Goal: Task Accomplishment & Management: Use online tool/utility

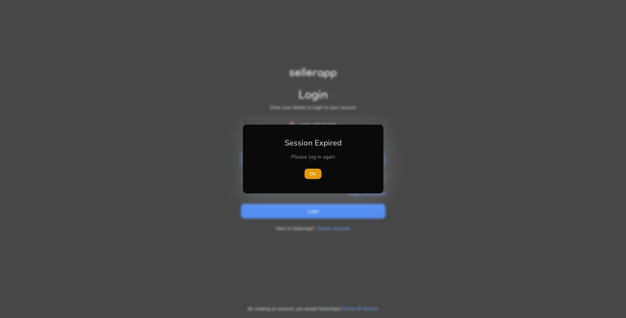
click at [392, 144] on div at bounding box center [313, 159] width 626 height 318
click at [315, 172] on span "OK" at bounding box center [313, 173] width 7 height 7
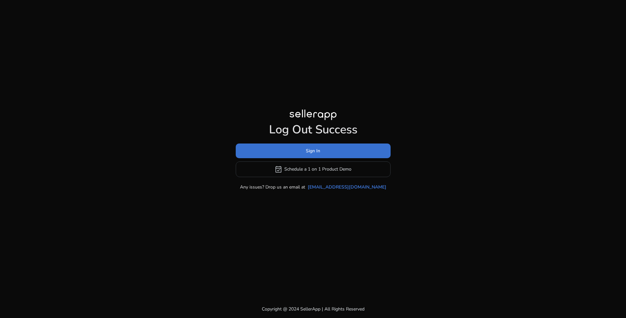
click at [328, 149] on span at bounding box center [313, 151] width 155 height 16
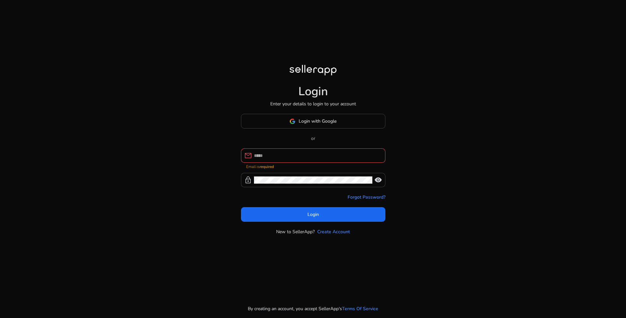
click at [410, 147] on div "Login Enter your details to login to your account Login with Google or mail Ema…" at bounding box center [313, 159] width 626 height 318
click at [292, 151] on div at bounding box center [317, 155] width 126 height 14
type input "**********"
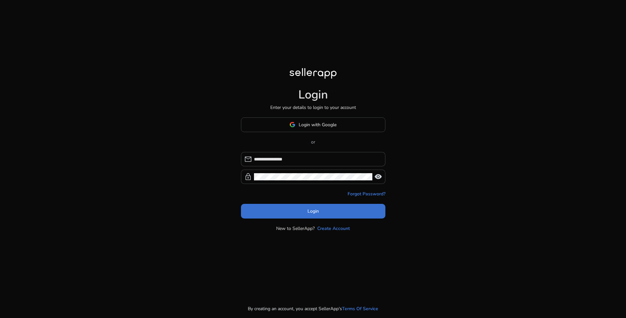
click at [335, 211] on span at bounding box center [313, 211] width 144 height 16
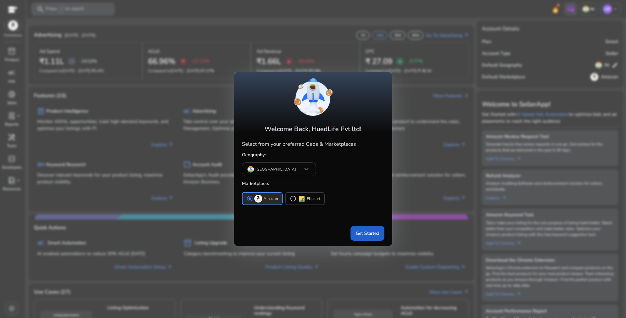
click at [358, 233] on span "Get Started" at bounding box center [366, 233] width 23 height 7
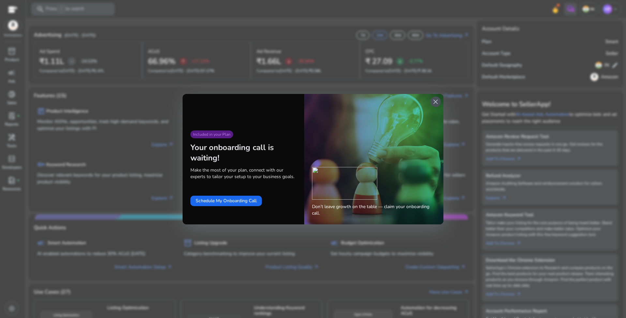
click at [436, 100] on span "close" at bounding box center [435, 102] width 8 height 8
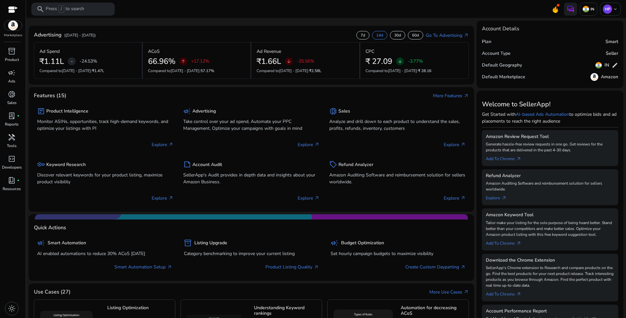
click at [439, 9] on mat-toolbar "search Press / to search IN [GEOGRAPHIC_DATA] keyboard_arrow_down" at bounding box center [326, 9] width 600 height 18
click at [14, 79] on p "Ads" at bounding box center [11, 81] width 7 height 6
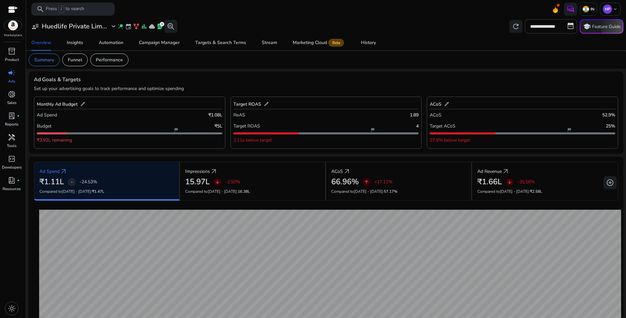
click at [230, 16] on mat-toolbar "search Press / to search IN [GEOGRAPHIC_DATA] keyboard_arrow_down" at bounding box center [326, 9] width 600 height 18
click at [236, 19] on div "**********" at bounding box center [326, 26] width 594 height 14
click at [292, 19] on div "**********" at bounding box center [326, 26] width 594 height 14
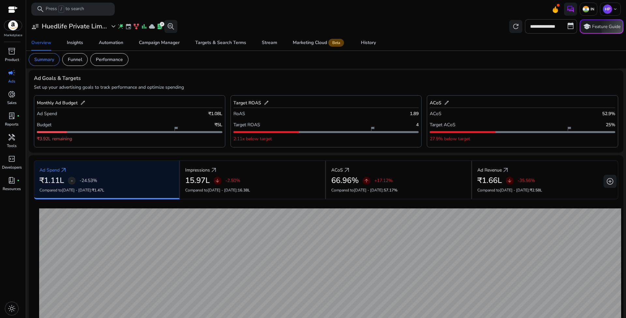
click at [304, 74] on mat-card "Ad Goals & Targets Set up your advertising goals to track performance and optim…" at bounding box center [326, 111] width 594 height 82
click at [189, 55] on mat-card "Summary Funnel Performance" at bounding box center [325, 60] width 605 height 18
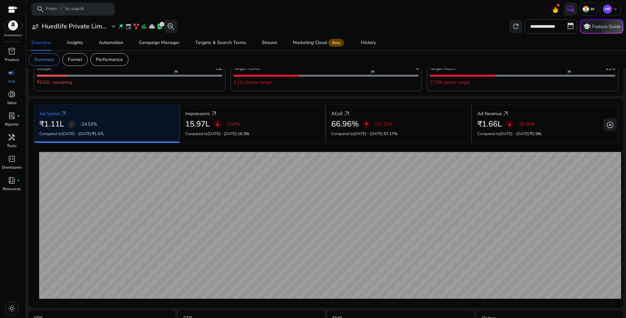
scroll to position [0, 0]
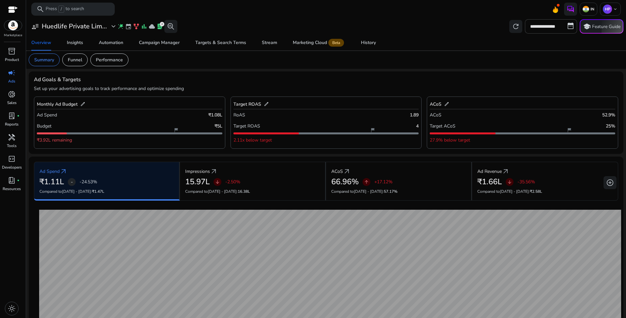
click at [176, 65] on mat-card "Summary Funnel Performance" at bounding box center [325, 60] width 605 height 18
click at [223, 45] on div "Targets & Search Terms" at bounding box center [220, 42] width 51 height 5
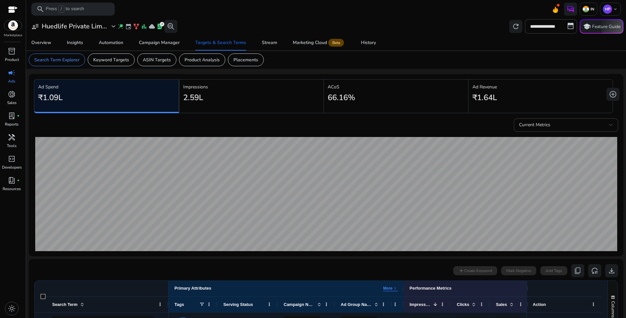
click at [243, 18] on mat-toolbar "search Press / to search IN [GEOGRAPHIC_DATA] keyboard_arrow_down" at bounding box center [326, 9] width 600 height 18
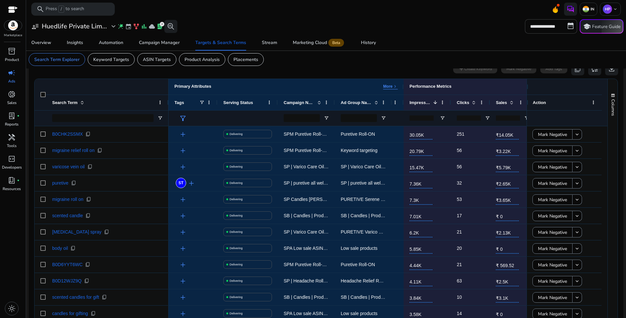
scroll to position [200, 0]
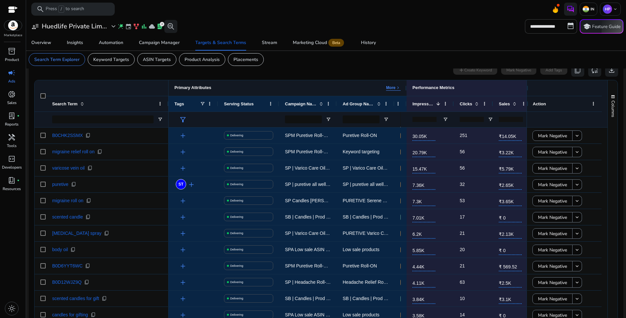
click at [406, 89] on div at bounding box center [406, 88] width 3 height 16
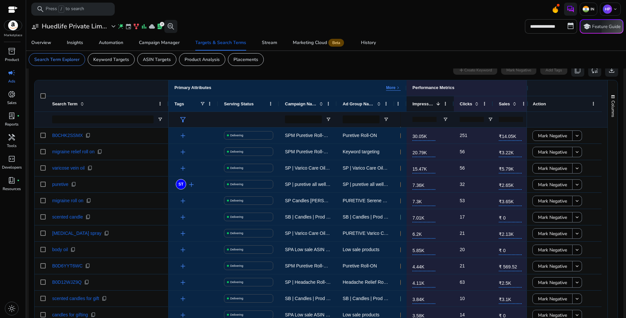
scroll to position [190, 0]
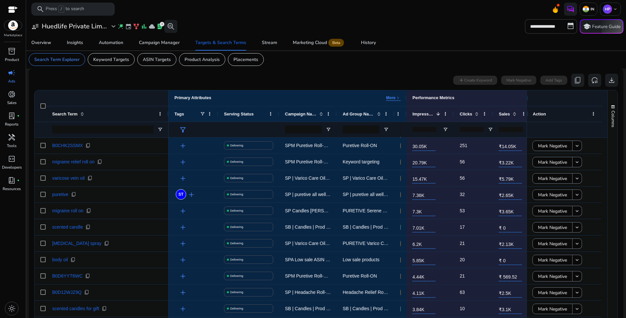
click at [483, 68] on mat-card "0 search terms selected add Create Keyword Mark Negative Add Tags content_copy …" at bounding box center [326, 214] width 594 height 292
click at [322, 69] on mat-card "0 search terms selected add Create Keyword Mark Negative Add Tags content_copy …" at bounding box center [326, 214] width 594 height 292
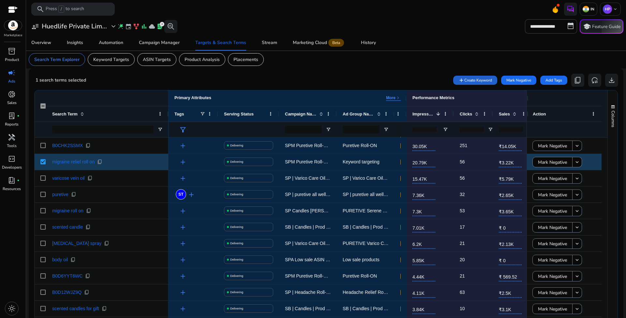
click at [483, 79] on span "Create Keyword" at bounding box center [478, 80] width 28 height 6
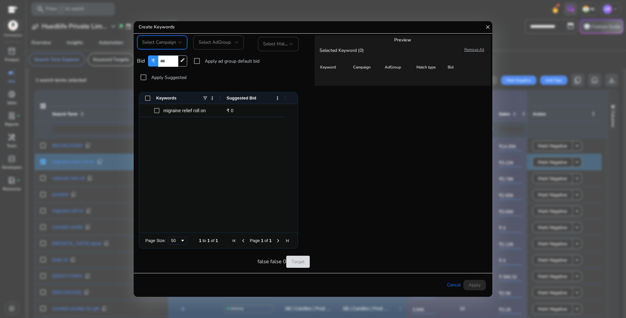
click at [174, 43] on span "Select Campaign" at bounding box center [159, 42] width 34 height 6
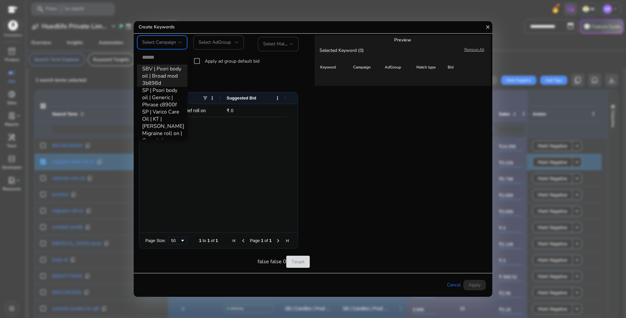
click at [218, 43] on div at bounding box center [313, 159] width 626 height 318
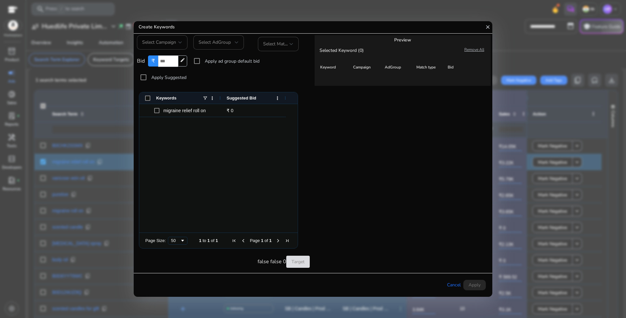
click at [228, 43] on span "Select AdGroup" at bounding box center [214, 42] width 32 height 6
click at [171, 44] on span "Select Campaign" at bounding box center [159, 42] width 34 height 6
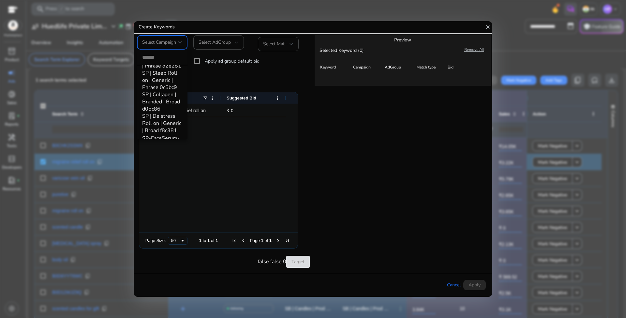
scroll to position [0, 0]
click at [390, 99] on div at bounding box center [313, 159] width 626 height 318
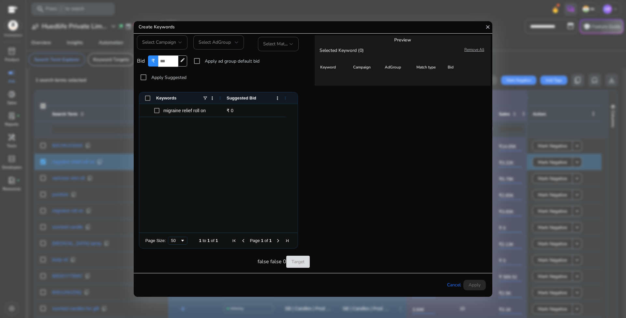
click at [488, 27] on mat-icon "close" at bounding box center [487, 27] width 6 height 12
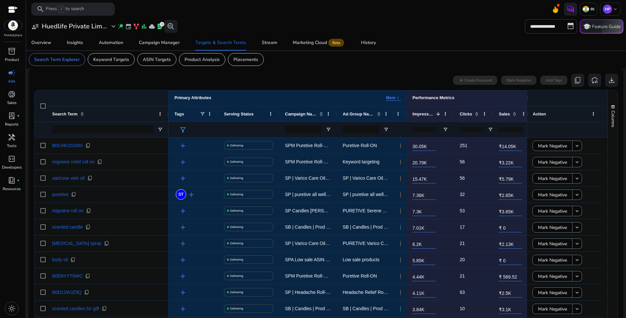
click at [297, 64] on mat-card "Search Term Explorer Keyword Targets ASIN Targets Product Analysis Placements" at bounding box center [325, 60] width 605 height 18
click at [321, 64] on mat-card "Search Term Explorer Keyword Targets ASIN Targets Product Analysis Placements" at bounding box center [325, 60] width 605 height 18
click at [346, 64] on mat-card "Search Term Explorer Keyword Targets ASIN Targets Product Analysis Placements" at bounding box center [325, 60] width 605 height 18
click at [304, 60] on mat-card "Search Term Explorer Keyword Targets ASIN Targets Product Analysis Placements" at bounding box center [325, 60] width 605 height 18
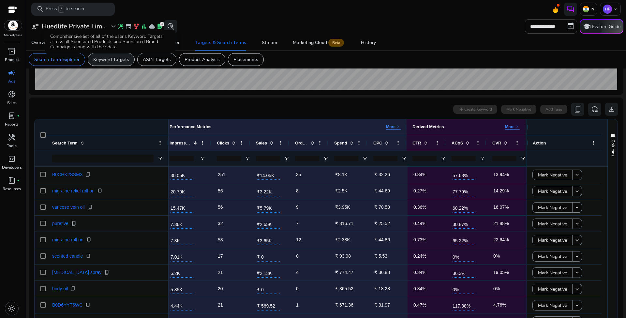
click at [111, 60] on p "Keyword Targets" at bounding box center [111, 59] width 36 height 7
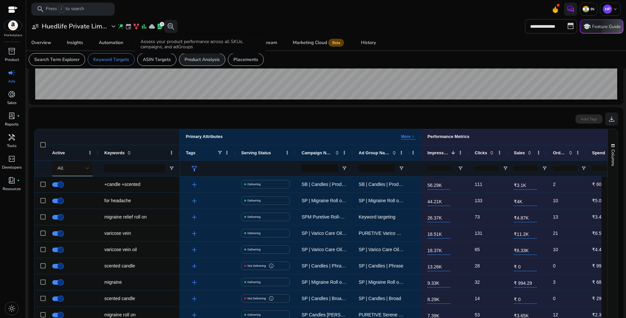
click at [203, 59] on p "Product Analysis" at bounding box center [201, 59] width 35 height 7
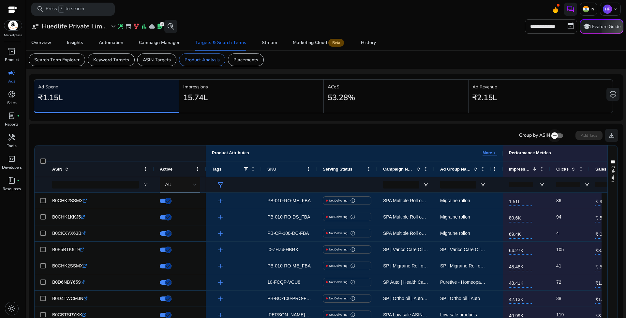
click at [553, 137] on icon "button" at bounding box center [554, 136] width 6 height 6
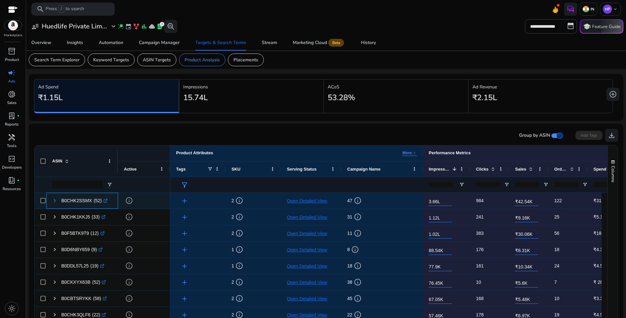
click at [55, 201] on span at bounding box center [54, 200] width 5 height 5
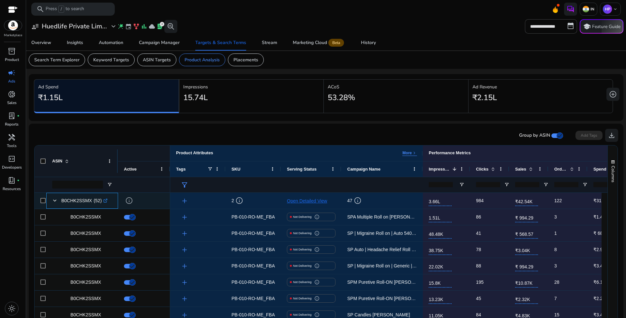
click at [55, 201] on span at bounding box center [54, 200] width 5 height 5
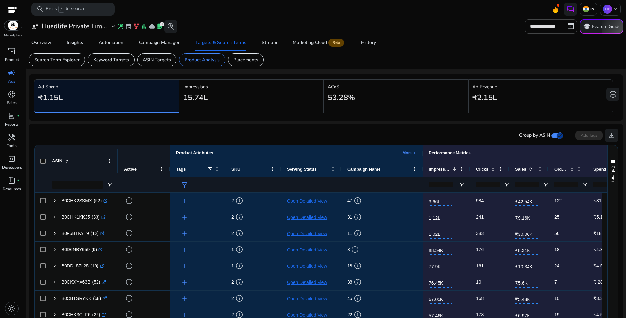
click at [381, 124] on mat-card "Group by ASIN Add Tags download Press SPACE to select this row. Drag here to se…" at bounding box center [326, 269] width 594 height 292
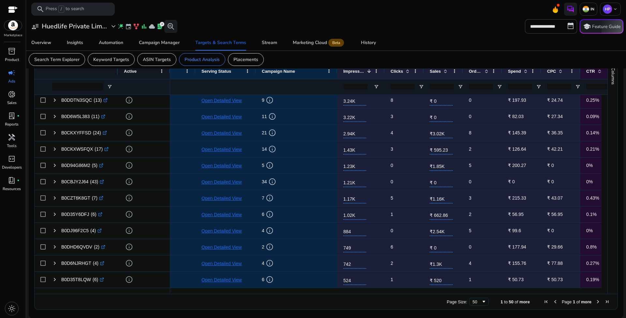
scroll to position [0, 147]
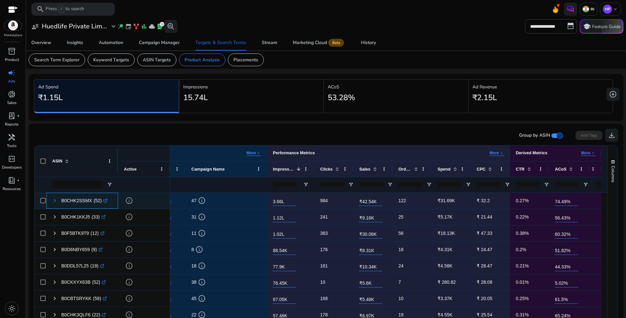
click at [54, 200] on span at bounding box center [54, 200] width 5 height 5
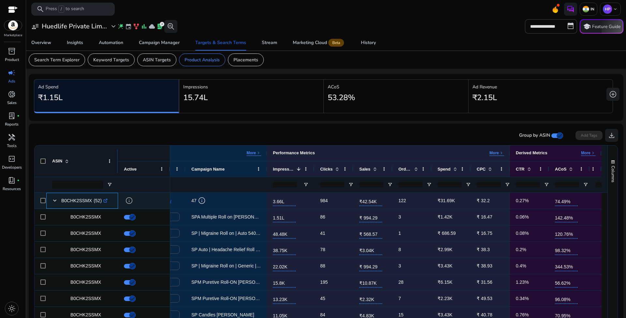
click at [54, 200] on span at bounding box center [54, 200] width 5 height 5
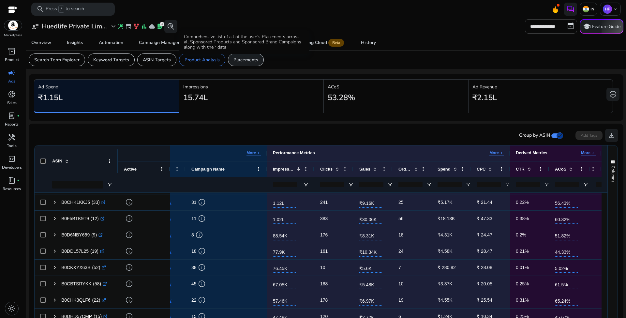
click at [241, 58] on p "Placements" at bounding box center [245, 59] width 25 height 7
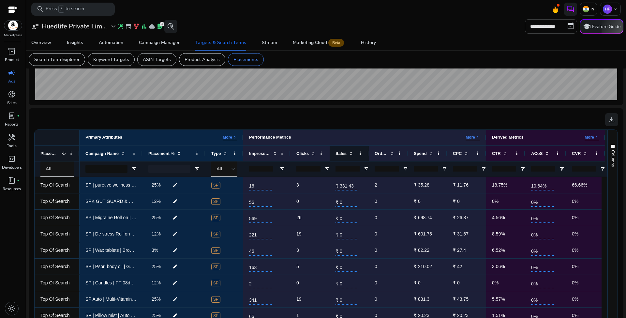
click at [349, 154] on span at bounding box center [350, 153] width 5 height 5
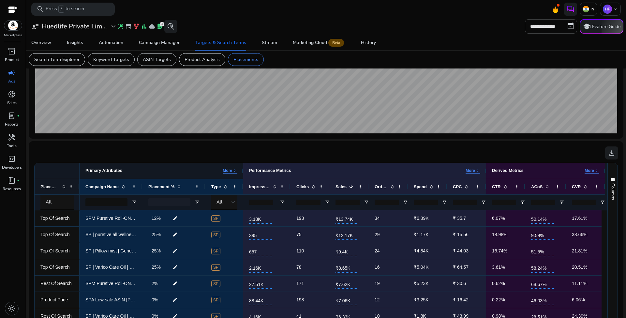
scroll to position [130, 0]
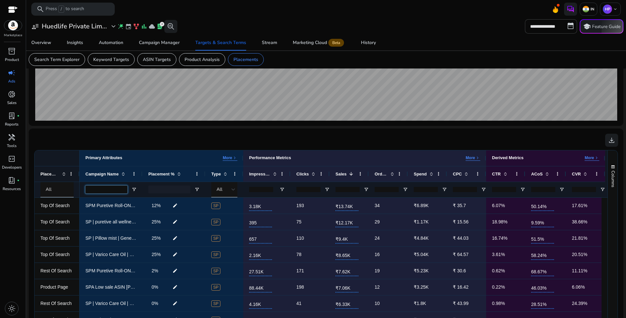
click at [94, 187] on input "Campaign Name Filter Input" at bounding box center [106, 189] width 42 height 8
type input "*******"
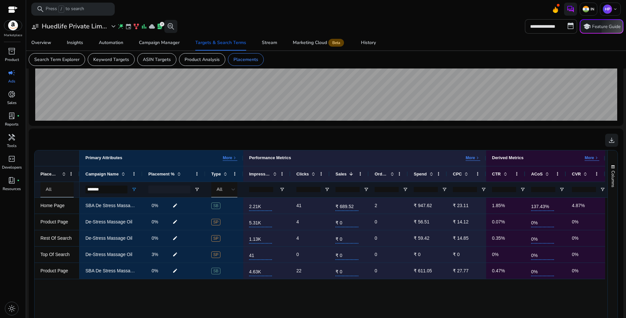
click at [475, 305] on div "SBA De Stress Massage oil ACM 0% edit SB 2.21K 41 ₹ 689.52 2 ₹ 947.62 ₹ 23.11 1…" at bounding box center [342, 296] width 527 height 199
click at [175, 205] on mat-icon "edit" at bounding box center [175, 205] width 8 height 10
drag, startPoint x: 167, startPoint y: 205, endPoint x: 154, endPoint y: 204, distance: 12.7
click at [154, 204] on div "% * check close" at bounding box center [166, 205] width 37 height 11
type input "*"
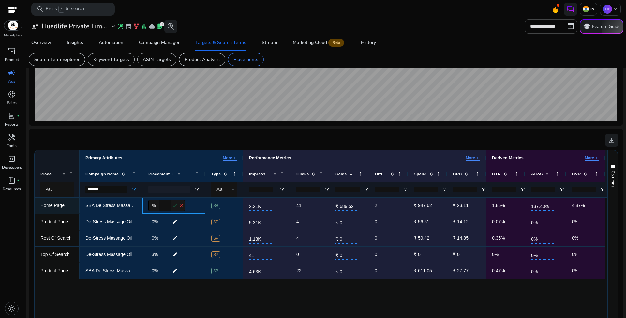
type input "**"
click at [175, 204] on mat-icon "check" at bounding box center [174, 205] width 7 height 11
click at [174, 222] on mat-icon "edit" at bounding box center [175, 222] width 8 height 10
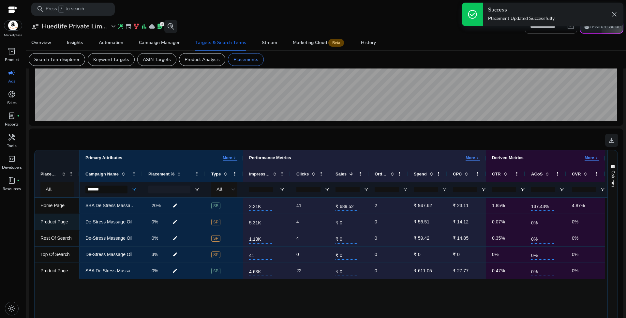
click at [177, 222] on mat-icon "edit" at bounding box center [175, 222] width 8 height 10
click at [162, 221] on input "*" at bounding box center [165, 221] width 12 height 11
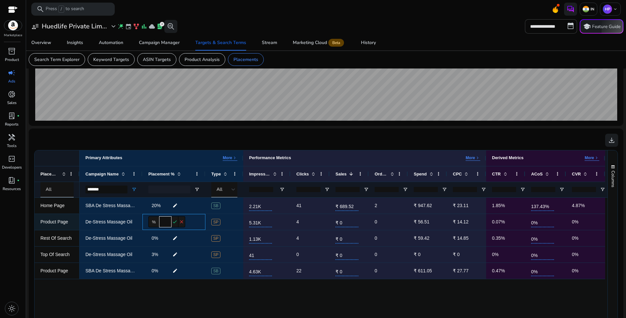
type input "**"
click at [174, 221] on mat-icon "check" at bounding box center [174, 221] width 7 height 11
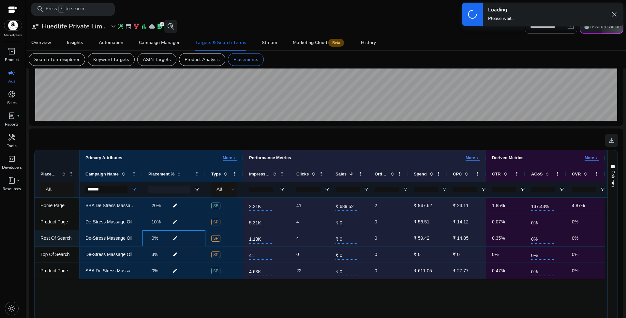
click at [176, 238] on mat-icon "edit" at bounding box center [175, 238] width 8 height 10
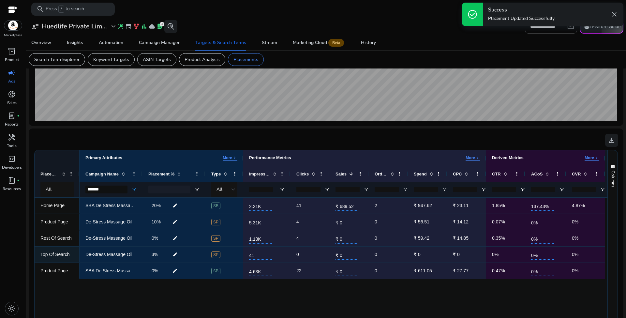
click at [173, 252] on mat-icon "edit" at bounding box center [175, 254] width 8 height 10
click at [163, 254] on input "*" at bounding box center [165, 254] width 12 height 11
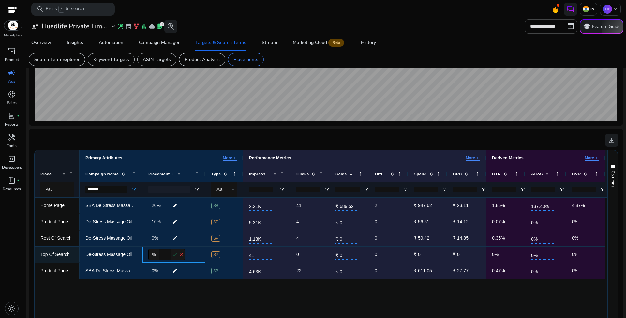
type input "**"
click at [174, 253] on mat-icon "check" at bounding box center [174, 254] width 7 height 11
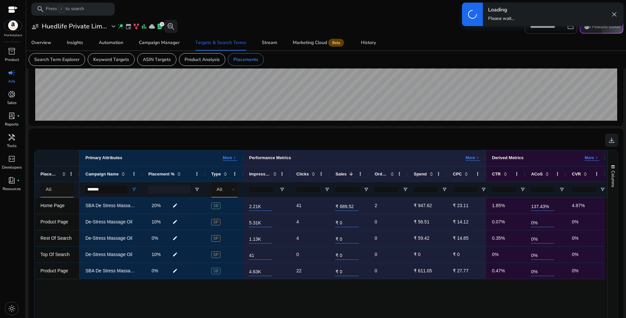
click at [207, 301] on div "SBA De Stress Massage oil ACM 20% edit SB 2.21K 41 ₹ 689.52 2 ₹ 947.62 ₹ 23.11 …" at bounding box center [342, 296] width 527 height 199
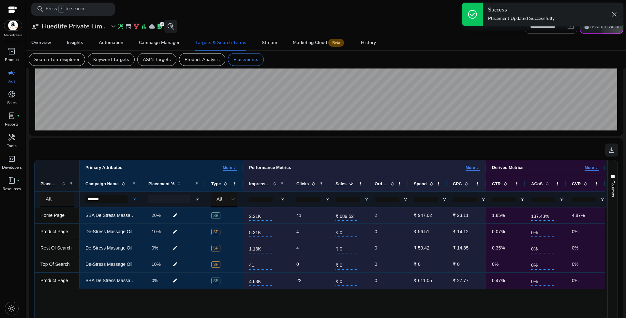
scroll to position [0, 0]
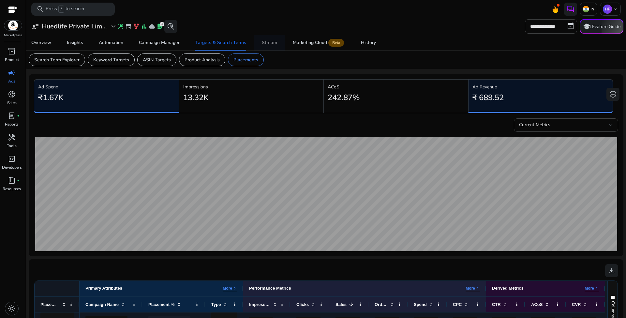
click at [271, 42] on div "Stream" at bounding box center [269, 42] width 15 height 5
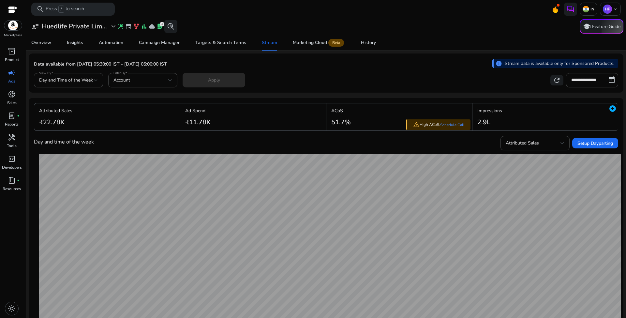
click at [397, 70] on div "Data available from Aug 22, 2025, 05:30:00 IST - Oct 14, 2025, 05:00:00 IST inf…" at bounding box center [326, 65] width 584 height 13
click at [582, 82] on input "**********" at bounding box center [592, 80] width 52 height 14
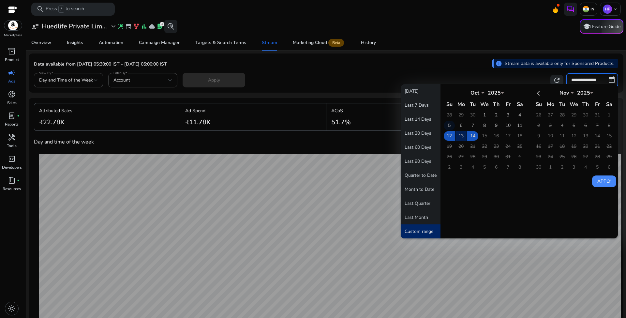
click at [446, 126] on td "5" at bounding box center [448, 126] width 11 height 10
click at [519, 124] on td "11" at bounding box center [519, 126] width 11 height 10
click at [600, 179] on button "Apply" at bounding box center [604, 181] width 24 height 12
type input "**********"
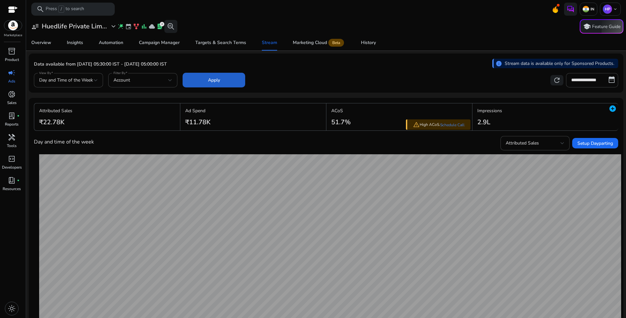
click at [206, 85] on span at bounding box center [213, 80] width 63 height 16
click at [535, 142] on span "Attributed Sales" at bounding box center [521, 143] width 33 height 6
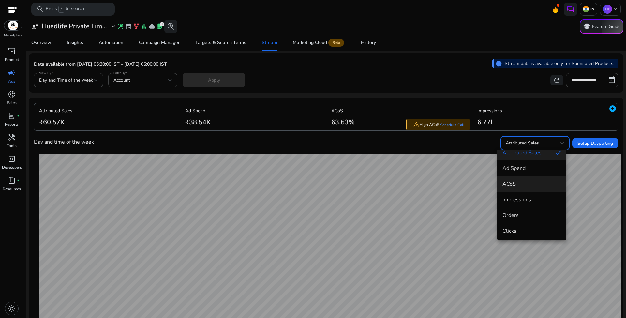
scroll to position [9, 0]
click at [524, 180] on span "ACoS" at bounding box center [531, 182] width 59 height 7
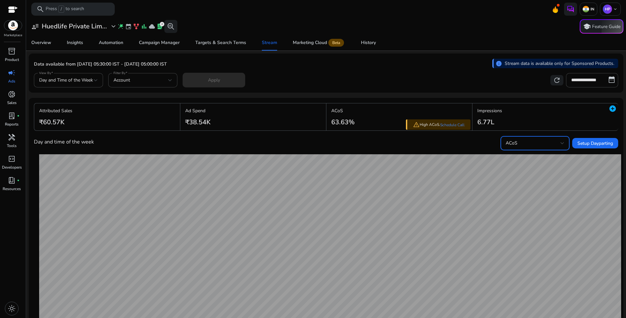
click at [446, 150] on div "Day and time of the week ACoS Setup Dayparting" at bounding box center [326, 143] width 584 height 14
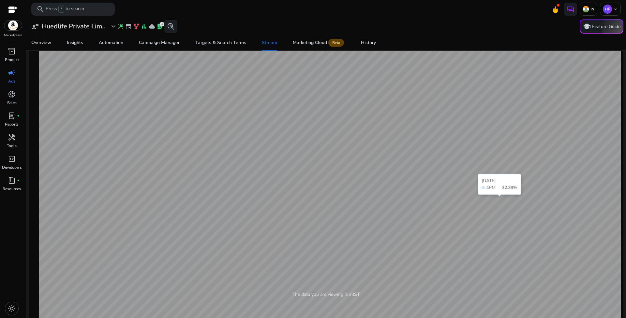
scroll to position [0, 0]
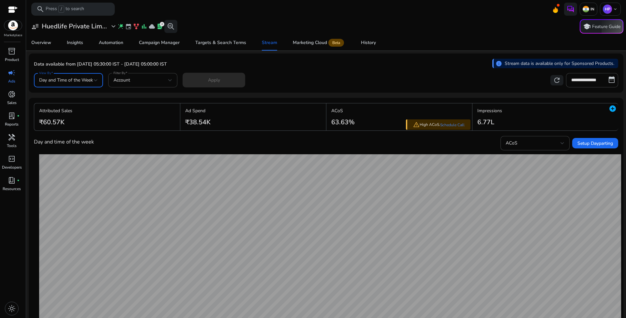
click at [89, 79] on span "Day and Time of the Week" at bounding box center [66, 80] width 54 height 6
click at [135, 82] on div at bounding box center [313, 159] width 626 height 318
click at [144, 80] on div "Account" at bounding box center [140, 80] width 55 height 7
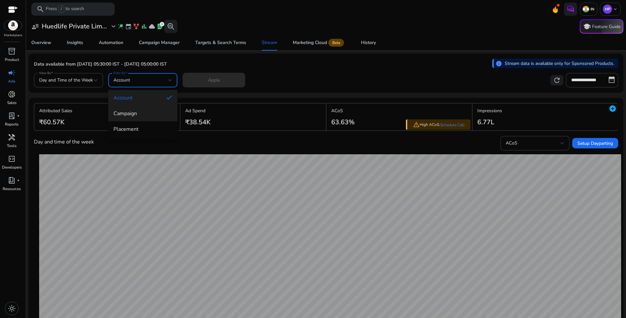
click at [144, 115] on span "Campaign" at bounding box center [142, 113] width 59 height 7
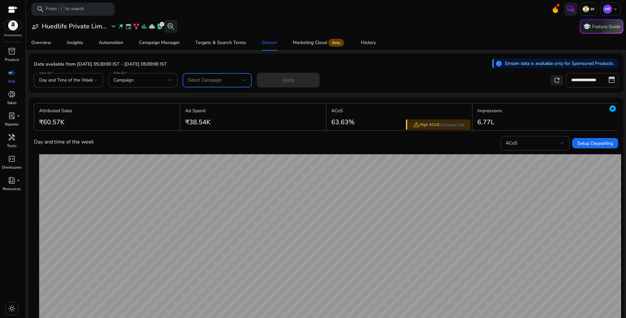
click at [200, 83] on span "Select Campaign" at bounding box center [205, 80] width 34 height 6
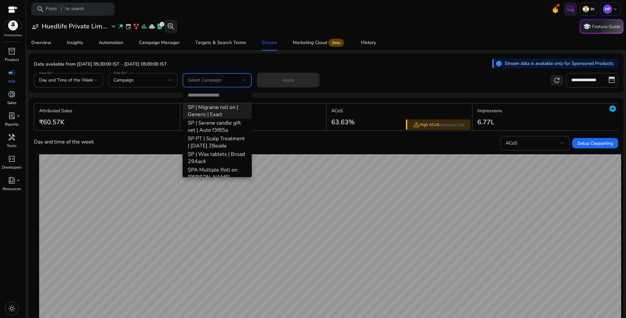
click at [221, 113] on span "SP | Migraine roll on | Generic | Exact" at bounding box center [217, 111] width 59 height 14
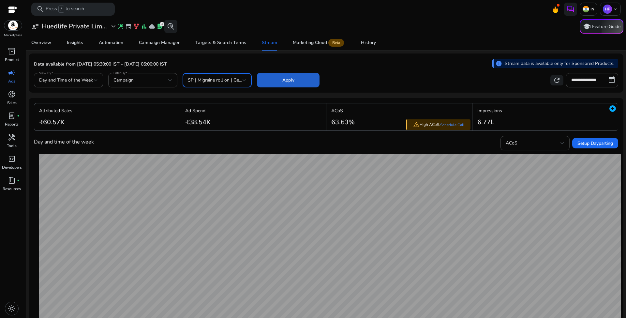
click at [311, 73] on span at bounding box center [288, 80] width 63 height 16
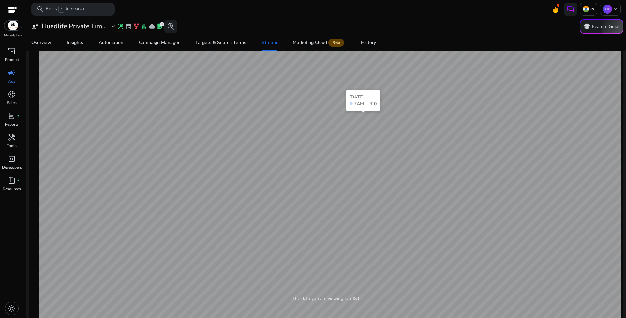
scroll to position [19, 0]
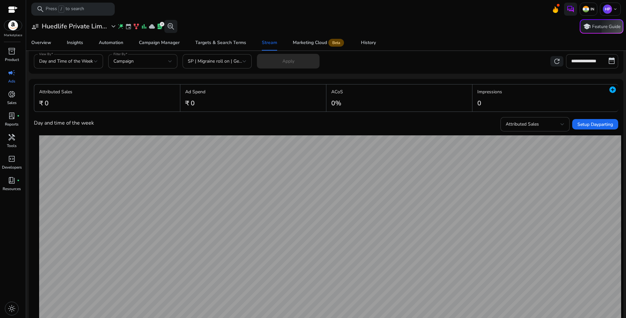
click at [364, 67] on div "**********" at bounding box center [326, 60] width 584 height 16
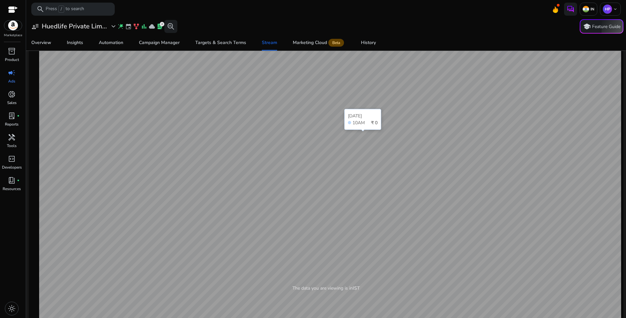
scroll to position [0, 0]
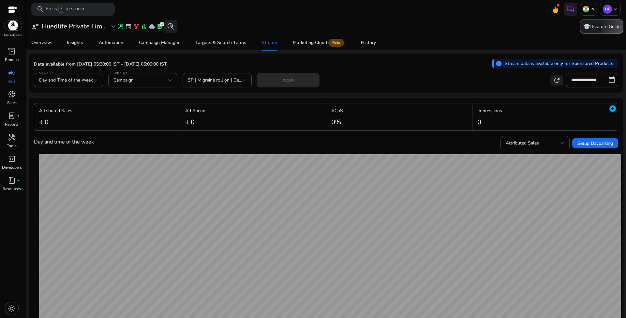
click at [408, 43] on div "Overview Insights Automation Campaign Manager Targets & Search Terms Stream Mar…" at bounding box center [325, 43] width 605 height 16
click at [407, 43] on div "Overview Insights Automation Campaign Manager Targets & Search Terms Stream Mar…" at bounding box center [325, 43] width 605 height 16
click at [407, 44] on div "Overview Insights Automation Campaign Manager Targets & Search Terms Stream Mar…" at bounding box center [325, 43] width 605 height 16
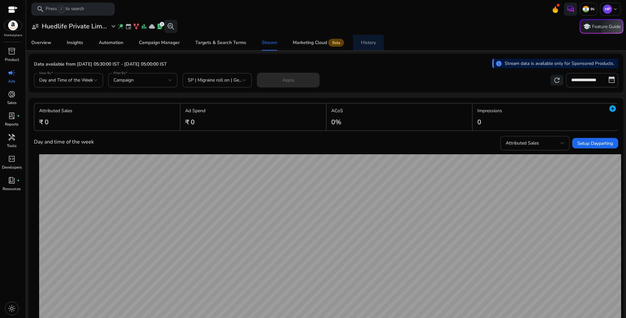
click at [373, 44] on div "History" at bounding box center [368, 42] width 15 height 5
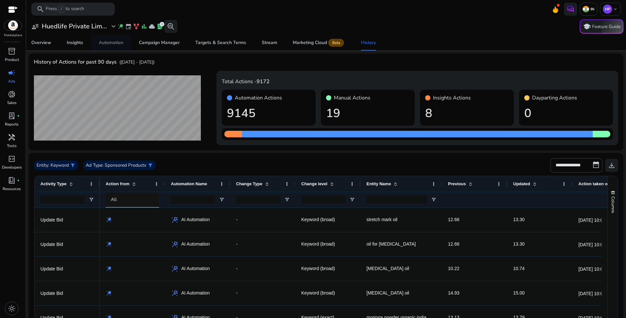
click at [110, 44] on div "Automation" at bounding box center [111, 42] width 24 height 5
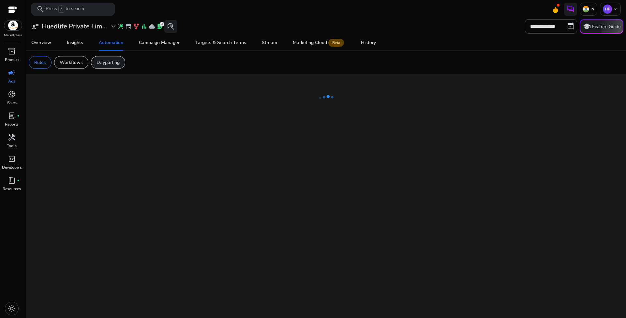
click at [109, 65] on p "Dayparting" at bounding box center [107, 62] width 23 height 7
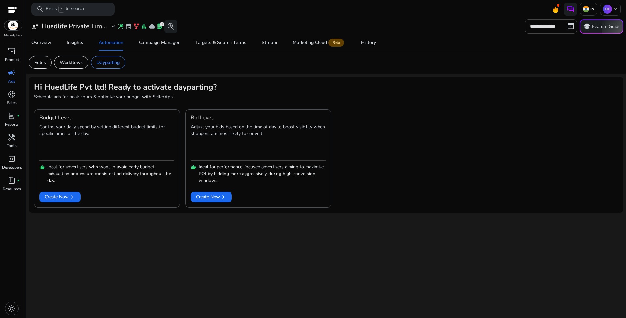
click at [277, 67] on app-sa-custom-tab "Rules Workflows Dayparting" at bounding box center [326, 62] width 594 height 13
click at [243, 100] on div "Schedule ads for peak hours & optimize your budget with SellerApp." at bounding box center [326, 102] width 584 height 16
click at [245, 99] on p "Schedule ads for peak hours & optimize your budget with SellerApp." at bounding box center [326, 97] width 584 height 7
click at [70, 198] on span "chevron_right" at bounding box center [72, 197] width 7 height 7
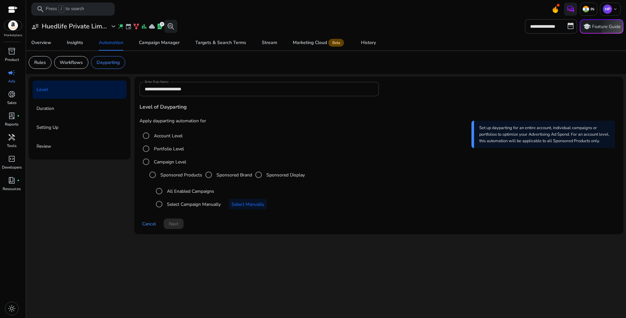
click at [239, 129] on div "Apply dayparting automation for Account Level Portfolio Level Campaign Level Sp…" at bounding box center [378, 163] width 478 height 93
click at [254, 143] on mat-radio-button "Portfolio Level" at bounding box center [378, 148] width 478 height 13
click at [171, 135] on label "Account Level" at bounding box center [167, 135] width 30 height 7
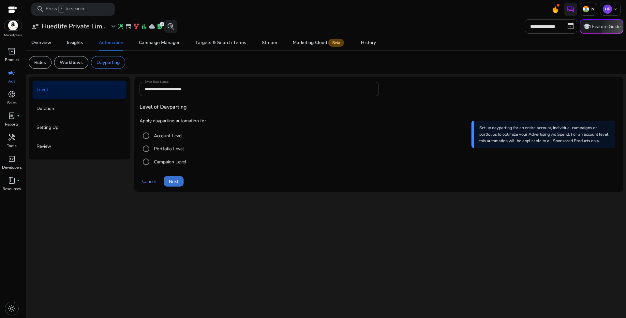
click at [177, 183] on span "Next" at bounding box center [173, 181] width 9 height 7
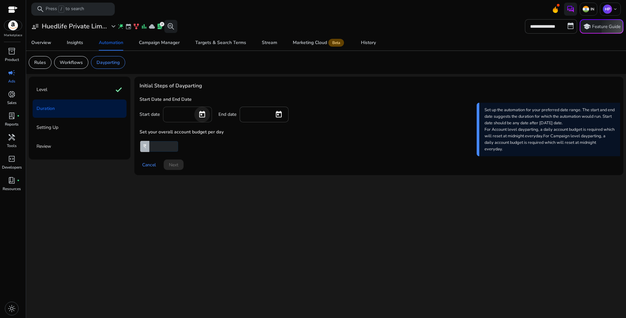
click at [204, 111] on span "Open calendar" at bounding box center [202, 115] width 16 height 16
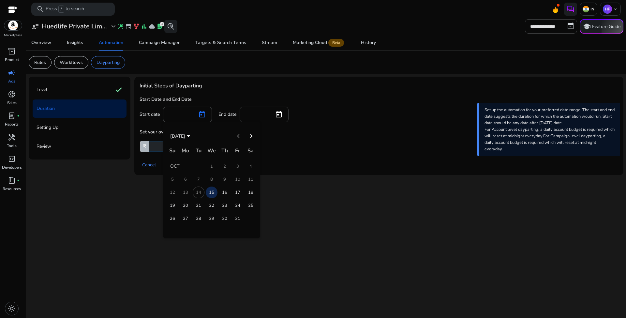
click at [219, 91] on div at bounding box center [313, 159] width 626 height 318
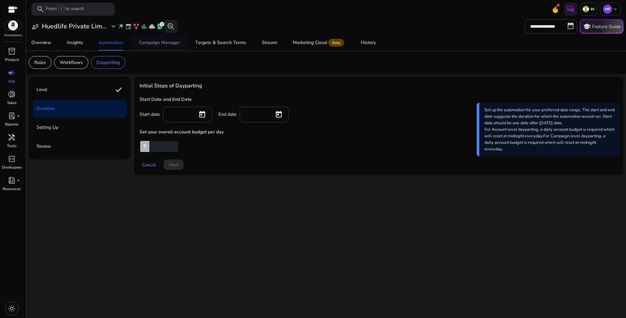
click at [161, 43] on div "Campaign Manager" at bounding box center [159, 42] width 41 height 5
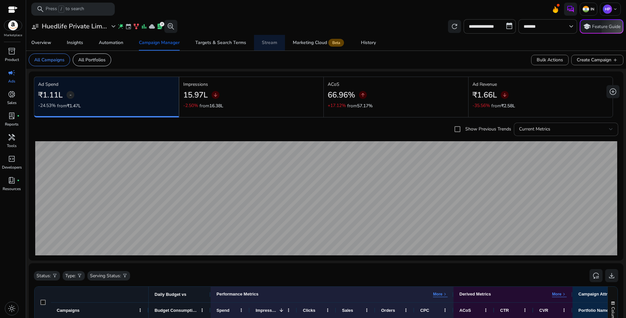
click at [267, 42] on div "Stream" at bounding box center [269, 42] width 15 height 5
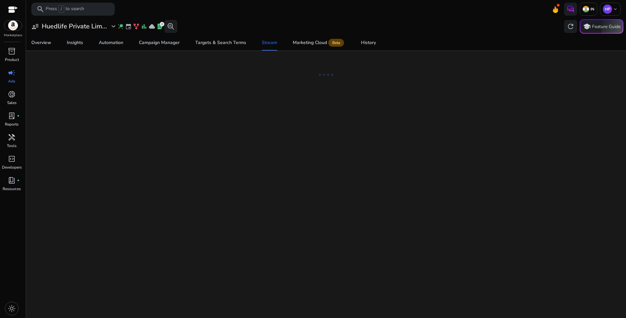
select select "*"
select select "****"
select select "**"
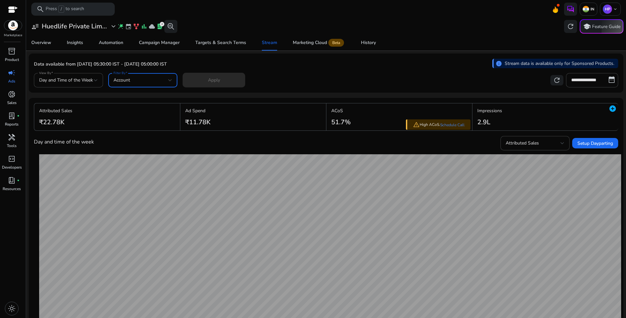
click at [146, 82] on div "Account" at bounding box center [140, 80] width 55 height 7
click at [280, 79] on div at bounding box center [313, 159] width 626 height 318
click at [297, 83] on div "**********" at bounding box center [326, 79] width 584 height 16
click at [582, 81] on input "**********" at bounding box center [592, 80] width 52 height 14
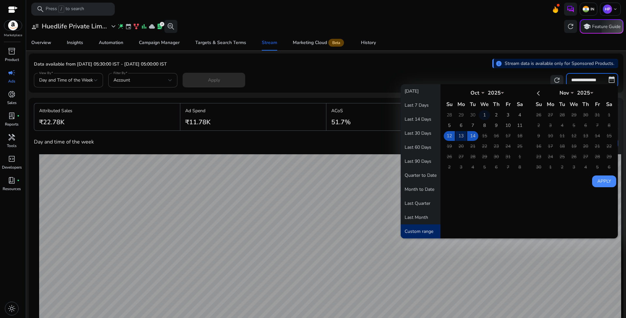
click at [483, 115] on td "1" at bounding box center [484, 115] width 11 height 10
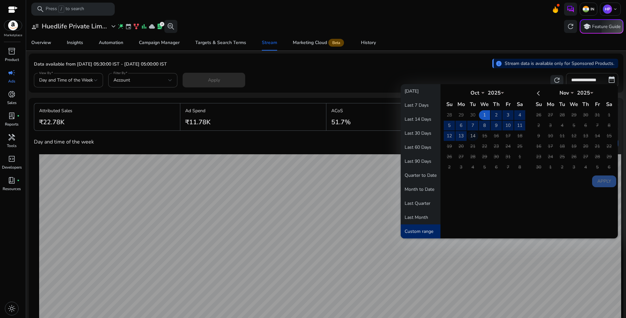
click at [470, 135] on td "14" at bounding box center [472, 136] width 11 height 10
click at [603, 182] on button "Apply" at bounding box center [604, 181] width 24 height 12
type input "**********"
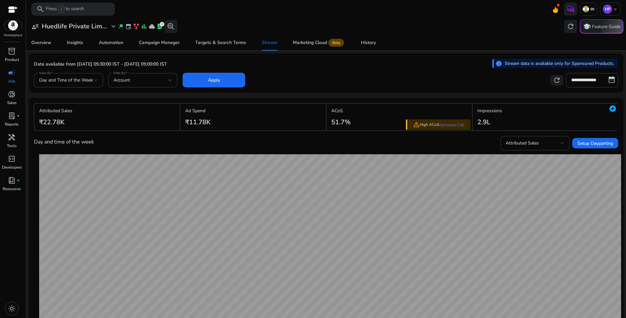
click at [455, 81] on div "**********" at bounding box center [326, 79] width 584 height 16
click at [224, 79] on span at bounding box center [213, 80] width 63 height 16
click at [582, 79] on input "**********" at bounding box center [592, 80] width 52 height 14
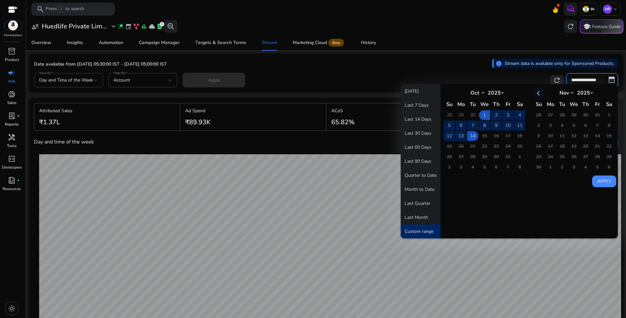
click at [537, 91] on th at bounding box center [538, 92] width 11 height 11
select select "*"
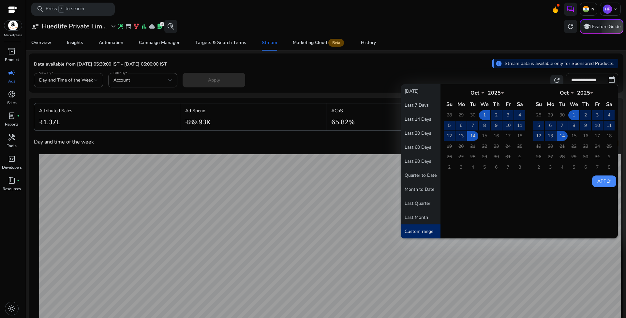
click at [389, 2] on mat-toolbar "search Press / to search IN [GEOGRAPHIC_DATA] keyboard_arrow_down" at bounding box center [326, 9] width 600 height 18
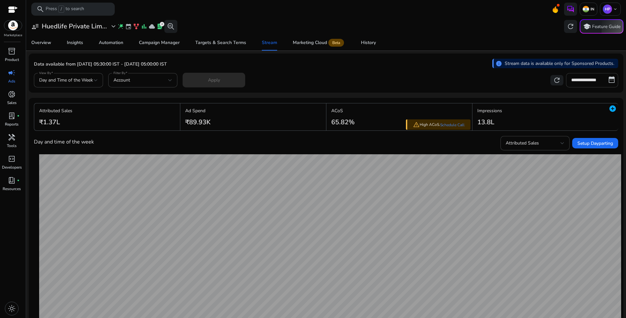
click at [415, 16] on mat-toolbar "search Press / to search IN [GEOGRAPHIC_DATA] keyboard_arrow_down" at bounding box center [326, 9] width 600 height 18
click at [587, 83] on input "**********" at bounding box center [592, 80] width 52 height 14
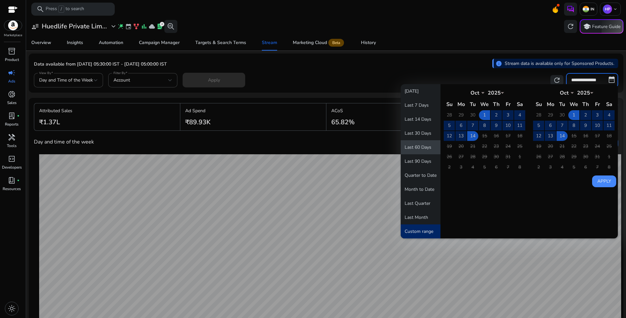
click at [426, 147] on button "Last 60 Days" at bounding box center [420, 147] width 40 height 14
type input "**********"
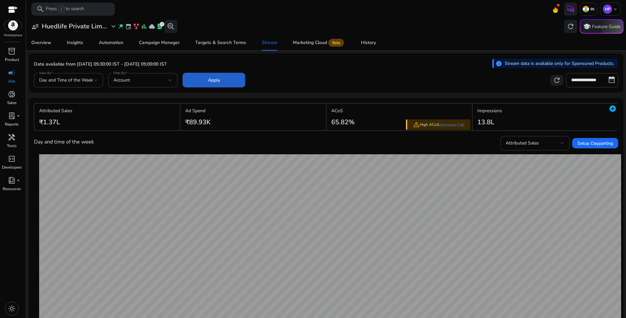
click at [221, 80] on span at bounding box center [213, 80] width 63 height 16
click at [351, 79] on div "**********" at bounding box center [326, 79] width 584 height 16
click at [83, 79] on span "Day and Time of the Week" at bounding box center [66, 80] width 54 height 6
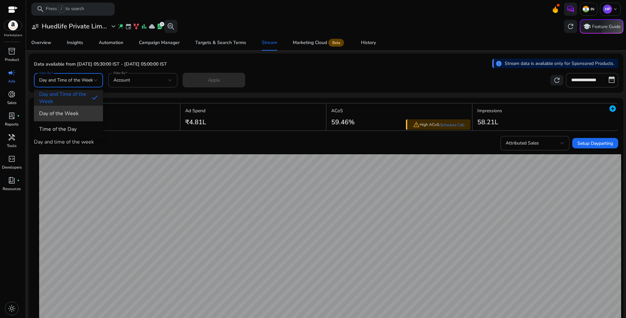
click at [83, 115] on span "Day of the Week" at bounding box center [68, 113] width 59 height 7
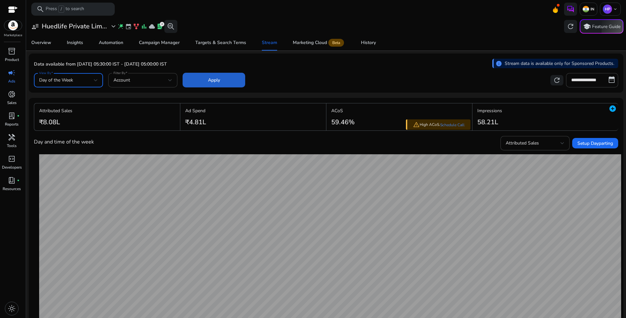
click at [226, 79] on span at bounding box center [213, 80] width 63 height 16
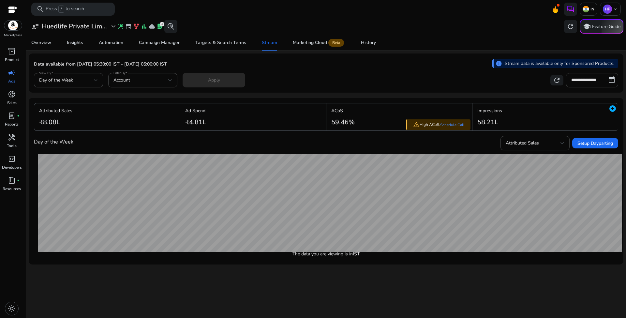
click at [589, 78] on input "**********" at bounding box center [592, 80] width 52 height 14
select select "*"
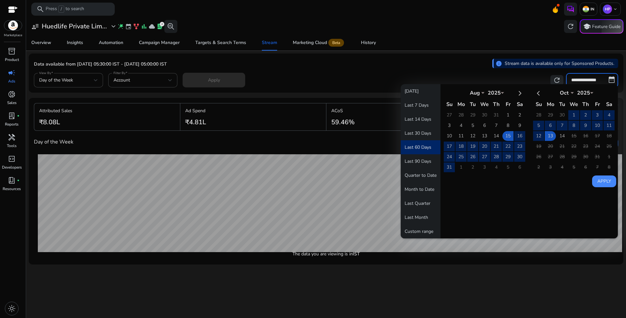
click at [426, 56] on mat-card "**********" at bounding box center [326, 72] width 594 height 39
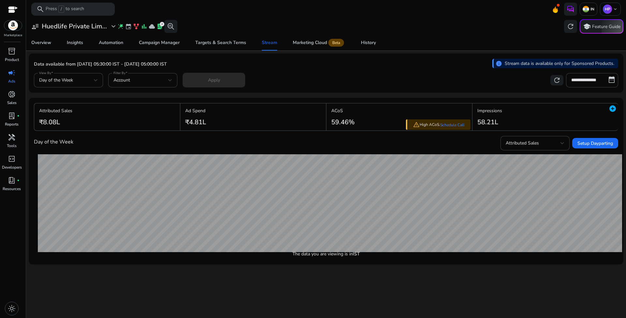
click at [436, 56] on mat-card "**********" at bounding box center [326, 72] width 594 height 39
click at [131, 81] on div "Account" at bounding box center [140, 80] width 55 height 7
click at [81, 78] on div at bounding box center [313, 159] width 626 height 318
click at [81, 80] on div "Day of the Week" at bounding box center [66, 80] width 55 height 7
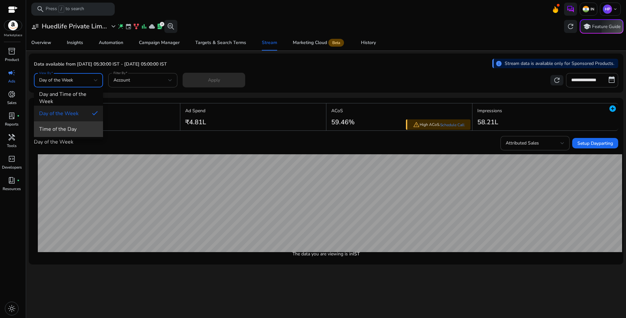
click at [72, 132] on span "Time of the Day" at bounding box center [68, 128] width 59 height 7
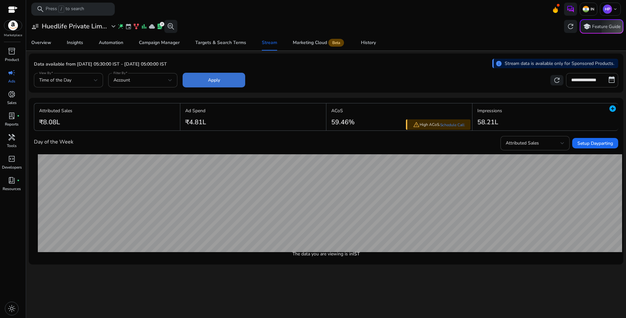
click at [209, 83] on span "Apply" at bounding box center [214, 80] width 12 height 7
click at [533, 143] on span "Attributed Sales" at bounding box center [521, 143] width 33 height 6
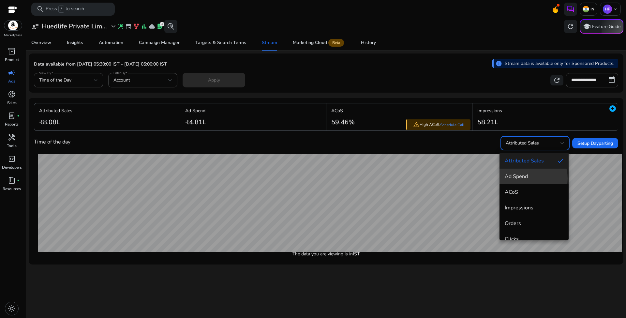
click at [526, 178] on span "Ad Spend" at bounding box center [533, 176] width 59 height 7
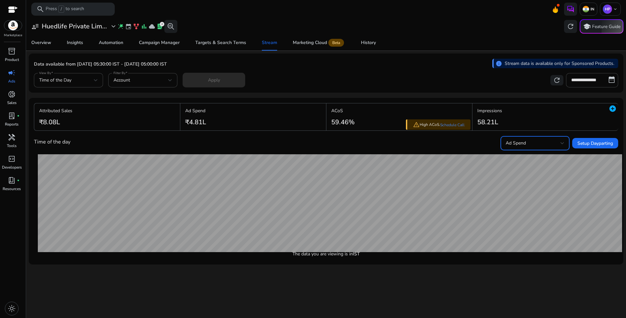
click at [545, 144] on div "Ad Spend" at bounding box center [532, 142] width 55 height 7
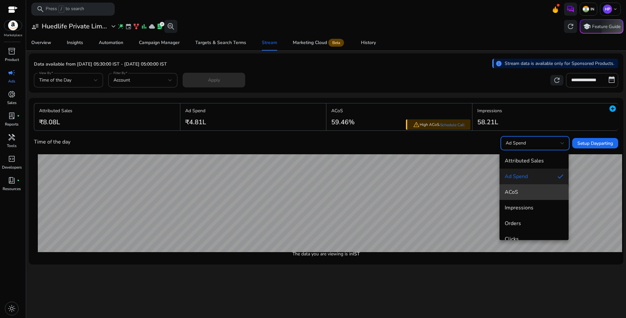
click at [533, 195] on span "ACoS" at bounding box center [533, 191] width 59 height 7
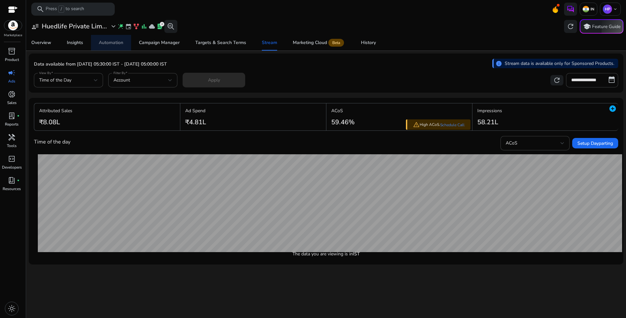
click at [114, 43] on div "Automation" at bounding box center [111, 42] width 24 height 5
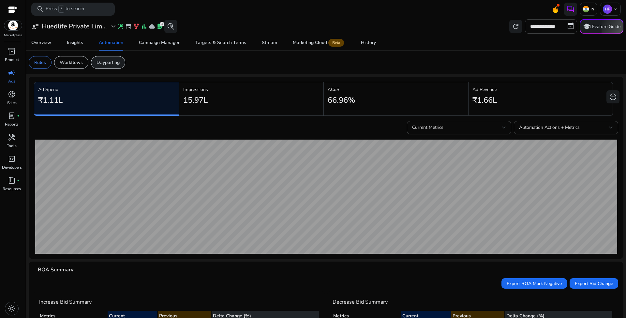
click at [109, 64] on p "Dayparting" at bounding box center [107, 62] width 23 height 7
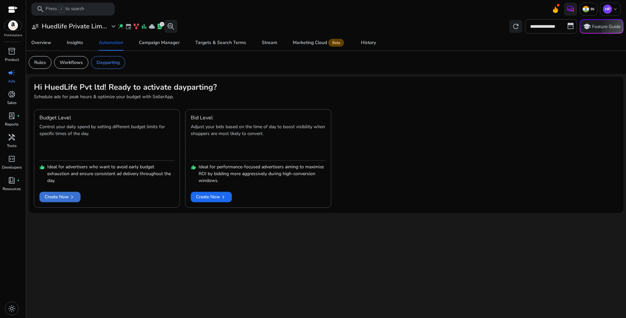
click at [72, 198] on span "chevron_right" at bounding box center [72, 197] width 7 height 7
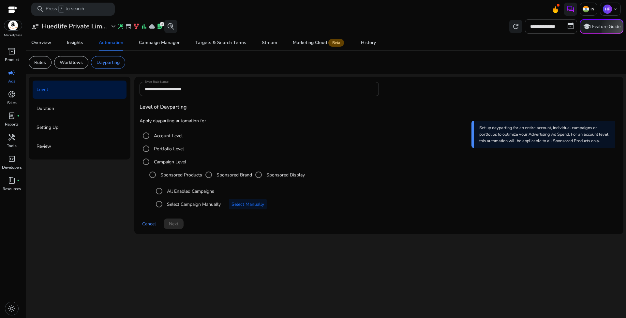
click at [164, 137] on label "Account Level" at bounding box center [167, 135] width 30 height 7
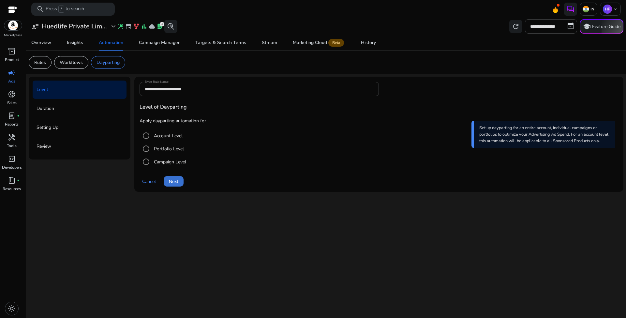
click at [175, 181] on span "Next" at bounding box center [173, 181] width 9 height 7
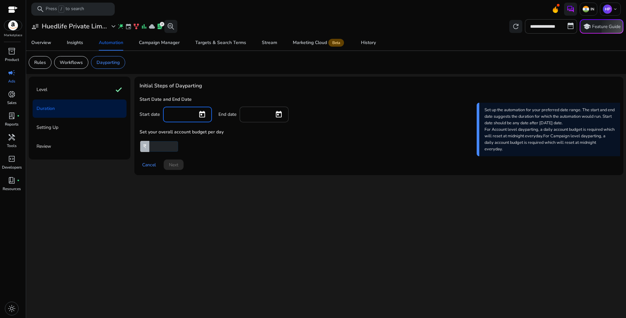
click at [186, 115] on input at bounding box center [180, 113] width 24 height 7
click at [202, 115] on span "Open calendar" at bounding box center [202, 115] width 16 height 16
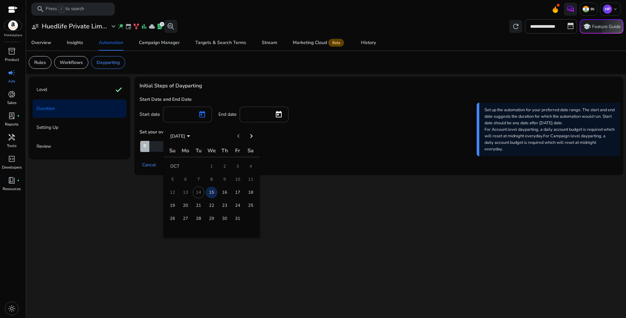
click at [208, 191] on span "15" at bounding box center [212, 192] width 12 height 12
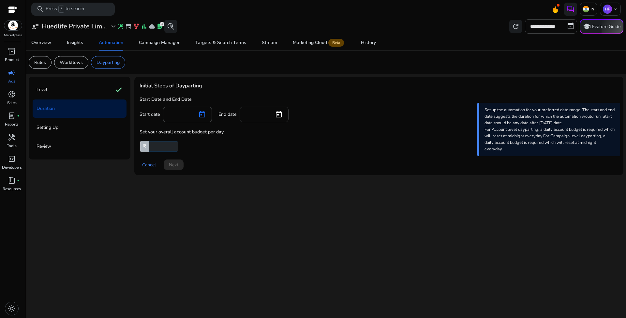
type input "**********"
click at [285, 115] on span "Open calendar" at bounding box center [279, 115] width 16 height 16
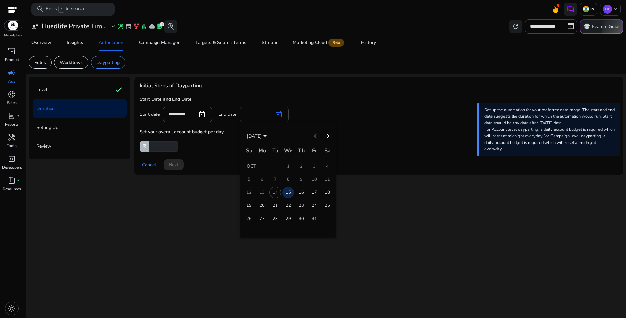
click at [313, 219] on span "31" at bounding box center [314, 218] width 12 height 12
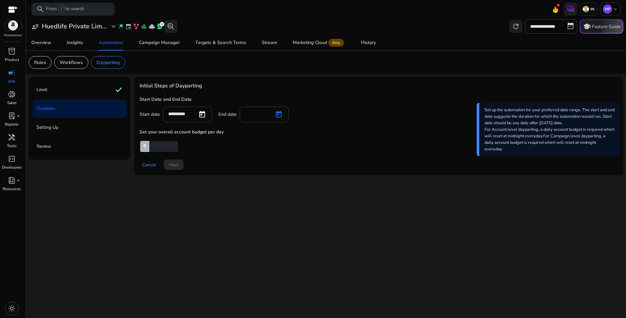
type input "**********"
click at [163, 146] on input "number" at bounding box center [163, 146] width 30 height 10
type input "*"
type input "****"
click at [173, 165] on span "Next" at bounding box center [173, 164] width 9 height 7
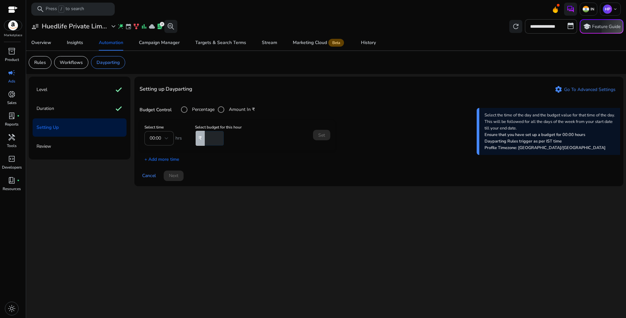
click at [162, 139] on mat-form-field "00:00" at bounding box center [158, 138] width 29 height 14
click at [167, 138] on mat-form-field "00:00" at bounding box center [158, 138] width 29 height 14
click at [602, 88] on link "settings Go To Advanced Settings" at bounding box center [585, 89] width 66 height 10
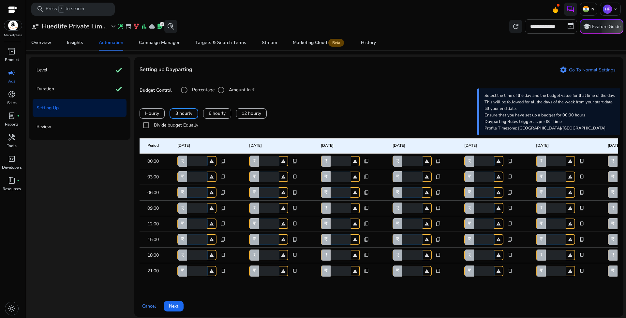
scroll to position [36, 0]
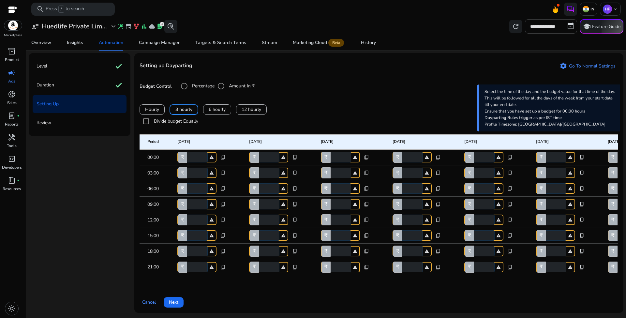
click at [360, 104] on div "Hourly 3 hourly 6 hourly 12 hourly" at bounding box center [378, 109] width 478 height 10
click at [336, 104] on div "Hourly 3 hourly 6 hourly 12 hourly" at bounding box center [378, 109] width 478 height 10
click at [320, 104] on div "Hourly 3 hourly 6 hourly 12 hourly" at bounding box center [378, 109] width 478 height 10
click at [195, 153] on input "*" at bounding box center [197, 157] width 22 height 10
drag, startPoint x: 196, startPoint y: 152, endPoint x: 187, endPoint y: 151, distance: 9.3
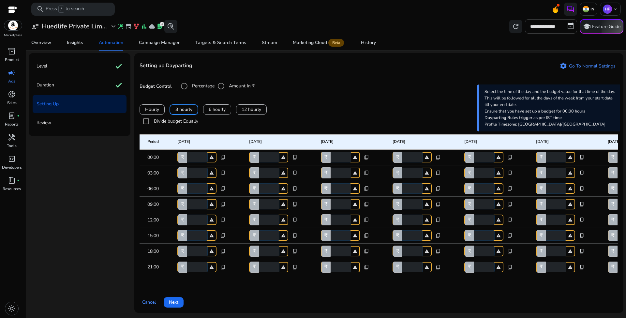
click at [187, 152] on div "₹ * warning" at bounding box center [196, 157] width 39 height 10
click at [281, 104] on div "Hourly 3 hourly 6 hourly 12 hourly" at bounding box center [378, 109] width 478 height 10
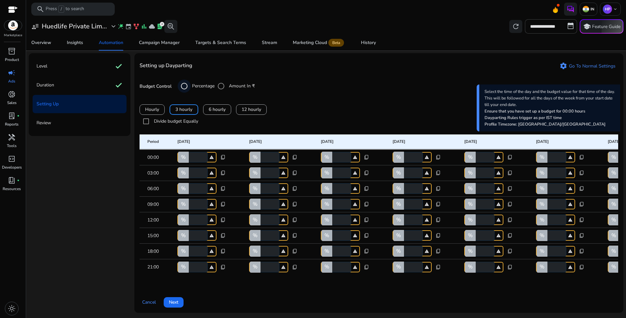
scroll to position [0, 0]
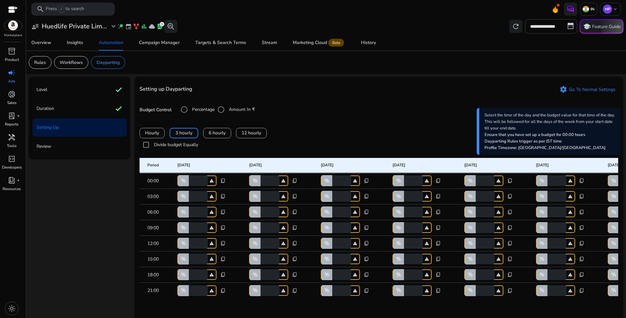
click at [315, 109] on div "Budget Control Percentage Amount In ₹" at bounding box center [378, 109] width 478 height 13
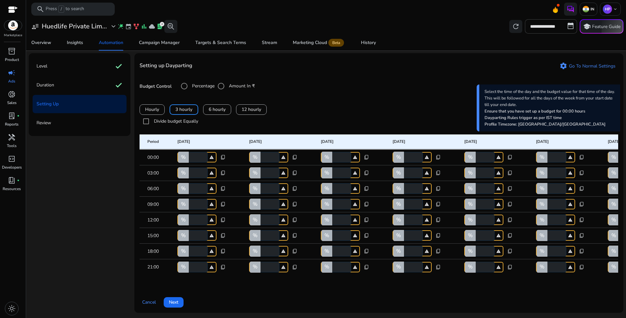
scroll to position [36, 0]
drag, startPoint x: 197, startPoint y: 170, endPoint x: 187, endPoint y: 168, distance: 10.0
click at [187, 168] on div "% * warning" at bounding box center [196, 172] width 39 height 10
type input "**"
drag, startPoint x: 196, startPoint y: 183, endPoint x: 186, endPoint y: 182, distance: 9.5
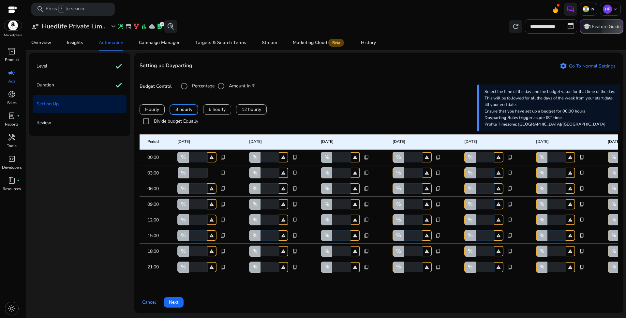
click at [186, 183] on div "% * warning" at bounding box center [196, 188] width 39 height 10
type input "**"
drag, startPoint x: 194, startPoint y: 199, endPoint x: 191, endPoint y: 198, distance: 3.7
click at [191, 199] on input "*" at bounding box center [197, 204] width 20 height 10
click at [161, 102] on span at bounding box center [152, 110] width 24 height 16
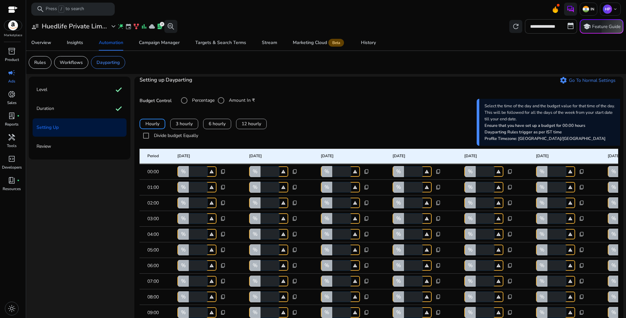
scroll to position [22, 0]
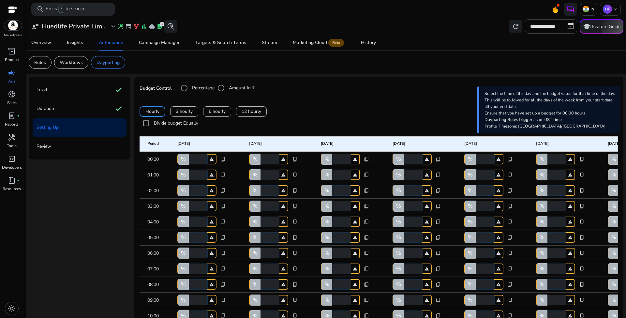
click at [300, 108] on div "Hourly 3 hourly 6 hourly 12 hourly" at bounding box center [378, 111] width 478 height 10
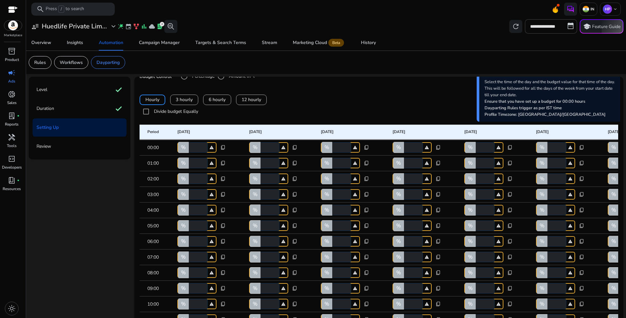
scroll to position [38, 0]
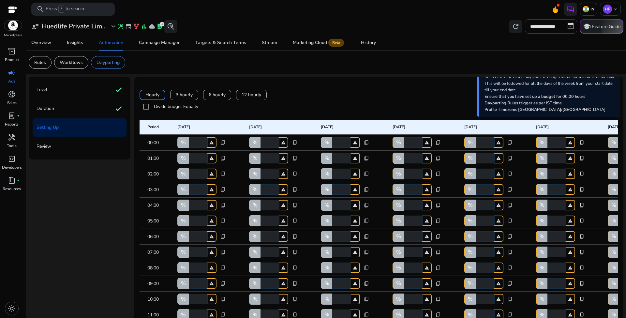
click at [321, 98] on div "Hourly 3 hourly 6 hourly 12 hourly" at bounding box center [378, 95] width 478 height 10
drag, startPoint x: 195, startPoint y: 198, endPoint x: 190, endPoint y: 198, distance: 4.9
click at [190, 195] on input "*" at bounding box center [197, 189] width 20 height 10
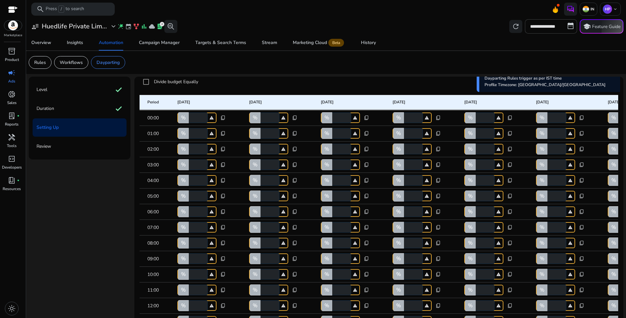
scroll to position [64, 0]
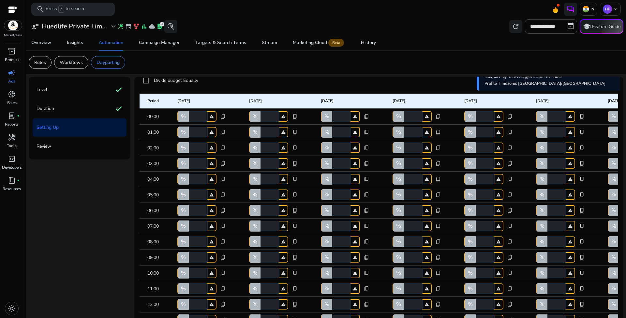
drag, startPoint x: 195, startPoint y: 314, endPoint x: 187, endPoint y: 311, distance: 8.5
click at [187, 309] on div "% * warning" at bounding box center [196, 304] width 39 height 10
type input "**"
click at [278, 78] on form "Divide budget Equally" at bounding box center [378, 80] width 478 height 13
click at [257, 309] on div "% * warning" at bounding box center [268, 304] width 39 height 10
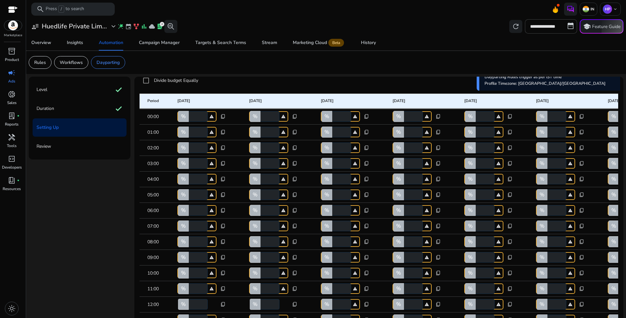
type input "**"
drag, startPoint x: 341, startPoint y: 313, endPoint x: 327, endPoint y: 310, distance: 14.0
click at [327, 309] on div "% * warning" at bounding box center [340, 304] width 39 height 10
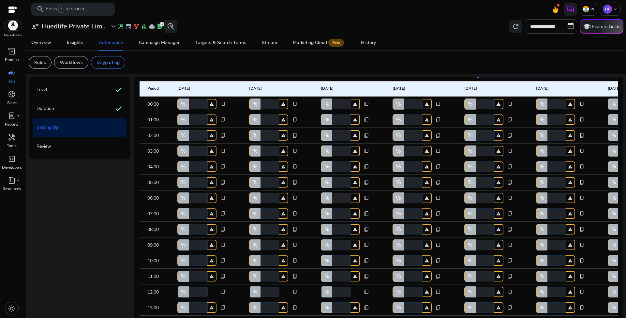
scroll to position [97, 0]
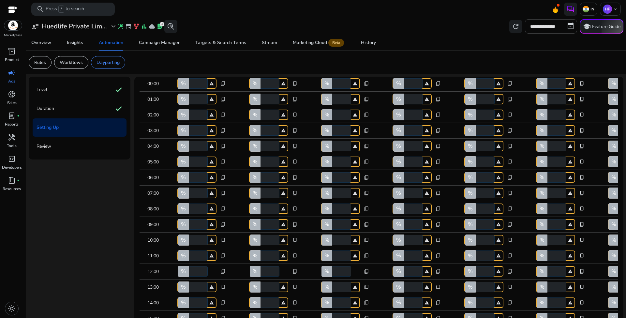
type input "**"
drag, startPoint x: 412, startPoint y: 277, endPoint x: 402, endPoint y: 276, distance: 9.2
click at [402, 276] on div "% * warning" at bounding box center [411, 271] width 39 height 10
type input "**"
drag, startPoint x: 484, startPoint y: 280, endPoint x: 476, endPoint y: 279, distance: 7.3
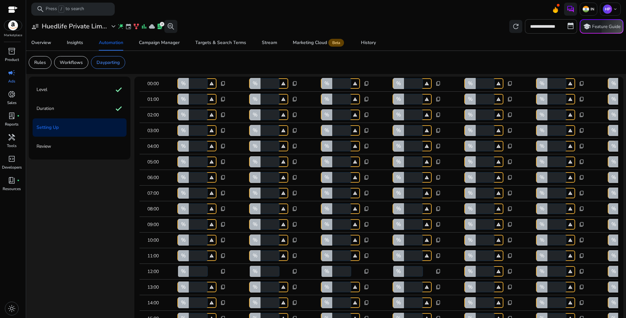
click at [476, 276] on input "*" at bounding box center [484, 271] width 20 height 10
type input "**"
drag, startPoint x: 553, startPoint y: 279, endPoint x: 549, endPoint y: 278, distance: 3.6
click at [549, 276] on input "*" at bounding box center [556, 271] width 20 height 10
type input "**"
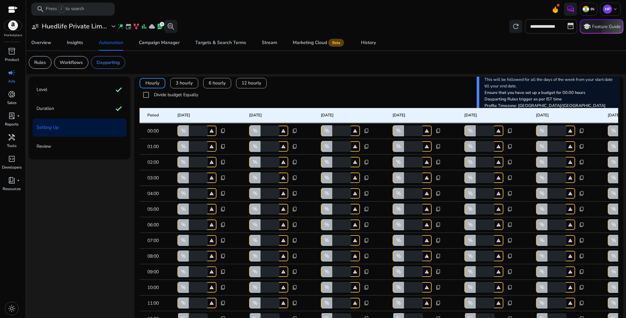
scroll to position [9, 0]
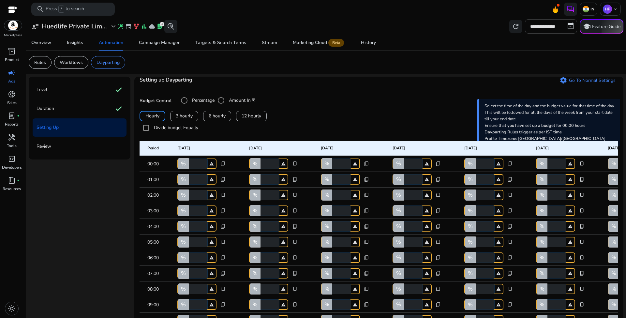
type input "**"
click at [195, 169] on input "*" at bounding box center [197, 163] width 20 height 10
drag, startPoint x: 196, startPoint y: 180, endPoint x: 191, endPoint y: 178, distance: 6.2
click at [191, 169] on input "*" at bounding box center [197, 163] width 20 height 10
type input "**"
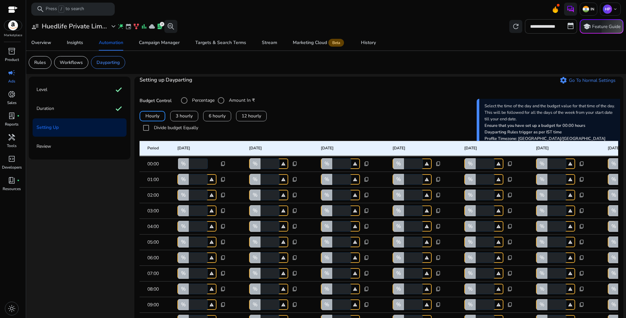
click at [197, 184] on input "*" at bounding box center [197, 179] width 20 height 10
drag, startPoint x: 196, startPoint y: 195, endPoint x: 175, endPoint y: 192, distance: 21.7
click at [175, 187] on mat-cell "% * warning content_copy" at bounding box center [208, 180] width 72 height 16
type input "*"
click at [185, 200] on div "% * warning" at bounding box center [196, 195] width 39 height 10
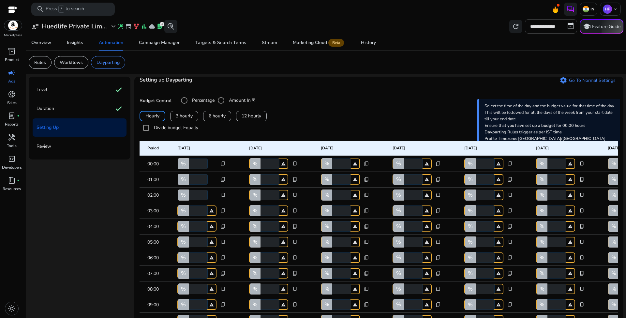
type input "*"
drag, startPoint x: 194, startPoint y: 224, endPoint x: 190, endPoint y: 224, distance: 4.6
click at [190, 216] on input "*" at bounding box center [197, 210] width 20 height 10
type input "**"
drag, startPoint x: 195, startPoint y: 244, endPoint x: 189, endPoint y: 242, distance: 6.2
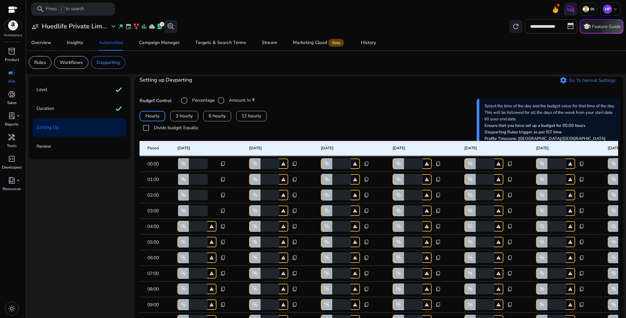
click at [189, 231] on input "*" at bounding box center [197, 226] width 20 height 10
type input "**"
drag, startPoint x: 195, startPoint y: 258, endPoint x: 190, endPoint y: 257, distance: 5.0
click at [190, 247] on input "*" at bounding box center [197, 242] width 20 height 10
type input "**"
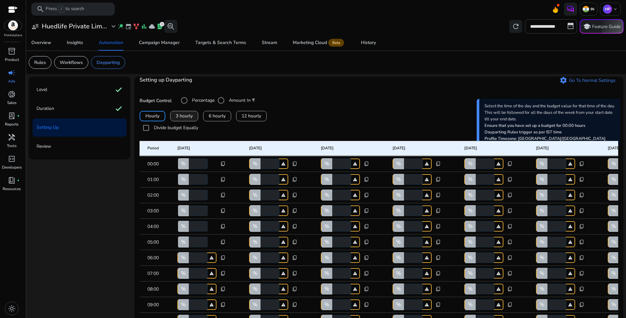
click at [185, 119] on span "3 hourly" at bounding box center [184, 115] width 17 height 7
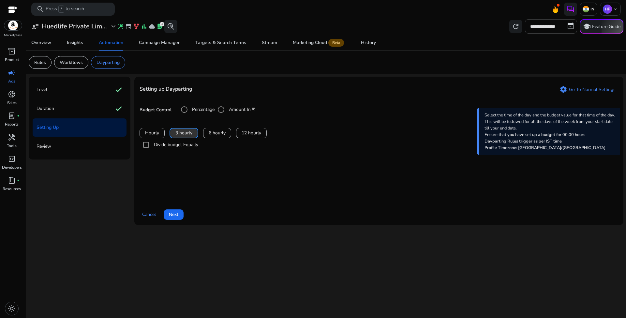
scroll to position [0, 0]
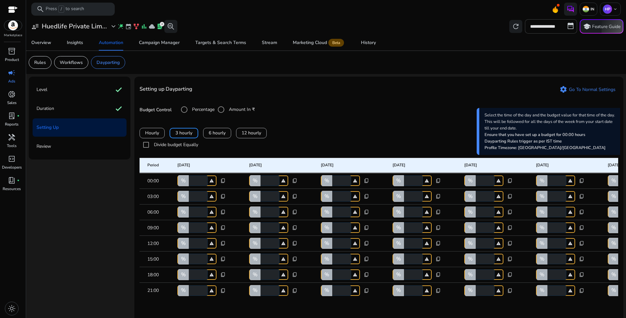
drag, startPoint x: 195, startPoint y: 188, endPoint x: 189, endPoint y: 185, distance: 6.9
click at [189, 185] on input "*" at bounding box center [197, 180] width 20 height 10
type input "*"
drag, startPoint x: 197, startPoint y: 204, endPoint x: 188, endPoint y: 200, distance: 10.0
click at [188, 200] on div "% * warning" at bounding box center [196, 196] width 39 height 10
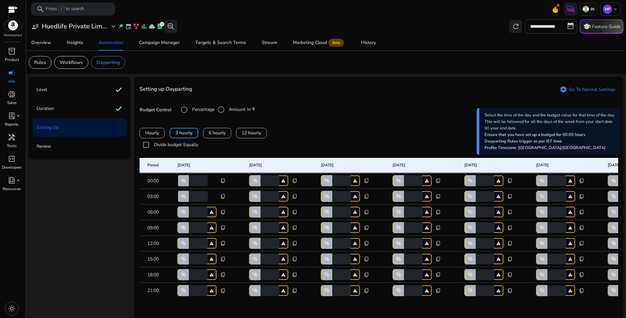
drag, startPoint x: 195, startPoint y: 219, endPoint x: 188, endPoint y: 218, distance: 7.6
click at [188, 217] on div "% * warning" at bounding box center [196, 212] width 39 height 10
drag, startPoint x: 197, startPoint y: 204, endPoint x: 185, endPoint y: 201, distance: 11.7
click at [185, 201] on div "% *" at bounding box center [196, 196] width 39 height 10
type input "**"
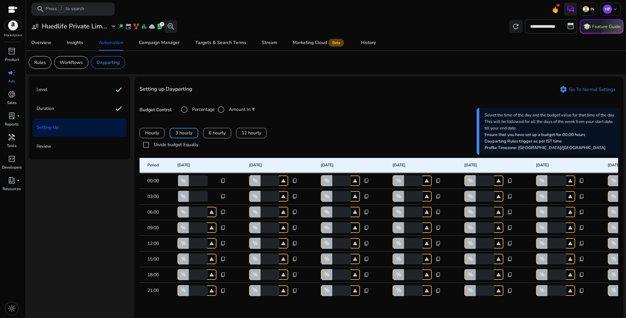
drag, startPoint x: 194, startPoint y: 219, endPoint x: 186, endPoint y: 217, distance: 8.8
click at [186, 217] on div "% * warning" at bounding box center [196, 212] width 39 height 10
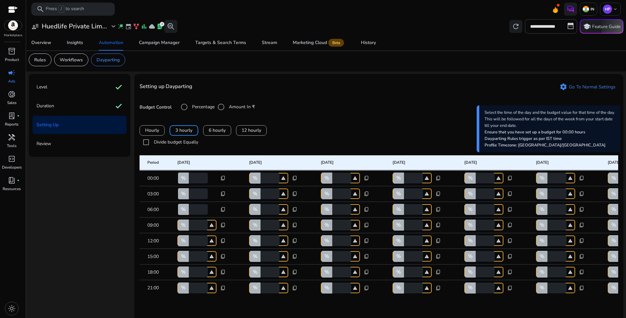
scroll to position [10, 0]
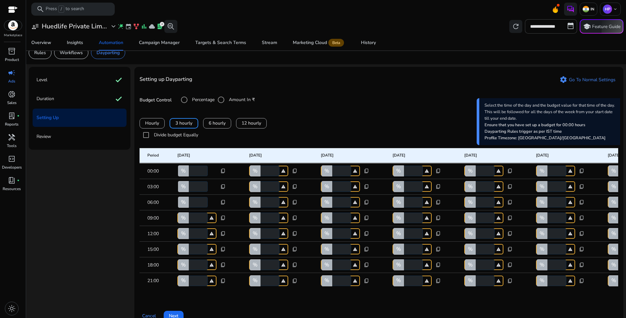
drag, startPoint x: 197, startPoint y: 211, endPoint x: 188, endPoint y: 209, distance: 9.3
click at [188, 207] on div "% **" at bounding box center [196, 202] width 39 height 10
type input "***"
click at [281, 138] on form "Divide budget Equally" at bounding box center [378, 134] width 478 height 13
drag, startPoint x: 196, startPoint y: 226, endPoint x: 185, endPoint y: 223, distance: 11.5
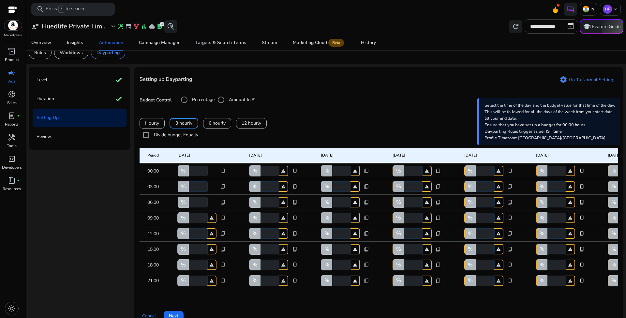
click at [185, 223] on div "% * warning" at bounding box center [196, 217] width 39 height 10
type input "**"
click at [313, 129] on form "Divide budget Equally" at bounding box center [378, 134] width 478 height 13
drag, startPoint x: 199, startPoint y: 242, endPoint x: 189, endPoint y: 240, distance: 10.7
click at [189, 238] on input "*" at bounding box center [197, 233] width 20 height 10
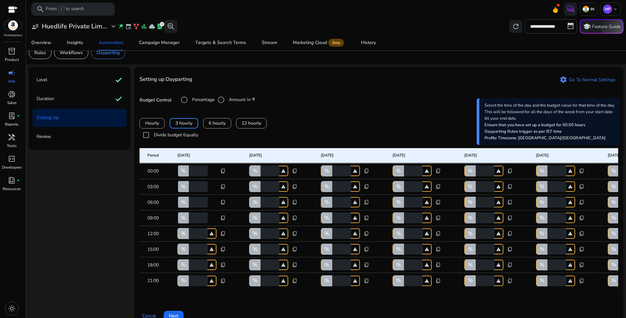
drag, startPoint x: 199, startPoint y: 209, endPoint x: 189, endPoint y: 208, distance: 10.6
click at [189, 207] on input "***" at bounding box center [197, 202] width 20 height 10
type input "**"
click at [307, 131] on form "Divide budget Equally" at bounding box center [378, 134] width 478 height 13
drag, startPoint x: 195, startPoint y: 241, endPoint x: 184, endPoint y: 240, distance: 11.4
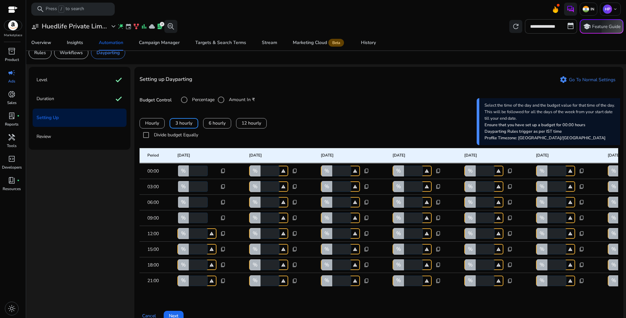
click at [184, 238] on div "% * warning" at bounding box center [196, 233] width 39 height 10
type input "**"
click at [312, 122] on div "Hourly 3 hourly 6 hourly 12 hourly" at bounding box center [378, 123] width 478 height 10
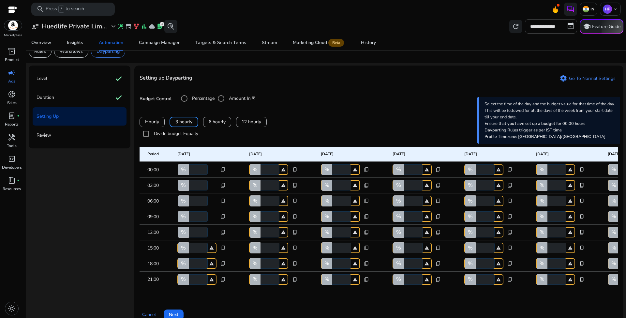
click at [220, 172] on span "content_copy" at bounding box center [222, 169] width 5 height 5
click at [216, 184] on span "Copy to all rows" at bounding box center [202, 186] width 34 height 7
type input "*"
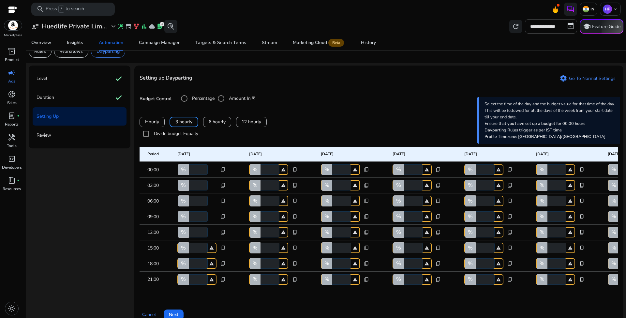
type input "*"
click at [223, 188] on span "content_copy" at bounding box center [222, 184] width 5 height 5
click at [214, 201] on span "Copy to all rows" at bounding box center [202, 202] width 34 height 7
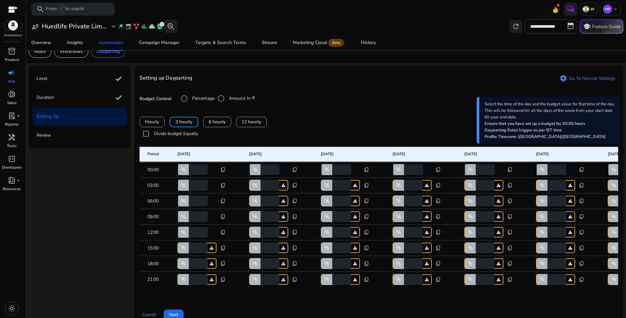
type input "**"
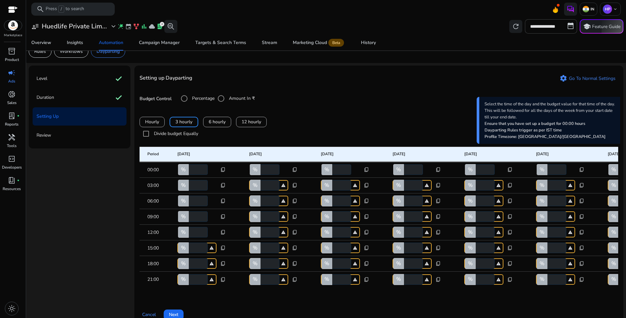
type input "**"
click at [224, 203] on span "content_copy" at bounding box center [222, 200] width 5 height 5
click at [216, 214] on span "Copy to all rows" at bounding box center [202, 217] width 34 height 7
type input "**"
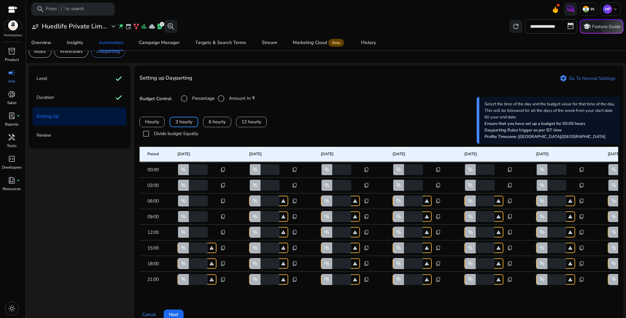
type input "**"
click at [222, 219] on span "content_copy" at bounding box center [222, 216] width 5 height 5
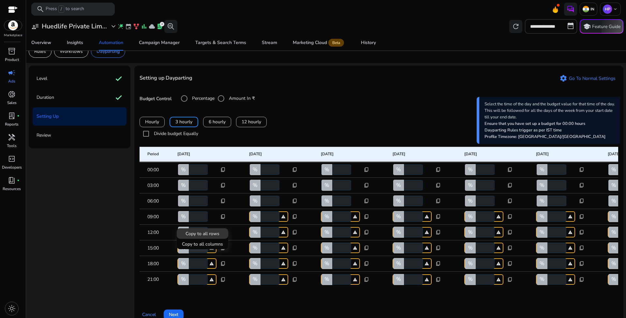
click at [215, 234] on span "Copy to all rows" at bounding box center [202, 233] width 34 height 7
type input "**"
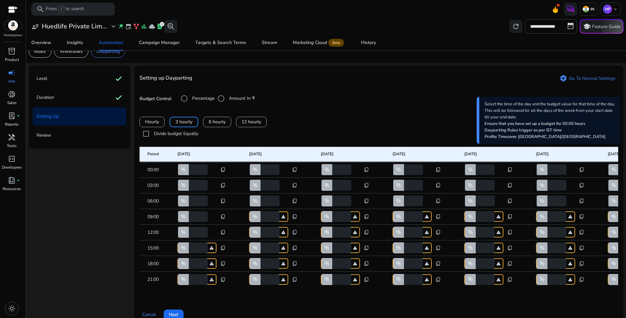
type input "**"
drag, startPoint x: 196, startPoint y: 242, endPoint x: 185, endPoint y: 239, distance: 11.1
click at [186, 237] on div "% **" at bounding box center [196, 232] width 39 height 10
type input "**"
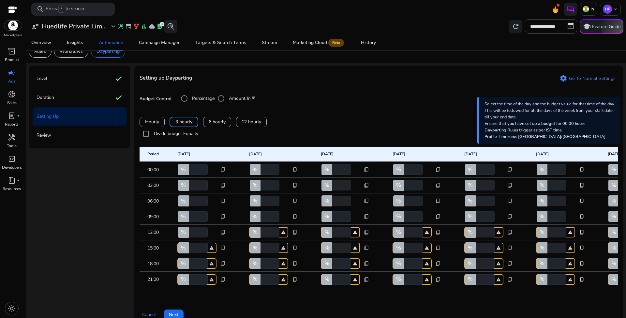
click at [223, 235] on span "content_copy" at bounding box center [222, 231] width 5 height 5
click at [217, 246] on span "Copy to all rows" at bounding box center [202, 249] width 34 height 7
type input "**"
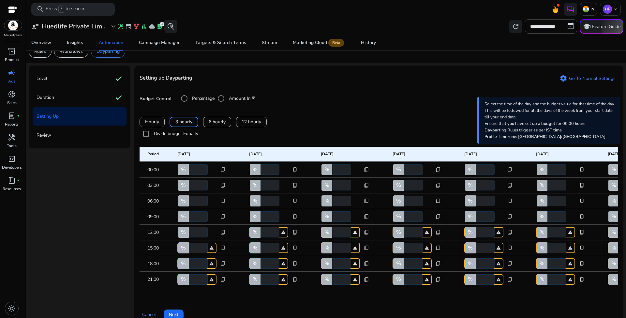
type input "**"
click at [305, 119] on div "Hourly 3 hourly 6 hourly 12 hourly" at bounding box center [378, 122] width 478 height 10
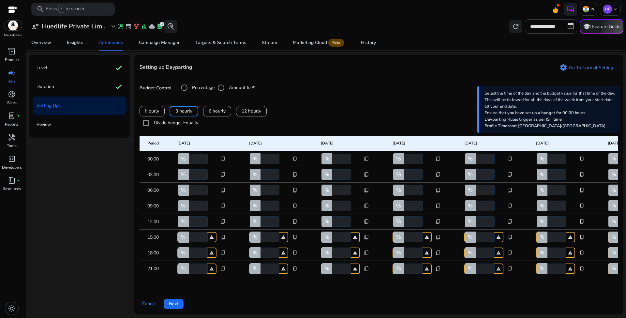
scroll to position [36, 0]
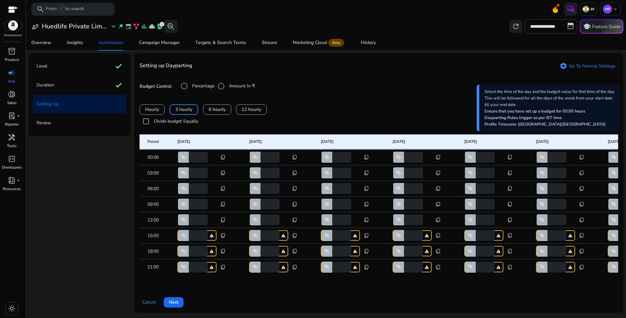
click at [295, 115] on form "Divide budget Equally" at bounding box center [378, 121] width 478 height 13
click at [330, 80] on div "Setting up Dayparting settings Go To Normal Settings Budget Control Percentage …" at bounding box center [378, 182] width 489 height 259
drag, startPoint x: 196, startPoint y: 247, endPoint x: 188, endPoint y: 245, distance: 8.3
click at [188, 246] on div "% * warning" at bounding box center [196, 251] width 39 height 10
click at [222, 248] on span "content_copy" at bounding box center [222, 250] width 5 height 5
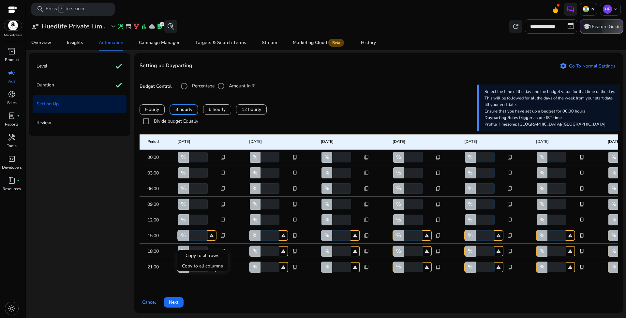
type input "***"
click at [210, 254] on span "Copy to all rows" at bounding box center [202, 255] width 34 height 7
type input "***"
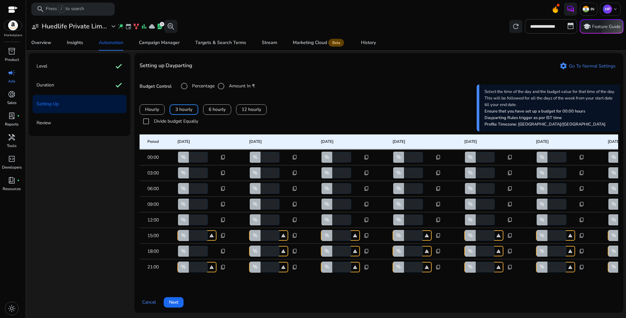
type input "***"
click at [192, 230] on input "*" at bounding box center [197, 235] width 20 height 10
type input "**"
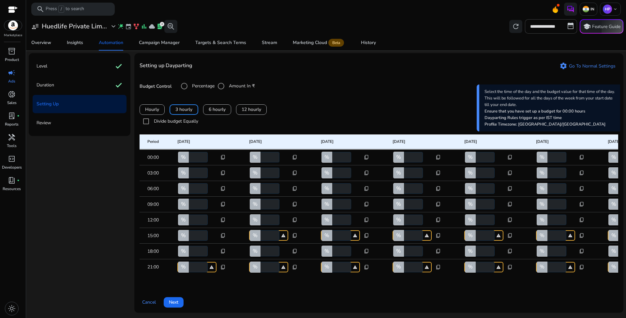
click at [313, 115] on form "Divide budget Equally" at bounding box center [378, 121] width 478 height 13
drag, startPoint x: 199, startPoint y: 263, endPoint x: 187, endPoint y: 260, distance: 11.9
click at [187, 262] on div "% * warning" at bounding box center [196, 267] width 39 height 10
type input "***"
drag, startPoint x: 197, startPoint y: 245, endPoint x: 183, endPoint y: 243, distance: 14.3
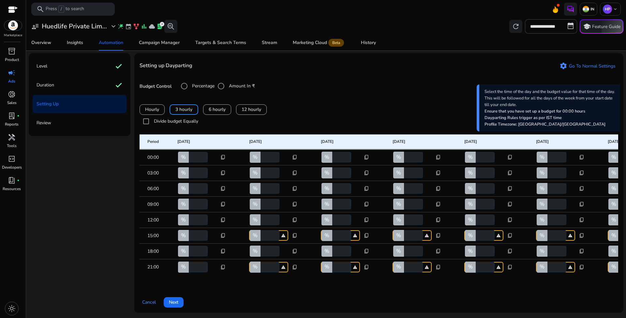
click at [183, 246] on div "% ***" at bounding box center [196, 251] width 39 height 10
type input "***"
click at [322, 91] on div "Setting up Dayparting settings Go To Normal Settings Budget Control Percentage …" at bounding box center [378, 182] width 489 height 259
click at [288, 104] on div "Hourly 3 hourly 6 hourly 12 hourly" at bounding box center [378, 109] width 478 height 10
click at [290, 104] on div "Hourly 3 hourly 6 hourly 12 hourly" at bounding box center [378, 109] width 478 height 10
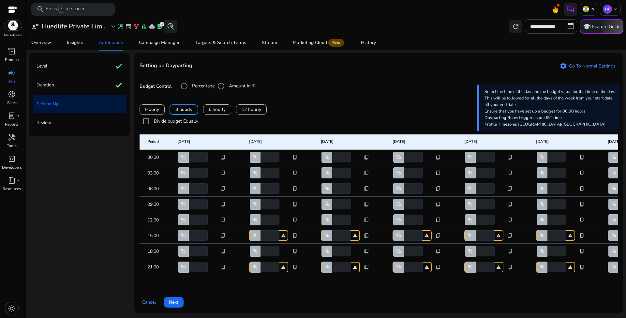
click at [224, 233] on span "content_copy" at bounding box center [222, 235] width 5 height 5
click at [221, 238] on span at bounding box center [202, 240] width 51 height 16
type input "**"
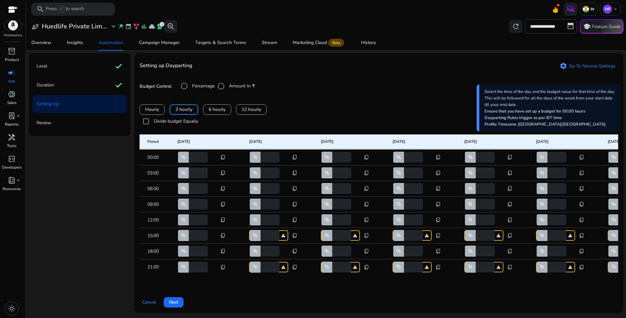
type input "**"
click at [224, 248] on span "content_copy" at bounding box center [222, 250] width 5 height 5
click at [216, 252] on span "Copy to all rows" at bounding box center [202, 255] width 34 height 7
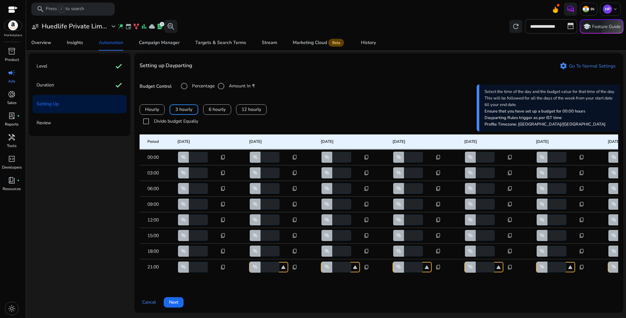
type input "***"
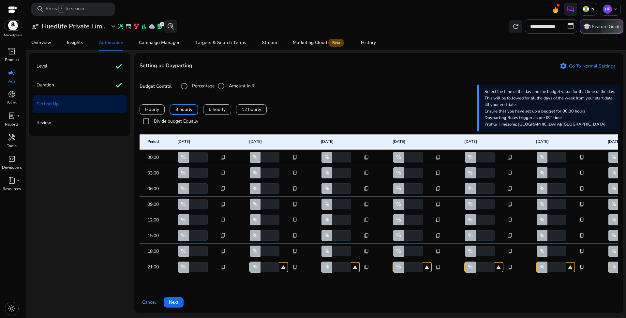
type input "***"
click at [223, 264] on span "content_copy" at bounding box center [222, 266] width 5 height 5
click at [212, 270] on span "Copy to all rows" at bounding box center [202, 270] width 34 height 7
type input "***"
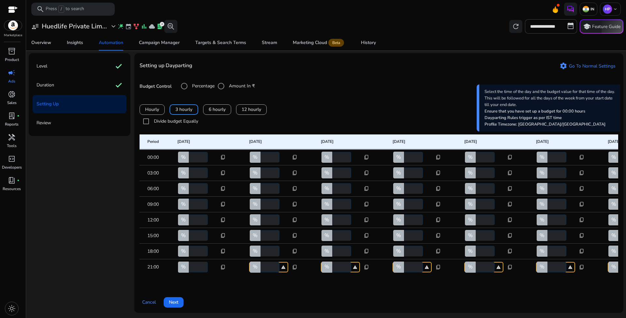
type input "***"
drag, startPoint x: 197, startPoint y: 246, endPoint x: 193, endPoint y: 246, distance: 4.2
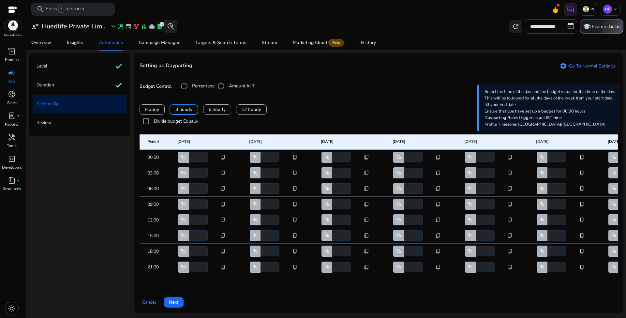
click at [193, 246] on input "***" at bounding box center [197, 251] width 20 height 10
type input "***"
click at [197, 262] on input "***" at bounding box center [197, 267] width 20 height 10
click at [232, 261] on mat-cell "% *** content_copy" at bounding box center [208, 267] width 72 height 16
drag, startPoint x: 196, startPoint y: 229, endPoint x: 187, endPoint y: 227, distance: 8.9
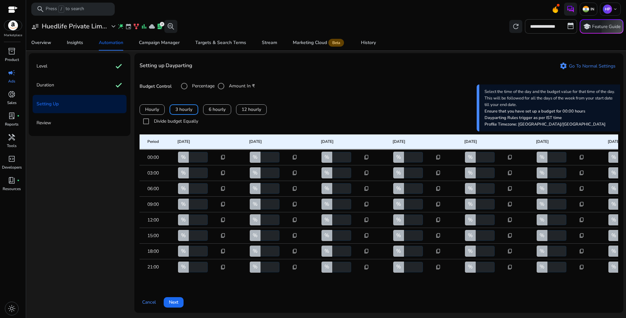
click at [187, 230] on div "% **" at bounding box center [196, 235] width 39 height 10
click at [345, 79] on div "Budget Control Percentage Amount In ₹" at bounding box center [378, 85] width 478 height 13
click at [341, 84] on div "Setting up Dayparting settings Go To Normal Settings Budget Control Percentage …" at bounding box center [378, 182] width 489 height 259
drag, startPoint x: 197, startPoint y: 230, endPoint x: 184, endPoint y: 228, distance: 13.8
click at [184, 230] on div "% ***" at bounding box center [196, 235] width 39 height 10
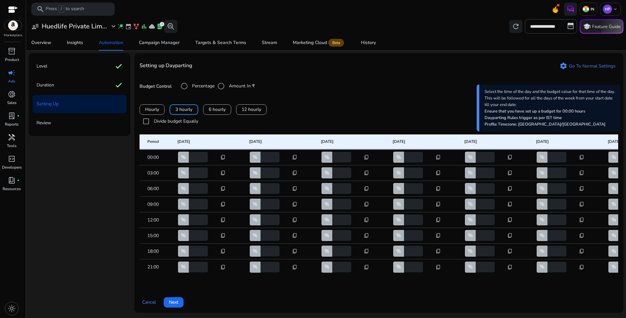
type input "**"
click at [334, 104] on div "Hourly 3 hourly 6 hourly 12 hourly" at bounding box center [378, 109] width 478 height 10
drag, startPoint x: 196, startPoint y: 216, endPoint x: 188, endPoint y: 214, distance: 9.0
click at [188, 214] on div "% **" at bounding box center [196, 219] width 39 height 10
type input "**"
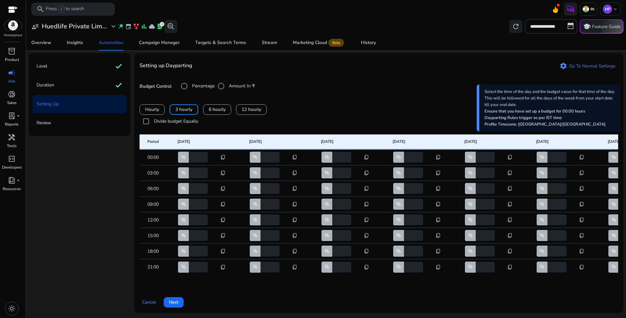
click at [349, 104] on div "Hourly 3 hourly 6 hourly 12 hourly" at bounding box center [378, 109] width 478 height 10
click at [223, 154] on span "content_copy" at bounding box center [222, 156] width 5 height 5
click at [219, 163] on span "Copy to all rows" at bounding box center [202, 161] width 34 height 7
click at [223, 170] on span "content_copy" at bounding box center [222, 172] width 5 height 5
click at [213, 178] on span "Copy to all rows" at bounding box center [202, 177] width 34 height 7
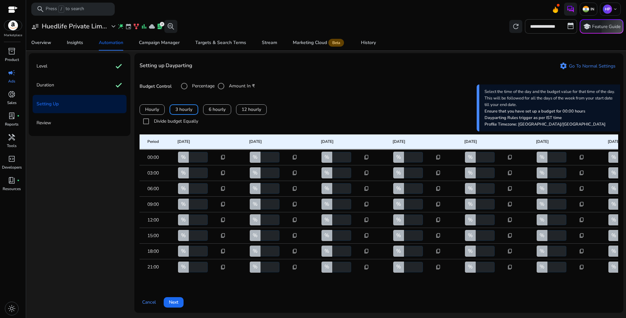
click at [222, 186] on span "content_copy" at bounding box center [222, 188] width 5 height 5
click at [218, 193] on span "Copy to all rows" at bounding box center [202, 192] width 34 height 7
click at [224, 201] on span "content_copy" at bounding box center [222, 203] width 5 height 5
click at [216, 208] on span "Copy to all rows" at bounding box center [202, 208] width 34 height 7
click at [224, 217] on span "content_copy" at bounding box center [222, 219] width 5 height 5
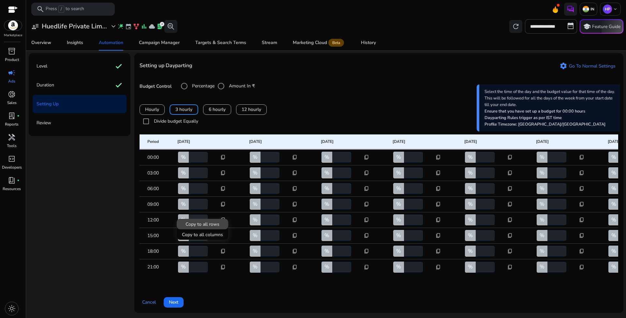
click at [214, 221] on span "Copy to all rows" at bounding box center [202, 224] width 34 height 7
type input "**"
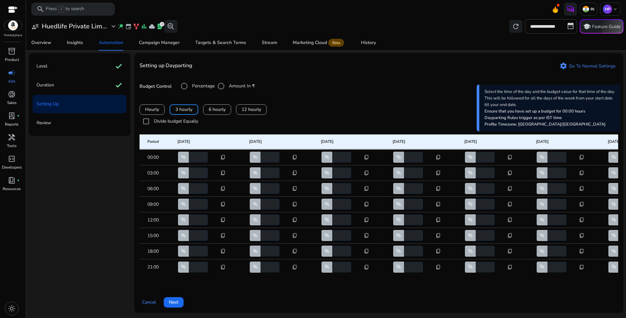
type input "**"
click at [221, 233] on span "content_copy" at bounding box center [222, 235] width 5 height 5
click at [214, 238] on span "Copy to all rows" at bounding box center [202, 239] width 34 height 7
click at [224, 248] on span "content_copy" at bounding box center [222, 250] width 5 height 5
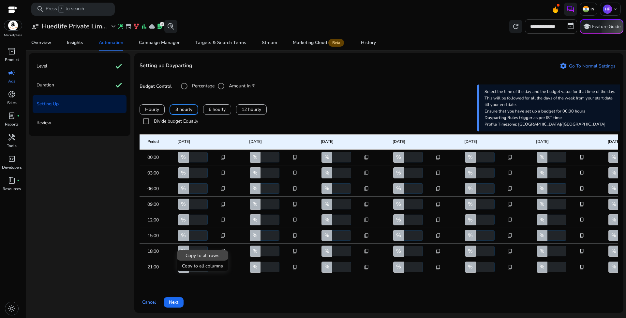
click at [211, 253] on span "Copy to all rows" at bounding box center [202, 255] width 34 height 7
type input "***"
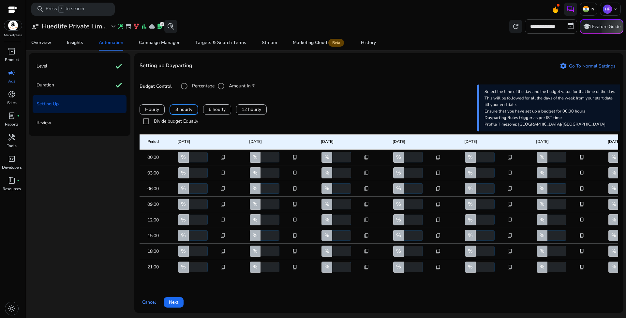
type input "***"
click at [222, 264] on span "content_copy" at bounding box center [222, 266] width 5 height 5
click at [211, 270] on span "Copy to all rows" at bounding box center [202, 270] width 34 height 7
click at [172, 302] on span "Next" at bounding box center [173, 301] width 9 height 7
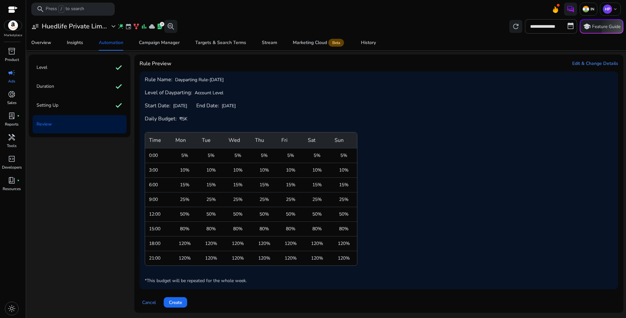
scroll to position [0, 0]
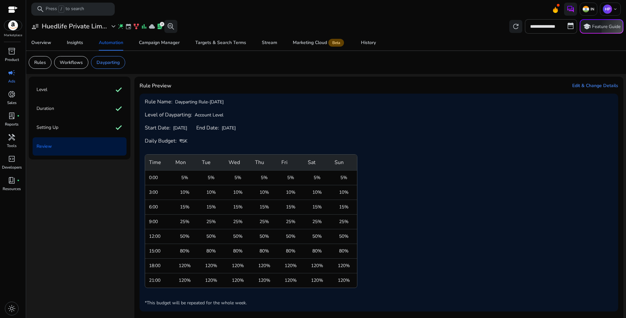
click at [394, 107] on div "Rule Name: Dayparting Rule-Oct 14 Level of Dayparting: Account Level Start Date…" at bounding box center [379, 202] width 468 height 207
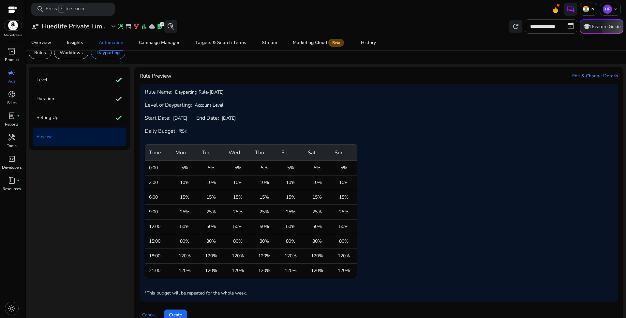
scroll to position [22, 0]
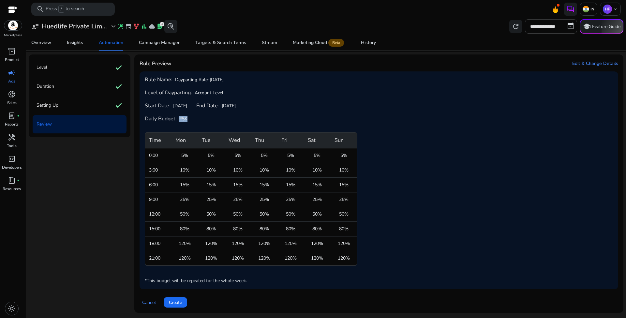
drag, startPoint x: 179, startPoint y: 118, endPoint x: 214, endPoint y: 122, distance: 35.0
click at [214, 122] on div "Rule Name: Dayparting Rule-Oct 14 Level of Dayparting: Account Level Start Date…" at bounding box center [379, 180] width 468 height 207
click at [227, 119] on div "Rule Name: Dayparting Rule-Oct 14 Level of Dayparting: Account Level Start Date…" at bounding box center [379, 180] width 468 height 207
click at [180, 300] on span "Create" at bounding box center [175, 302] width 13 height 7
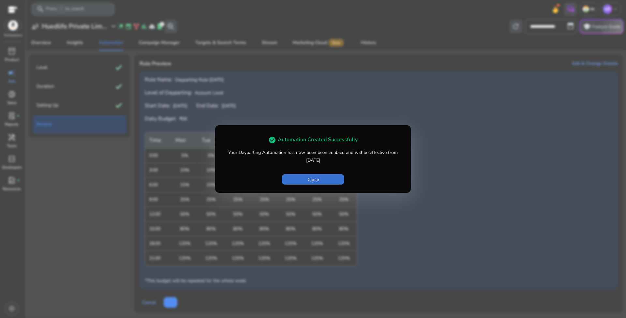
click at [326, 180] on span "button" at bounding box center [313, 179] width 63 height 16
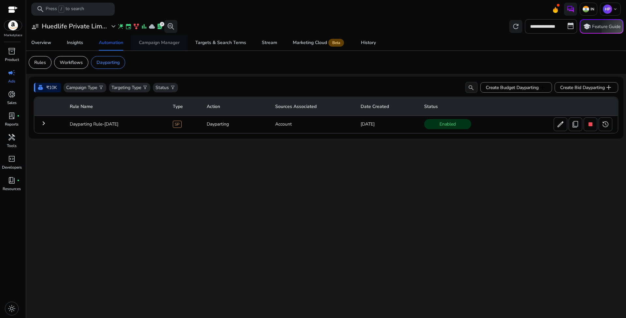
click at [162, 45] on div "Campaign Manager" at bounding box center [159, 42] width 41 height 5
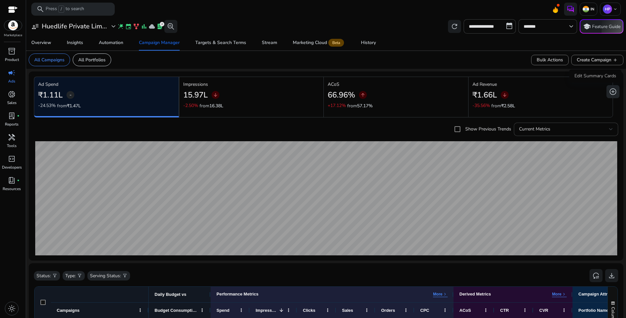
click at [609, 92] on span "add_circle" at bounding box center [613, 92] width 8 height 8
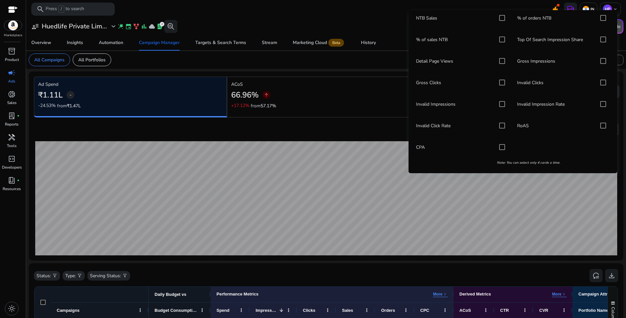
scroll to position [115, 0]
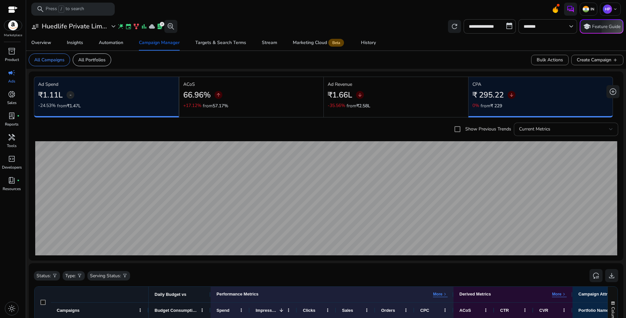
click at [481, 60] on mat-card "All Campaigns All Portfolios Bulk Actions Create Campaign add" at bounding box center [325, 60] width 605 height 18
click at [480, 65] on mat-card "All Campaigns All Portfolios Bulk Actions Create Campaign add" at bounding box center [325, 60] width 605 height 18
click at [443, 64] on mat-card "All Campaigns All Portfolios Bulk Actions Create Campaign add" at bounding box center [325, 60] width 605 height 18
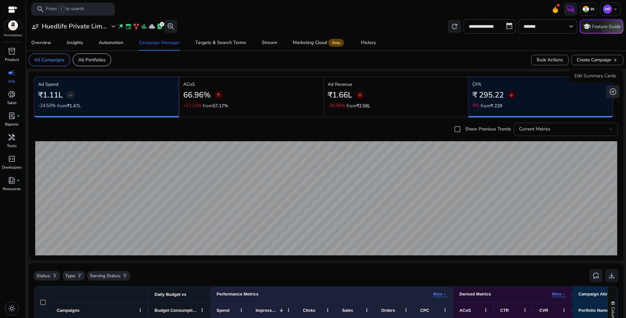
click at [610, 93] on span "add_circle" at bounding box center [613, 92] width 8 height 8
click at [383, 22] on div "**********" at bounding box center [326, 26] width 594 height 14
click at [549, 128] on div "Current Metrics" at bounding box center [564, 128] width 90 height 7
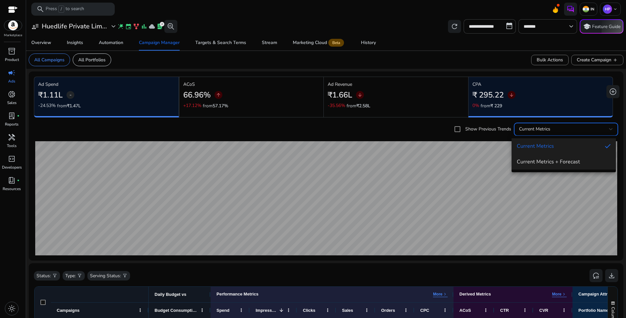
click at [571, 163] on span "Current Metrics + Forecast" at bounding box center [563, 161] width 94 height 7
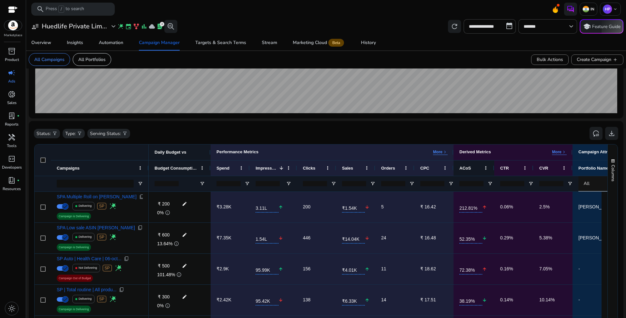
scroll to position [0, 0]
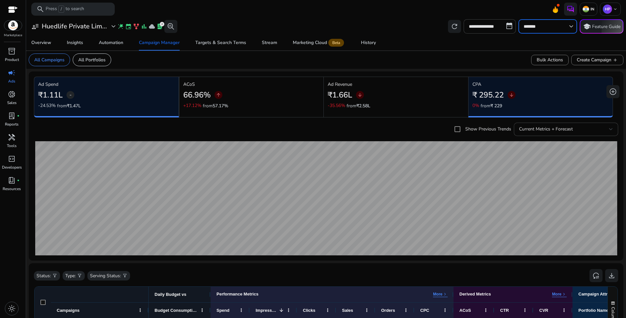
click at [539, 27] on input "*******" at bounding box center [544, 26] width 42 height 7
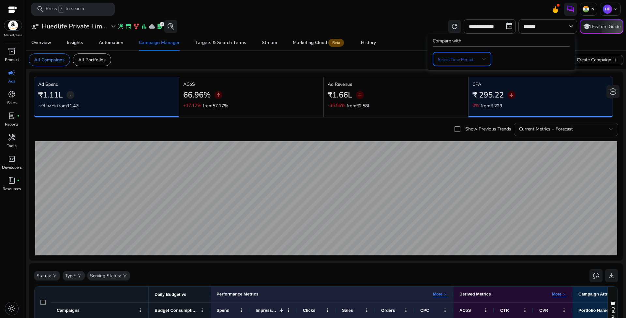
click at [478, 59] on span at bounding box center [460, 58] width 44 height 7
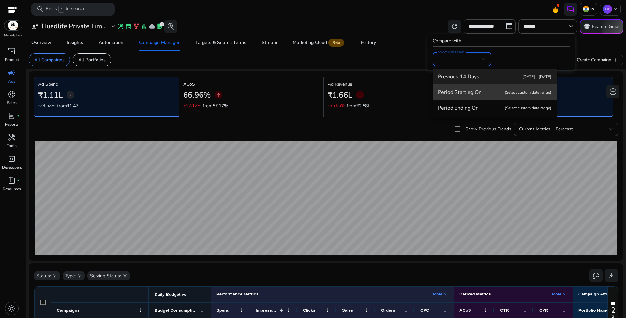
click at [476, 92] on span "Period Starting On (Select custom date range)" at bounding box center [494, 92] width 113 height 7
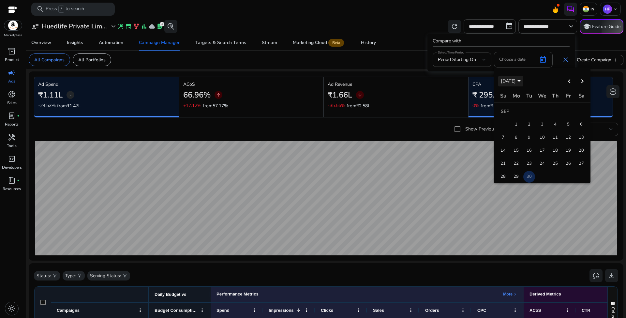
click at [514, 79] on span "SEP 30" at bounding box center [507, 81] width 15 height 6
click at [531, 126] on span "2025" at bounding box center [530, 128] width 21 height 12
click at [554, 125] on span "JUL" at bounding box center [553, 128] width 21 height 12
click at [515, 80] on span "JUL 30" at bounding box center [510, 81] width 20 height 6
click at [529, 124] on span "2025" at bounding box center [530, 128] width 21 height 12
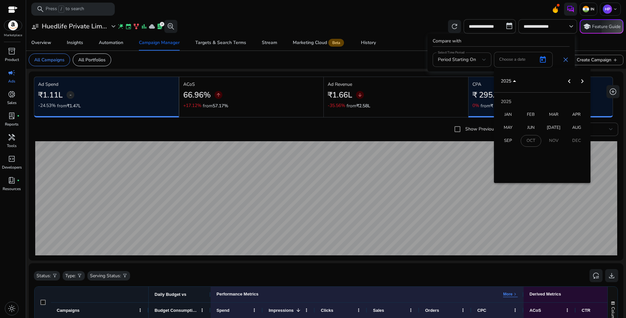
click at [512, 113] on span "JAN" at bounding box center [508, 115] width 21 height 12
click at [542, 111] on span "1" at bounding box center [542, 112] width 12 height 12
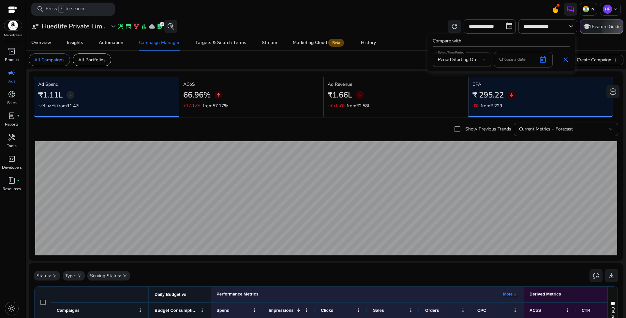
type input "**********"
type input "******"
click at [516, 61] on input "******" at bounding box center [516, 58] width 34 height 7
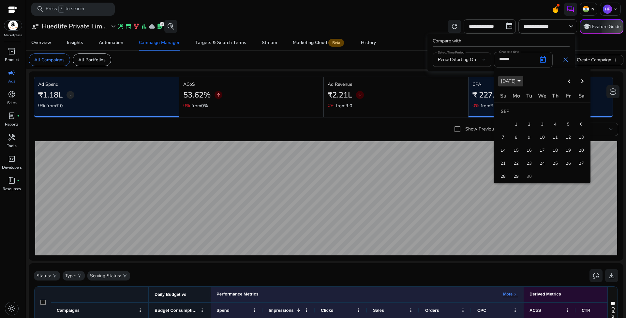
click at [518, 81] on icon "Choose month and year" at bounding box center [518, 81] width 3 height 2
click at [535, 125] on span "2025" at bounding box center [530, 128] width 21 height 12
click at [556, 125] on span "JUL" at bounding box center [553, 128] width 21 height 12
click at [532, 122] on span "1" at bounding box center [529, 125] width 12 height 12
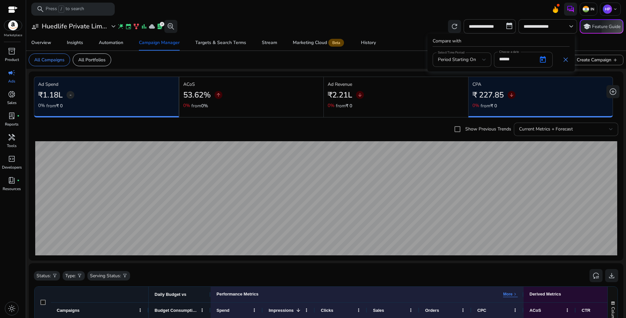
type input "**********"
type input "******"
click at [540, 60] on span "Open calendar" at bounding box center [543, 60] width 16 height 16
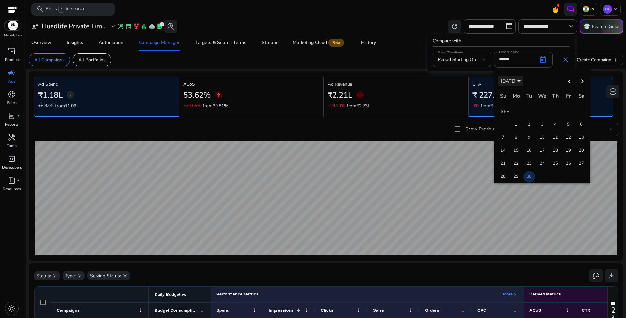
click at [518, 80] on span "SEP 30" at bounding box center [510, 81] width 20 height 6
click at [534, 125] on span "2025" at bounding box center [530, 128] width 21 height 12
click at [508, 124] on span "MAY" at bounding box center [508, 128] width 21 height 12
click at [554, 110] on span "1" at bounding box center [555, 112] width 12 height 12
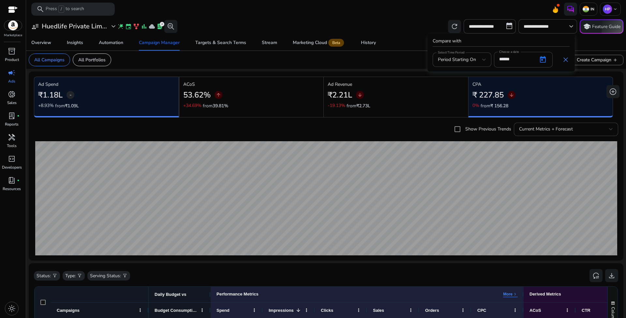
type input "**********"
type input "******"
click at [518, 46] on div "Compare with Select Time Period Period Starting On Choose a date ****** close" at bounding box center [500, 53] width 147 height 38
click at [565, 60] on span "close" at bounding box center [565, 60] width 8 height 8
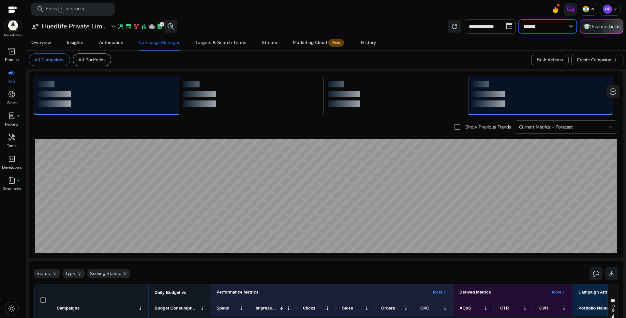
click at [535, 26] on input "*******" at bounding box center [544, 26] width 42 height 7
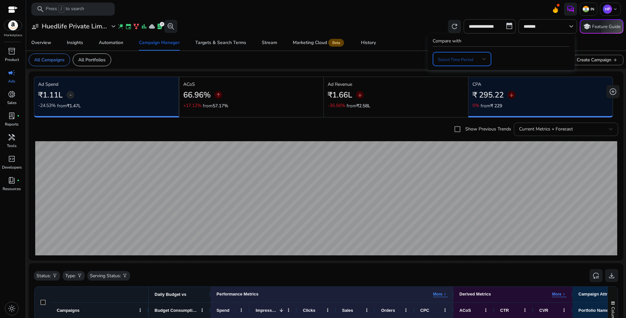
click at [464, 58] on span at bounding box center [460, 58] width 44 height 7
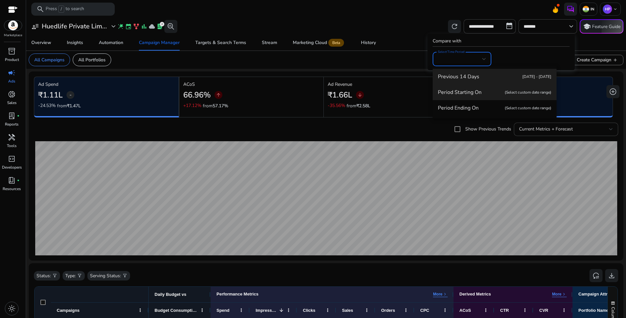
click at [473, 93] on span "Period Starting On (Select custom date range)" at bounding box center [494, 92] width 113 height 7
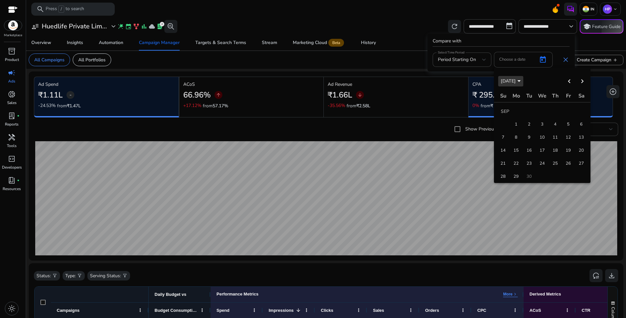
click at [511, 80] on span "SEP 30" at bounding box center [507, 81] width 15 height 6
click at [530, 121] on button "2025" at bounding box center [530, 127] width 23 height 13
click at [506, 127] on span "MAY" at bounding box center [508, 128] width 21 height 12
click at [553, 110] on span "1" at bounding box center [555, 112] width 12 height 12
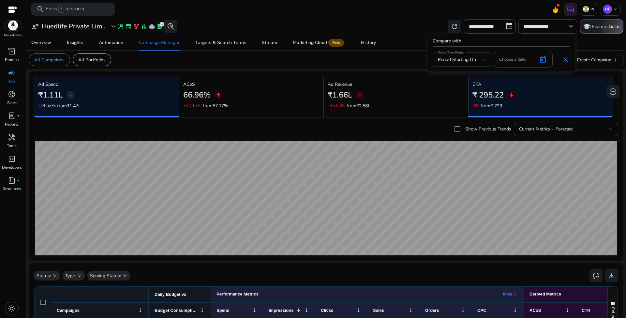
type input "**********"
type input "******"
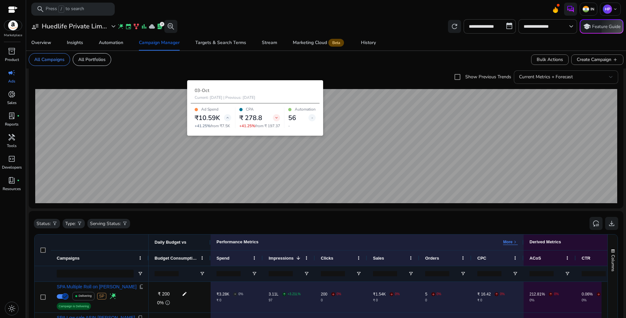
scroll to position [101, 0]
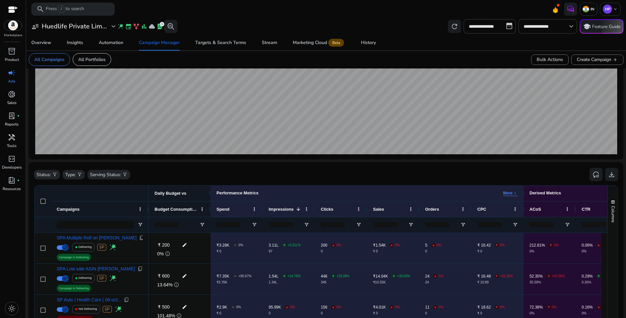
click at [184, 170] on div "Status: filter_alt Type: filter_alt Serving Status: filter_alt reset_settings d…" at bounding box center [326, 174] width 584 height 15
click at [185, 170] on div "Status: filter_alt Type: filter_alt Serving Status: filter_alt reset_settings d…" at bounding box center [326, 174] width 584 height 15
click at [536, 167] on div "Status: filter_alt Type: filter_alt Serving Status: filter_alt reset_settings d…" at bounding box center [326, 174] width 584 height 15
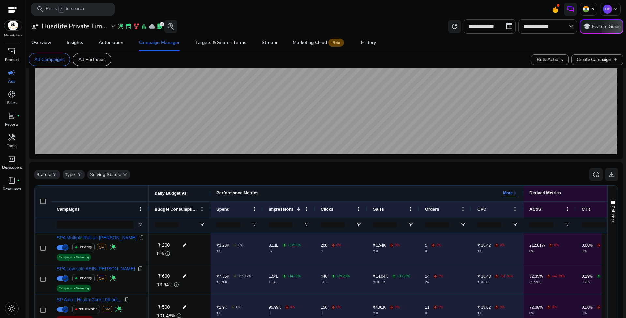
drag, startPoint x: 522, startPoint y: 194, endPoint x: 441, endPoint y: 198, distance: 81.6
click at [440, 198] on div "Performance Metrics More keyboard_arrow_right" at bounding box center [366, 193] width 313 height 16
drag, startPoint x: 524, startPoint y: 192, endPoint x: 482, endPoint y: 188, distance: 41.6
click at [482, 188] on div "Performance Metrics More keyboard_arrow_right" at bounding box center [366, 193] width 313 height 16
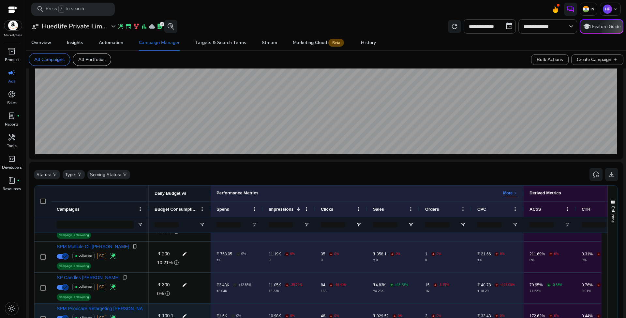
scroll to position [1302, 0]
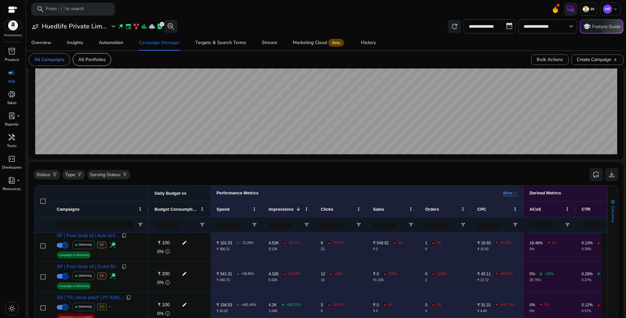
click at [611, 209] on span "Columns" at bounding box center [613, 214] width 6 height 17
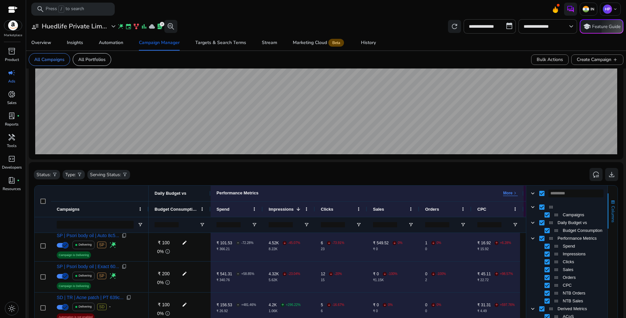
click at [611, 209] on span "Columns" at bounding box center [613, 214] width 6 height 17
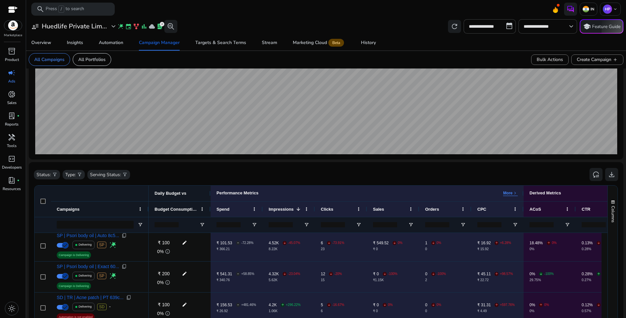
click at [539, 172] on div "Status: filter_alt Type: filter_alt Serving Status: filter_alt reset_settings d…" at bounding box center [326, 174] width 584 height 15
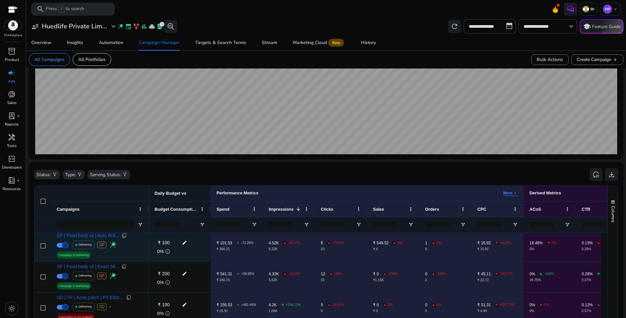
scroll to position [0, 0]
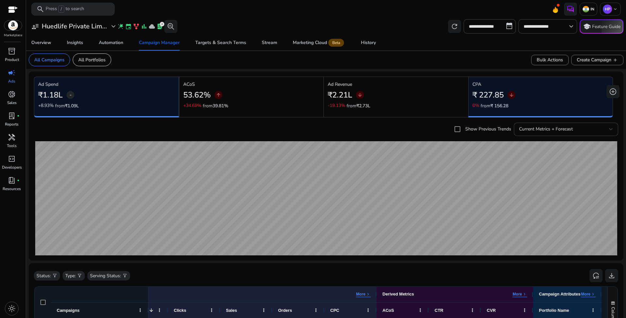
click at [159, 65] on mat-card "All Campaigns All Portfolios Bulk Actions Create Campaign add" at bounding box center [325, 60] width 605 height 18
click at [173, 63] on mat-card "All Campaigns All Portfolios Bulk Actions Create Campaign add" at bounding box center [325, 60] width 605 height 18
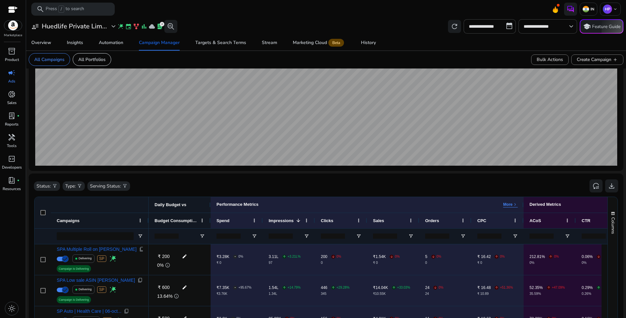
click at [193, 204] on div "Daily Budget vs" at bounding box center [179, 204] width 50 height 8
click at [189, 208] on div "Daily Budget vs" at bounding box center [179, 204] width 50 height 8
click at [183, 204] on span "Daily Budget vs" at bounding box center [170, 204] width 32 height 5
type input "*"
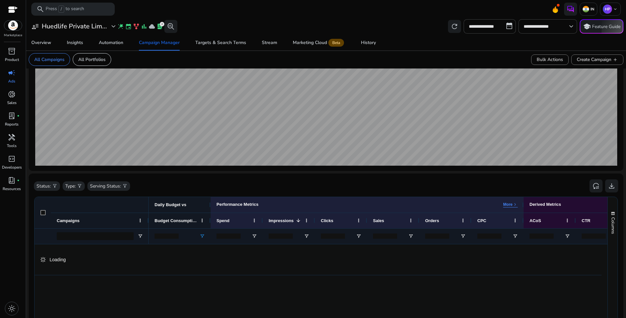
click at [174, 235] on input "*" at bounding box center [166, 235] width 24 height 5
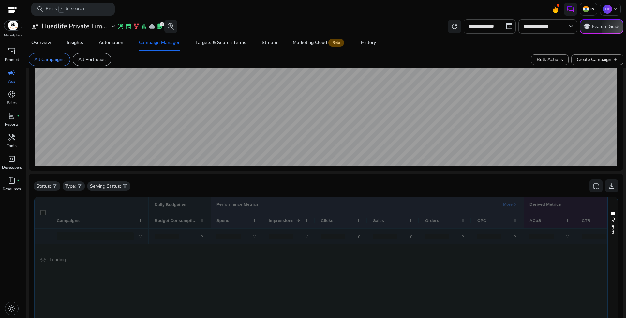
click at [223, 59] on mat-card "All Campaigns All Portfolios Bulk Actions Create Campaign add" at bounding box center [325, 60] width 605 height 18
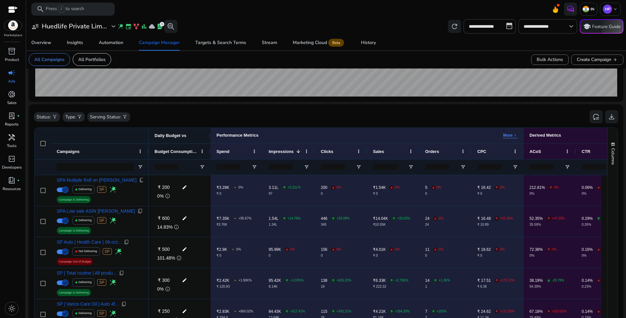
click at [290, 118] on div "Status: filter_alt Type: filter_alt Serving Status: filter_alt reset_settings d…" at bounding box center [326, 116] width 584 height 15
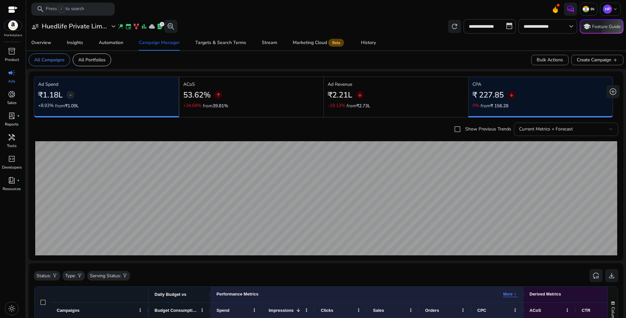
click at [259, 70] on app-campaign-manager "All Campaigns All Portfolios Bulk Actions Create Campaign add Ad Spend ₹1.18L -…" at bounding box center [326, 304] width 594 height 506
click at [314, 41] on div "Marketing Cloud Beta" at bounding box center [319, 42] width 52 height 5
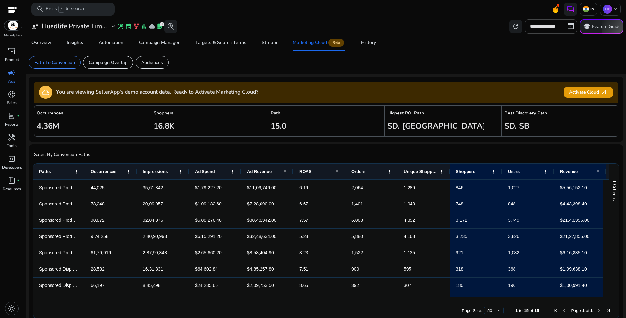
click at [264, 65] on app-sa-custom-tab "Path To Conversion Campaign Overlap Audiences" at bounding box center [326, 62] width 594 height 13
click at [291, 61] on app-sa-custom-tab "Path To Conversion Campaign Overlap Audiences" at bounding box center [326, 62] width 594 height 13
click at [500, 64] on app-sa-custom-tab "Path To Conversion Campaign Overlap Audiences" at bounding box center [326, 62] width 594 height 13
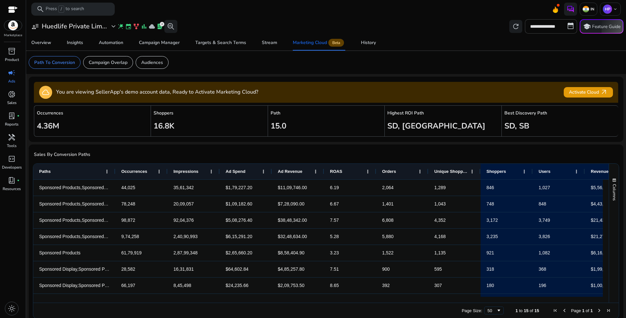
drag, startPoint x: 84, startPoint y: 170, endPoint x: 114, endPoint y: 171, distance: 30.6
click at [114, 171] on div at bounding box center [115, 172] width 3 height 16
click at [304, 65] on app-sa-custom-tab "Path To Conversion Campaign Overlap Audiences" at bounding box center [326, 62] width 594 height 13
click at [94, 63] on p "Campaign Overlap" at bounding box center [108, 62] width 39 height 7
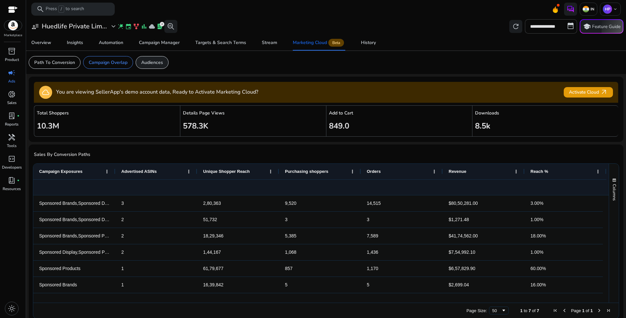
click at [159, 62] on p "Audiences" at bounding box center [152, 62] width 22 height 7
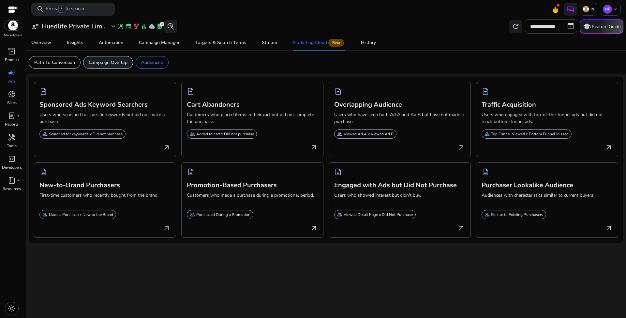
click at [112, 63] on p "Campaign Overlap" at bounding box center [108, 62] width 39 height 7
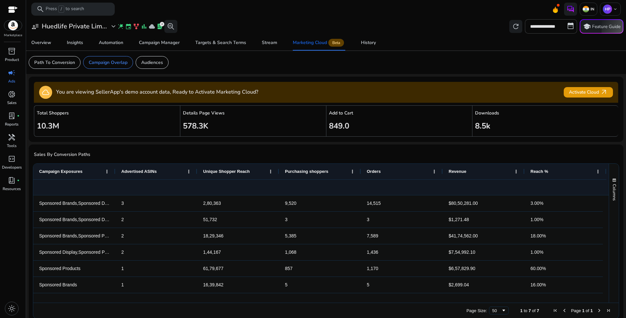
click at [332, 67] on app-sa-custom-tab "Path To Conversion Campaign Overlap Audiences" at bounding box center [326, 62] width 594 height 13
click at [268, 70] on mat-card "Path To Conversion Campaign Overlap Audiences" at bounding box center [325, 62] width 605 height 23
click at [363, 43] on div "History" at bounding box center [368, 42] width 15 height 5
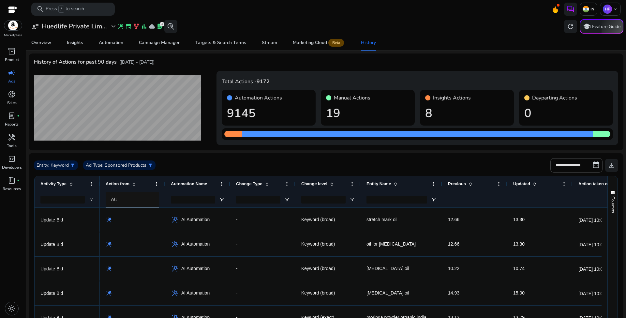
click at [454, 32] on div "user_attributes Huedlife Private Lim... expand_more wand_stars event family_his…" at bounding box center [326, 26] width 594 height 14
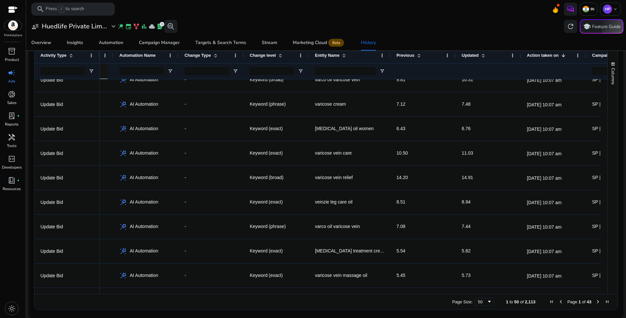
scroll to position [0, 85]
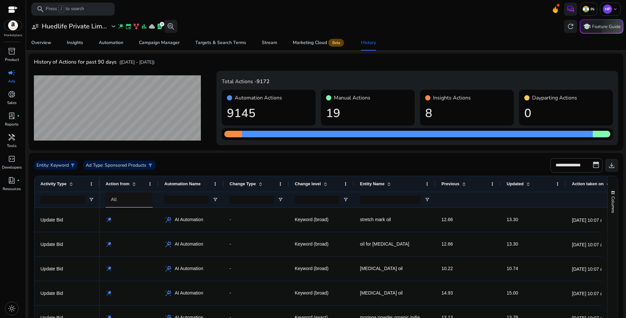
drag, startPoint x: 164, startPoint y: 185, endPoint x: 145, endPoint y: 184, distance: 18.9
click at [145, 184] on div "Action from" at bounding box center [129, 184] width 59 height 16
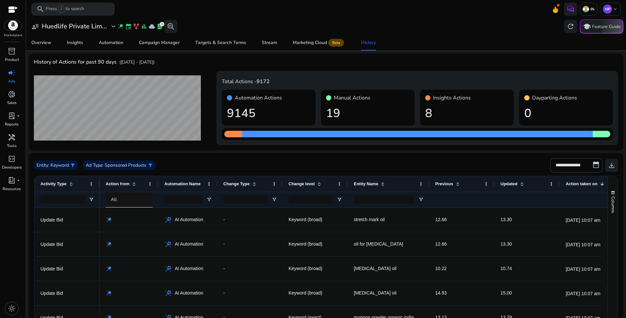
drag, startPoint x: 223, startPoint y: 182, endPoint x: 216, endPoint y: 183, distance: 6.3
click at [216, 183] on div at bounding box center [217, 184] width 3 height 16
drag, startPoint x: 282, startPoint y: 183, endPoint x: 278, endPoint y: 183, distance: 3.3
click at [278, 183] on div at bounding box center [279, 184] width 3 height 16
drag, startPoint x: 344, startPoint y: 183, endPoint x: 335, endPoint y: 183, distance: 9.1
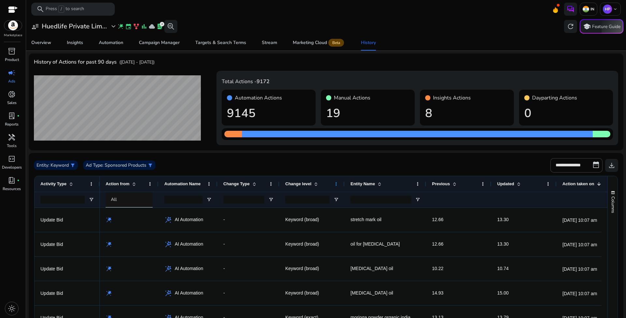
click at [335, 183] on div "Change level" at bounding box center [311, 184] width 65 height 16
click at [350, 162] on div "**********" at bounding box center [326, 165] width 584 height 14
click at [396, 69] on div "History of Actions for past 90 days (Jul 16, 2025 - Oct 14, 2025)" at bounding box center [326, 65] width 584 height 12
click at [391, 71] on div "Total Actions - 9172 Automation Actions 9145 Manual Actions 19 Insights Actions…" at bounding box center [416, 108] width 401 height 74
click at [407, 32] on div "user_attributes Huedlife Private Lim... expand_more wand_stars event family_his…" at bounding box center [326, 26] width 594 height 14
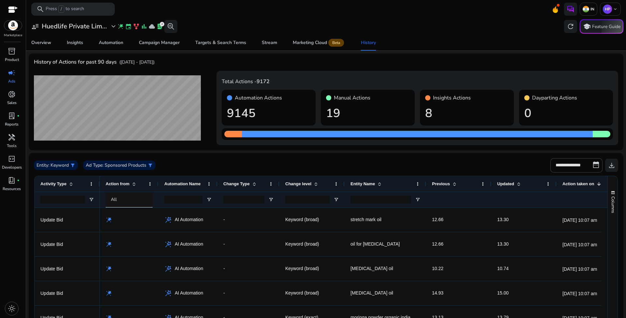
click at [423, 23] on div "user_attributes Huedlife Private Lim... expand_more wand_stars event family_his…" at bounding box center [326, 26] width 594 height 14
click at [411, 31] on div "user_attributes Huedlife Private Lim... expand_more wand_stars event family_his…" at bounding box center [326, 26] width 594 height 14
click at [455, 21] on div "user_attributes Huedlife Private Lim... expand_more wand_stars event family_his…" at bounding box center [326, 26] width 594 height 14
click at [454, 21] on div "user_attributes Huedlife Private Lim... expand_more wand_stars event family_his…" at bounding box center [326, 26] width 594 height 14
click at [447, 21] on div "user_attributes Huedlife Private Lim... expand_more wand_stars event family_his…" at bounding box center [326, 26] width 594 height 14
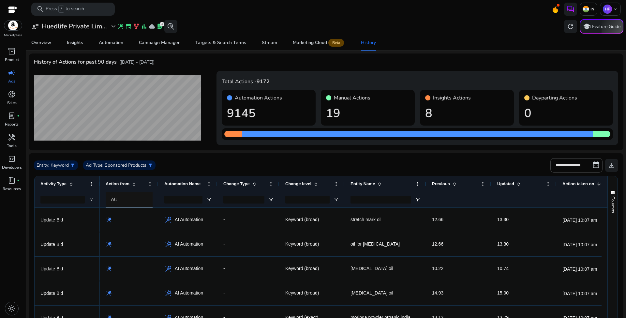
click at [403, 24] on div "user_attributes Huedlife Private Lim... expand_more wand_stars event family_his…" at bounding box center [326, 26] width 594 height 14
click at [236, 17] on mat-toolbar "search Press / to search IN HP keyboard_arrow_down" at bounding box center [326, 9] width 600 height 18
click at [11, 76] on span "campaign" at bounding box center [12, 73] width 8 height 8
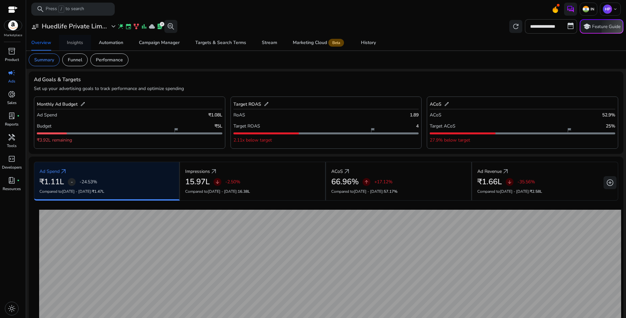
click at [72, 41] on div "Insights" at bounding box center [75, 42] width 16 height 5
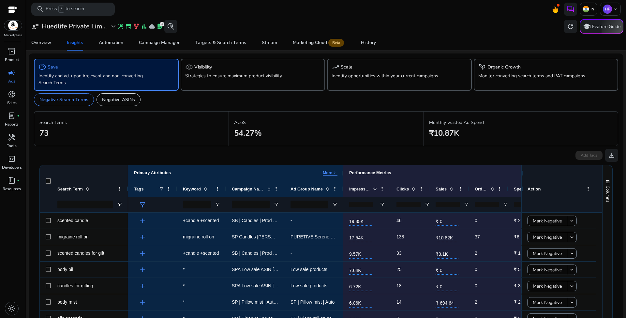
click at [282, 24] on div "user_attributes Huedlife Private Lim... expand_more wand_stars event family_his…" at bounding box center [326, 26] width 594 height 14
click at [394, 30] on div "user_attributes Huedlife Private Lim... expand_more wand_stars event family_his…" at bounding box center [326, 26] width 594 height 14
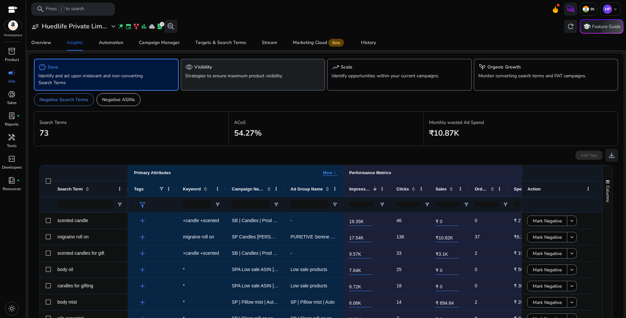
click at [228, 77] on p "Strategies to ensure maximum product visibility." at bounding box center [241, 75] width 113 height 7
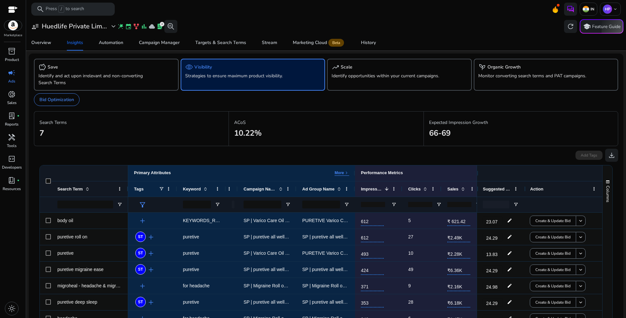
click at [169, 123] on p "Search Terms" at bounding box center [131, 122] width 184 height 7
drag, startPoint x: 63, startPoint y: 122, endPoint x: 75, endPoint y: 121, distance: 11.7
click at [74, 121] on p "Search Terms" at bounding box center [131, 122] width 184 height 7
click at [108, 127] on div "Search Terms 7" at bounding box center [131, 129] width 184 height 24
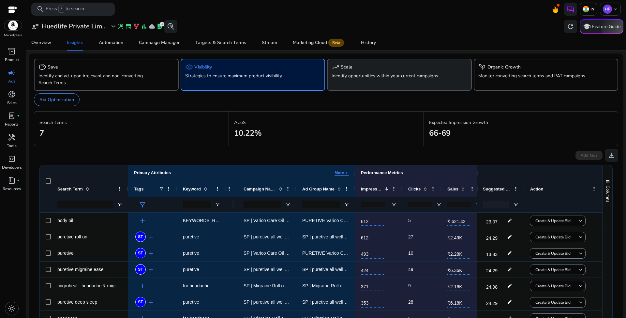
click at [367, 68] on div "trending_up Scale" at bounding box center [399, 67] width 136 height 8
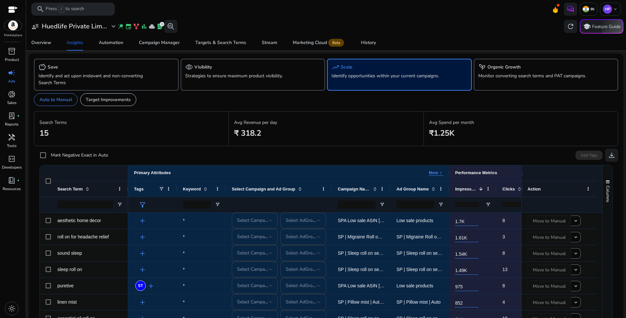
click at [195, 99] on app-sa-custom-tab "Auto to Manual Target Improvements" at bounding box center [326, 99] width 584 height 13
click at [100, 98] on p "Target Improvements" at bounding box center [108, 99] width 45 height 7
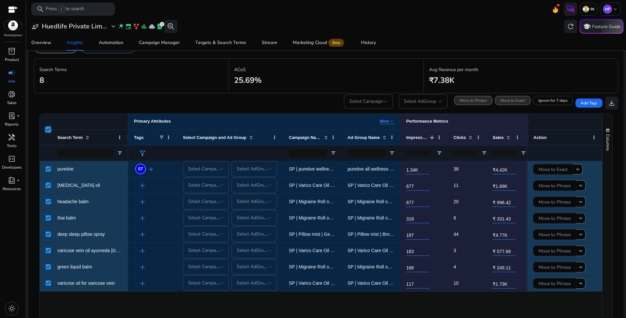
scroll to position [10, 0]
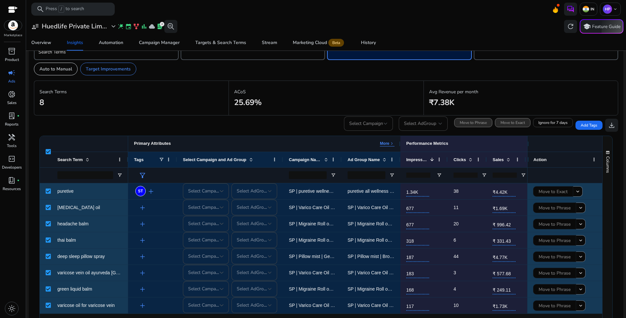
scroll to position [43, 0]
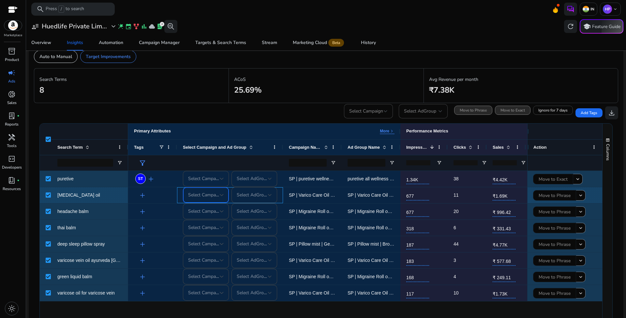
click at [212, 193] on span "Select Campaign" at bounding box center [205, 195] width 34 height 6
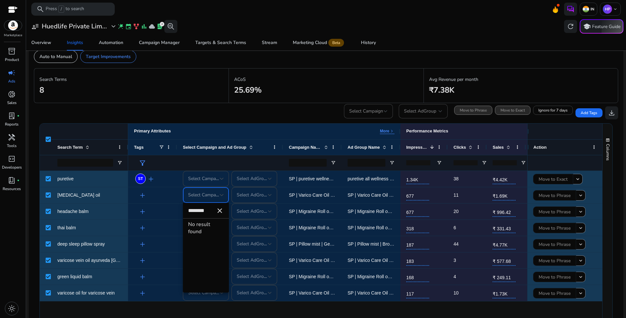
drag, startPoint x: 212, startPoint y: 192, endPoint x: 213, endPoint y: 228, distance: 35.8
click at [212, 228] on div "No result found" at bounding box center [206, 226] width 36 height 17
click at [208, 210] on input "********" at bounding box center [206, 210] width 46 height 15
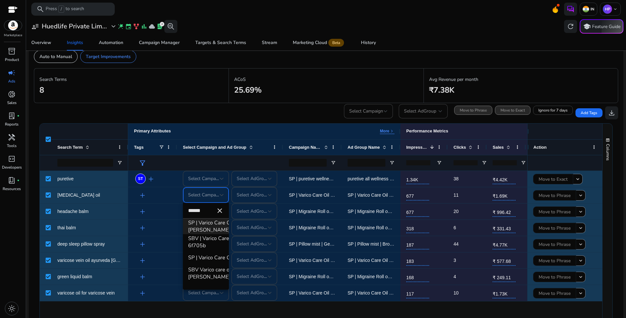
type input "******"
click at [210, 224] on span "SP | Varico Care Oil | KT | [PERSON_NAME]" at bounding box center [231, 226] width 87 height 14
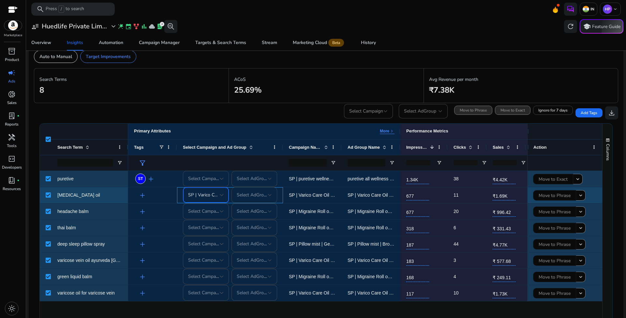
click at [252, 197] on span "Select AdGroup" at bounding box center [253, 195] width 32 height 6
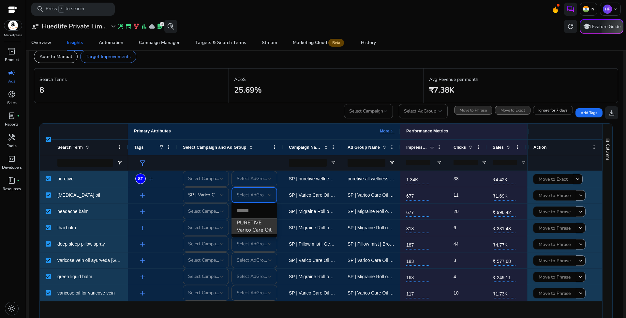
click at [253, 227] on span "PURETIVE Varico Care Oil" at bounding box center [255, 226] width 36 height 14
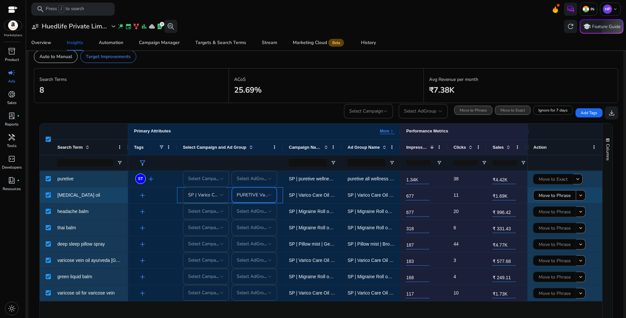
click at [211, 197] on span "SP | Varico Care Oil | KT | [PERSON_NAME]" at bounding box center [232, 195] width 89 height 6
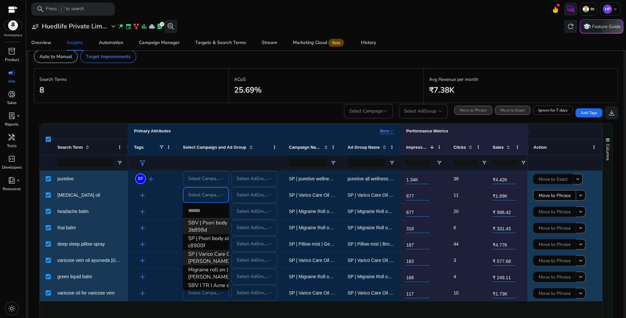
click at [210, 258] on span "SP | Varico Care Oil | KT | [PERSON_NAME]" at bounding box center [231, 257] width 87 height 14
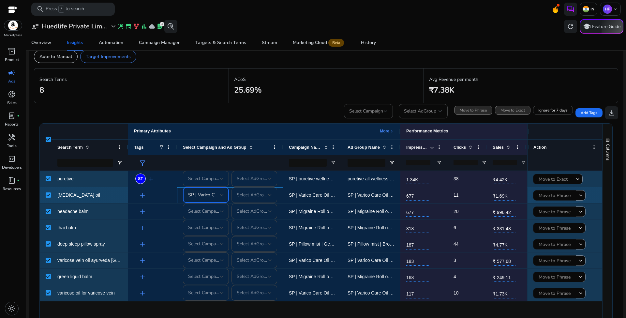
click at [256, 199] on div "Select AdGroup" at bounding box center [255, 195] width 36 height 16
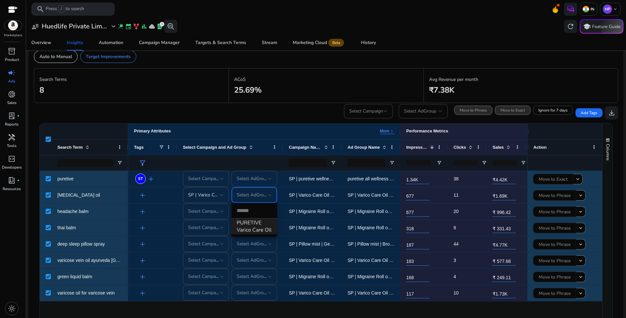
click at [252, 224] on span "PURETIVE Varico Care Oil" at bounding box center [255, 226] width 36 height 14
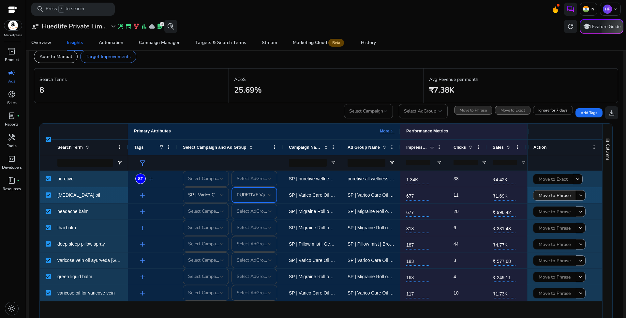
click at [557, 196] on span "Move to Phrase" at bounding box center [554, 195] width 32 height 13
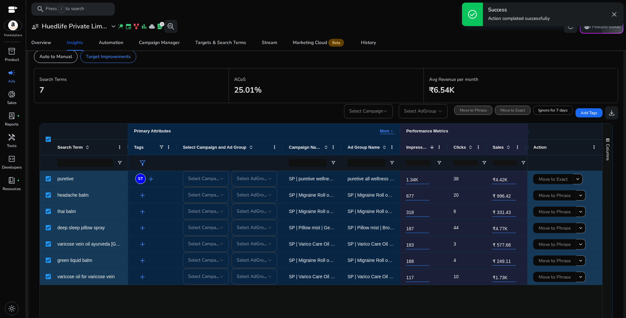
click at [614, 14] on span "close" at bounding box center [614, 14] width 8 height 8
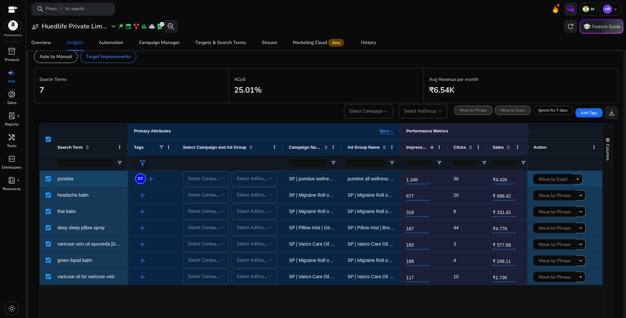
click at [198, 180] on span "Select Campaign" at bounding box center [205, 178] width 34 height 6
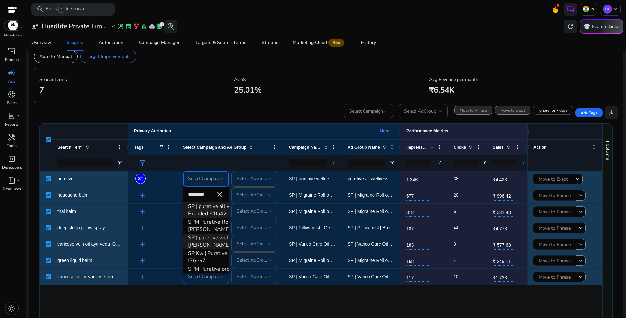
type input "********"
click at [208, 241] on span "SP | puretive wellness | [PERSON_NAME]" at bounding box center [231, 241] width 87 height 14
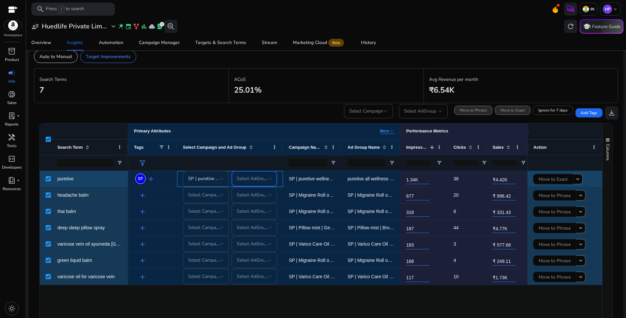
click at [266, 177] on span "Select AdGroup" at bounding box center [253, 178] width 32 height 6
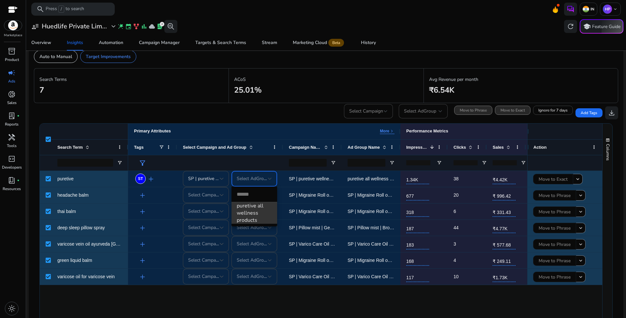
click at [253, 213] on span "puretive all wellness products" at bounding box center [255, 213] width 36 height 22
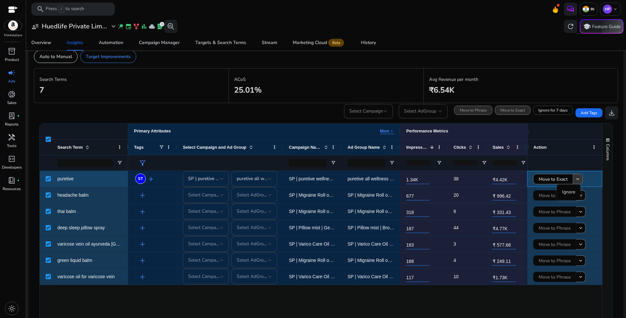
click at [575, 178] on mat-icon "keyboard_arrow_down" at bounding box center [577, 179] width 6 height 6
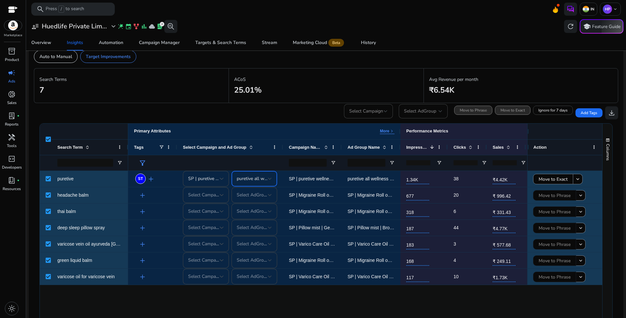
scroll to position [0, 0]
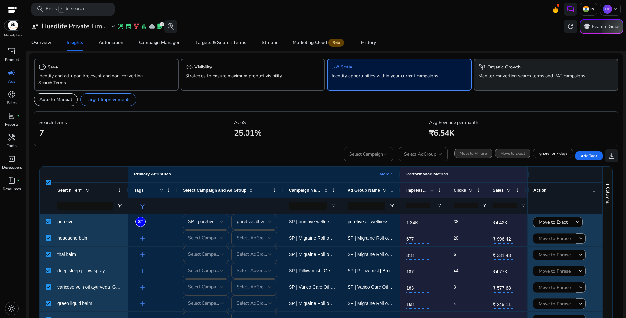
click at [509, 82] on div "psychiatry Organic Growth Monitor converting search terms and PAT campaigns." at bounding box center [545, 75] width 145 height 32
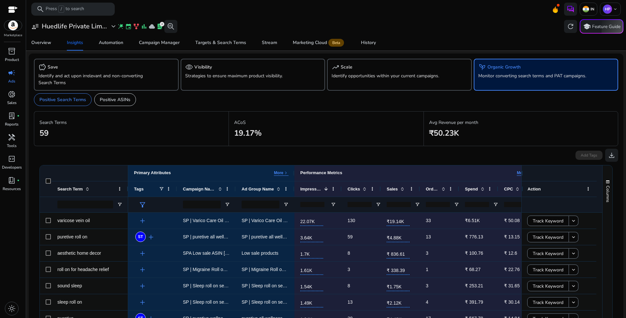
click at [310, 101] on app-sa-custom-tab "Positive Search Terms Positive ASINs" at bounding box center [326, 99] width 584 height 13
click at [123, 98] on p "Positive ASINs" at bounding box center [115, 99] width 31 height 7
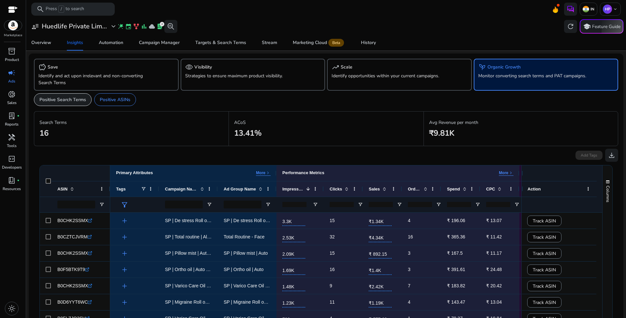
click at [68, 101] on p "Positive Search Terms" at bounding box center [62, 99] width 47 height 7
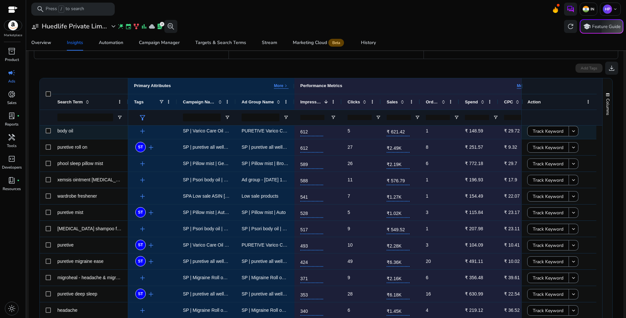
scroll to position [123, 0]
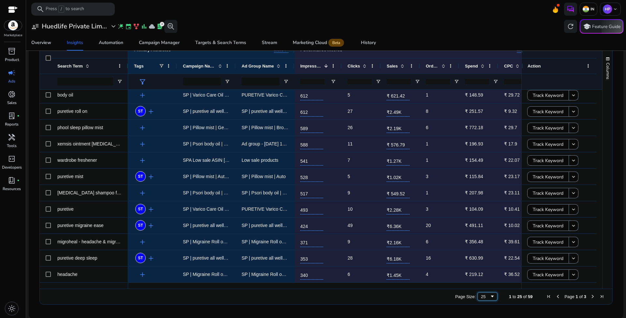
click at [484, 296] on div "25" at bounding box center [485, 296] width 9 height 5
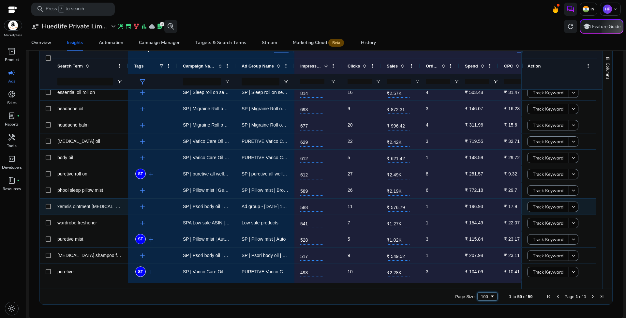
scroll to position [0, 0]
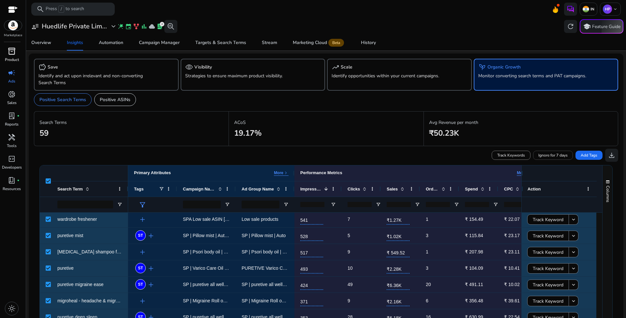
click at [8, 53] on span "inventory_2" at bounding box center [12, 51] width 8 height 8
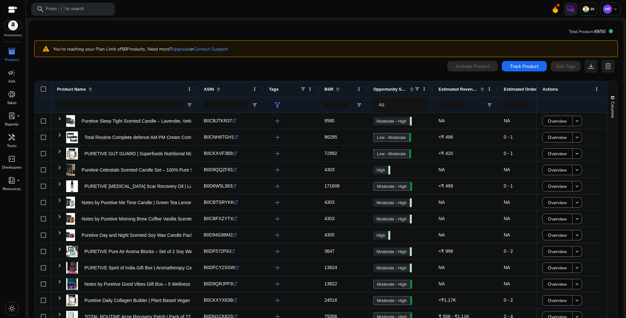
click at [278, 30] on mat-card "Total Product: 49/50 warning You're reaching your Plan Limit of 50 Products. Ne…" at bounding box center [326, 186] width 594 height 331
click at [163, 68] on div "0 products selected Activate Product Track Product Add Tags download delete" at bounding box center [325, 66] width 583 height 13
click at [234, 66] on div "0 products selected Activate Product Track Product Add Tags download delete" at bounding box center [325, 66] width 583 height 13
click at [75, 107] on input "Product Name Filter Input" at bounding box center [120, 105] width 126 height 8
type input "*******"
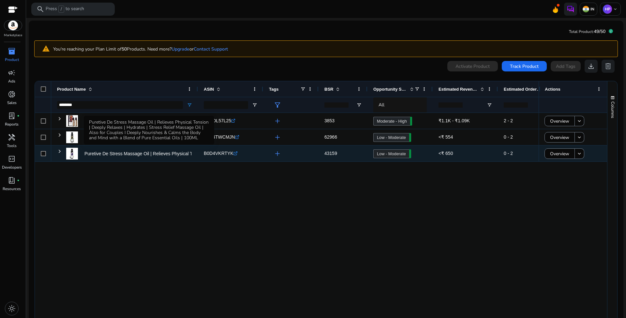
click at [127, 154] on p "Puretive De Stress Massage Oil | Relieves Physical Tension |..." at bounding box center [147, 153] width 127 height 13
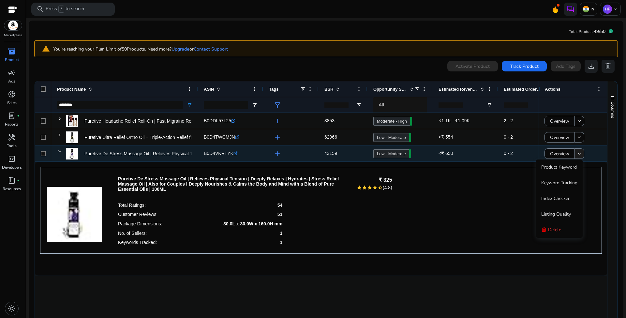
click at [576, 154] on mat-icon "keyboard_arrow_down" at bounding box center [579, 154] width 6 height 6
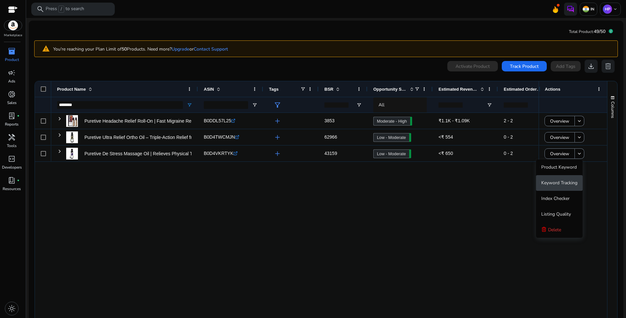
click at [561, 183] on span "Keyword Tracking" at bounding box center [559, 183] width 36 height 6
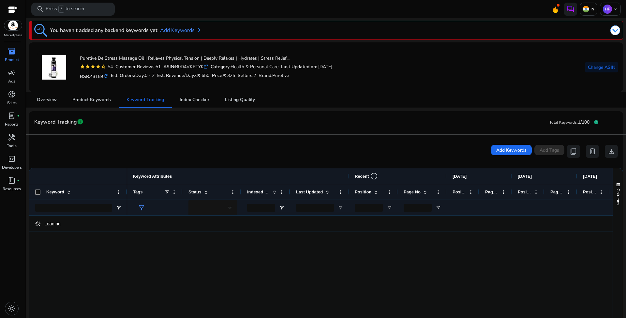
click at [358, 98] on div "Overview Product Keywords Keyword Tracking Index Checker Listing Quality" at bounding box center [326, 100] width 594 height 16
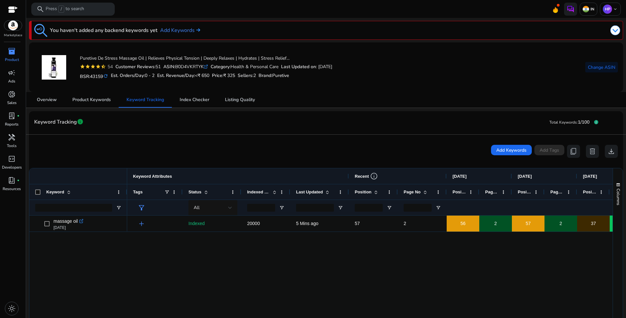
click at [358, 98] on div "Overview Product Keywords Keyword Tracking Index Checker Listing Quality" at bounding box center [326, 100] width 594 height 16
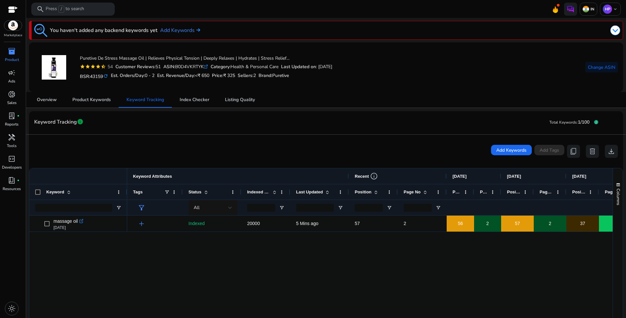
drag, startPoint x: 511, startPoint y: 175, endPoint x: 498, endPoint y: 175, distance: 12.7
click at [500, 174] on div at bounding box center [500, 176] width 3 height 16
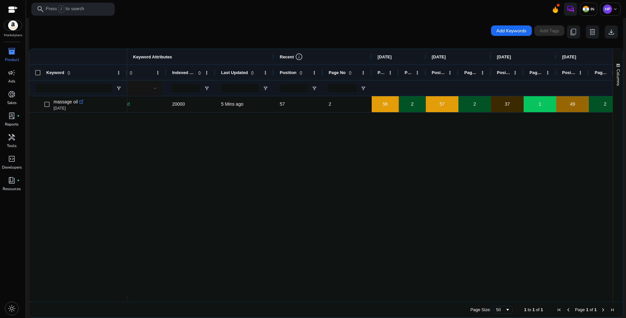
scroll to position [0, 85]
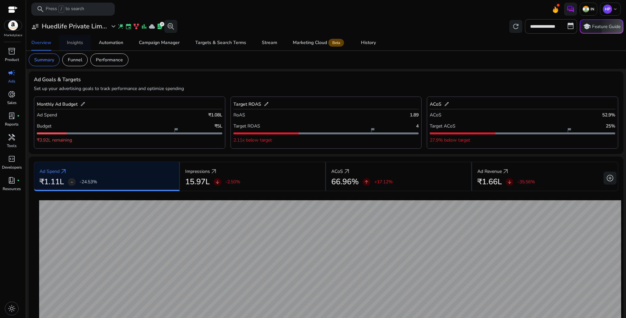
click at [76, 43] on div "Insights" at bounding box center [75, 42] width 16 height 5
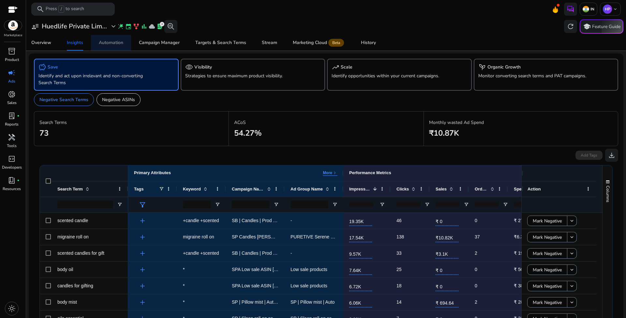
click at [119, 44] on div "Automation" at bounding box center [111, 42] width 24 height 5
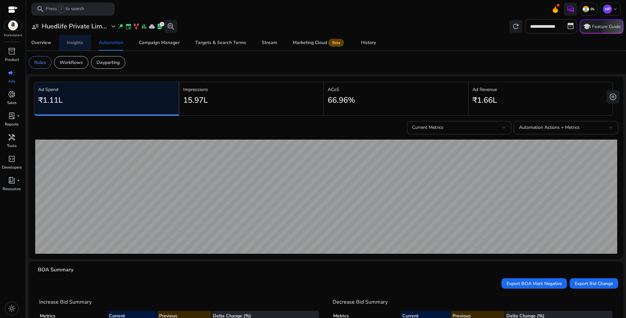
click at [72, 44] on div "Insights" at bounding box center [75, 42] width 16 height 5
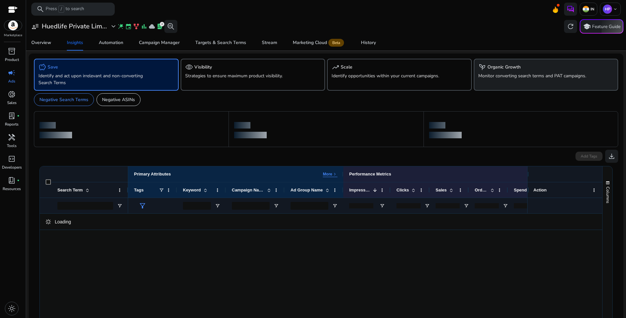
click at [538, 74] on p "Monitor converting search terms and PAT campaigns." at bounding box center [534, 75] width 113 height 7
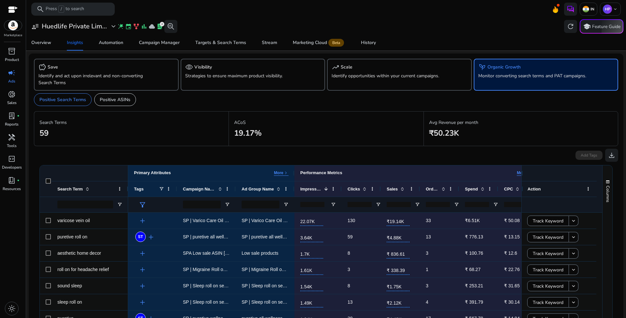
click at [134, 143] on div "Search Terms 59" at bounding box center [131, 128] width 195 height 35
click at [117, 42] on div "Automation" at bounding box center [111, 42] width 24 height 5
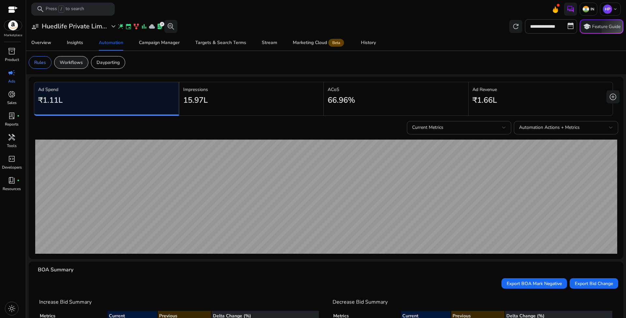
click at [77, 64] on p "Workflows" at bounding box center [71, 62] width 23 height 7
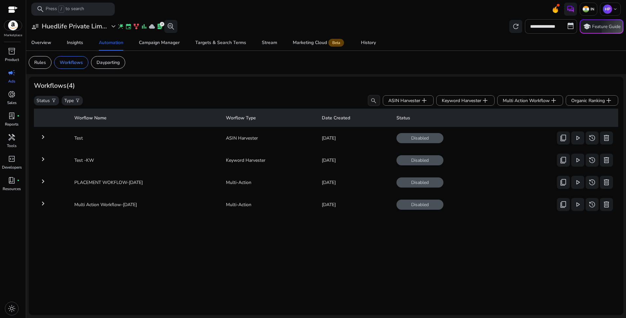
click at [535, 75] on div "**********" at bounding box center [326, 166] width 594 height 297
click at [586, 99] on span "Organic Ranking add" at bounding box center [591, 100] width 41 height 8
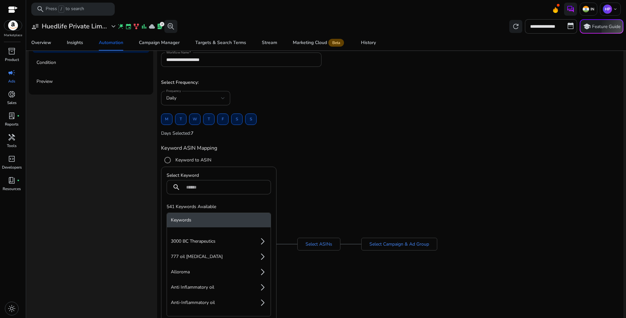
scroll to position [61, 0]
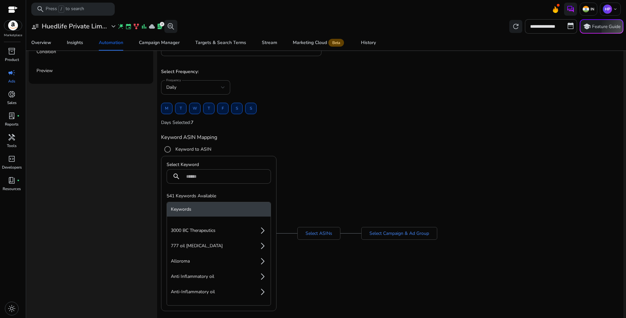
click at [326, 143] on app-organic-keyword-asin-mapping "Keyword ASIN Mapping Keyword to ASIN Select Keyword search 541 Keywords Availab…" at bounding box center [390, 221] width 458 height 179
click at [197, 177] on input at bounding box center [225, 176] width 79 height 7
type input "**********"
click at [232, 276] on li "massage oil arrow_forward_ios" at bounding box center [219, 276] width 104 height 13
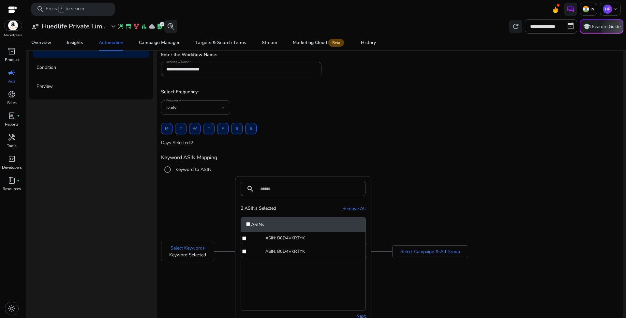
scroll to position [80, 0]
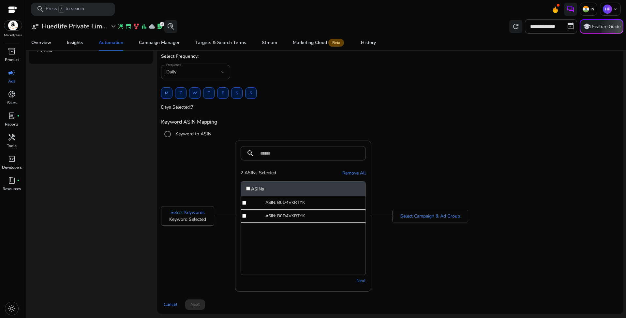
click at [441, 239] on div "Select Keywords Keyword Selected search 2 ASINs Selected Remove All ASINs ASIN:…" at bounding box center [390, 215] width 458 height 151
click at [416, 215] on link "Select Campaign & Ad Group" at bounding box center [430, 215] width 60 height 7
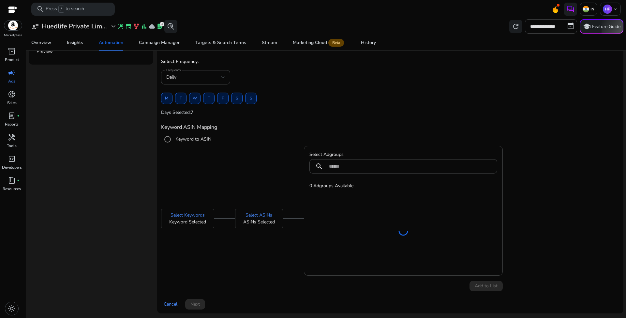
scroll to position [22, 0]
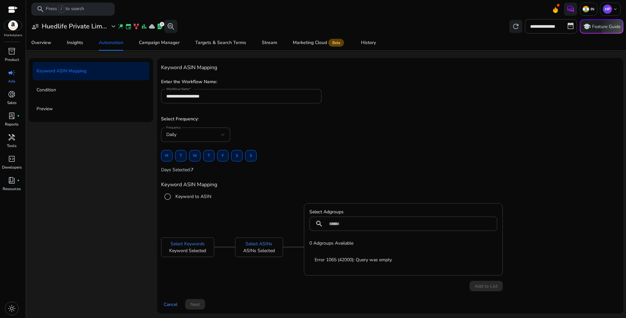
click at [305, 174] on app-ppc-automation-frequency "Frequency Daily M T W T F S S Days Selected: 7" at bounding box center [390, 151] width 458 height 48
click at [273, 189] on app-organic-keyword-asin-mapping "Keyword ASIN Mapping Keyword to ASIN Select Keywords Keyword Selected Select AS…" at bounding box center [390, 235] width 458 height 112
click at [293, 133] on div "Frequency Daily" at bounding box center [390, 137] width 458 height 21
click at [264, 241] on link "Select ASINs" at bounding box center [258, 243] width 27 height 7
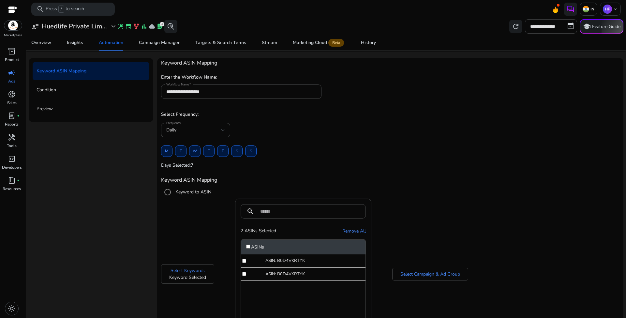
scroll to position [67, 0]
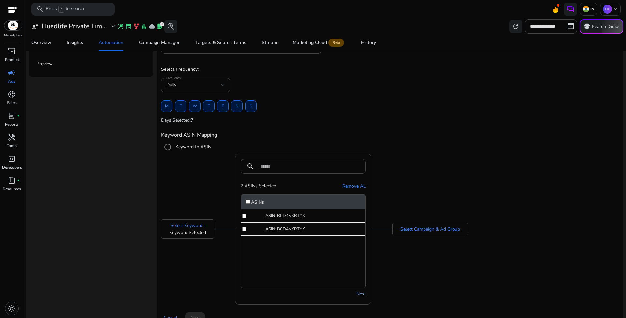
click at [359, 291] on link "Next" at bounding box center [360, 293] width 9 height 7
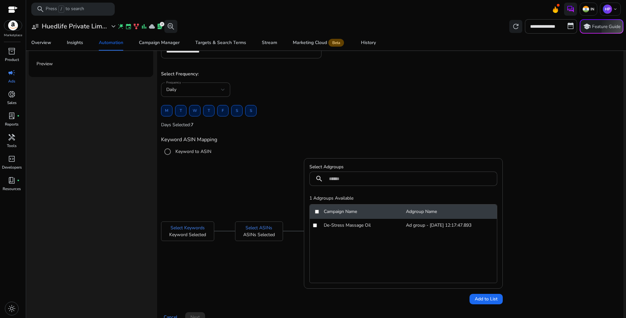
scroll to position [80, 0]
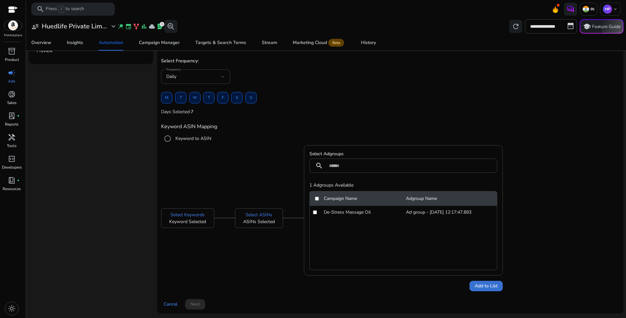
click at [482, 285] on span "Add to List" at bounding box center [485, 285] width 23 height 7
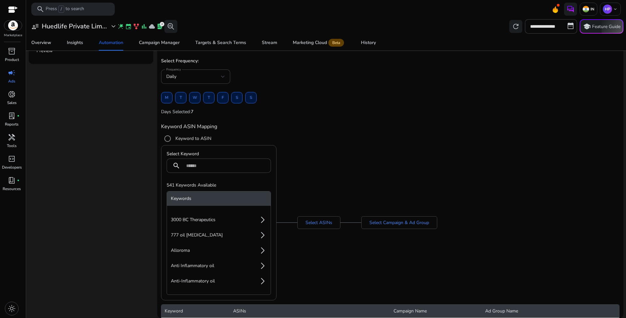
scroll to position [89, 0]
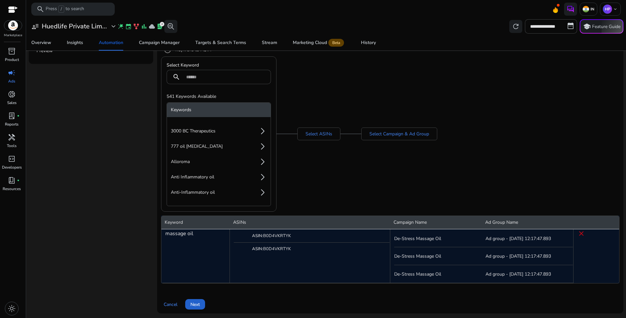
click at [197, 302] on span "Next" at bounding box center [194, 304] width 9 height 7
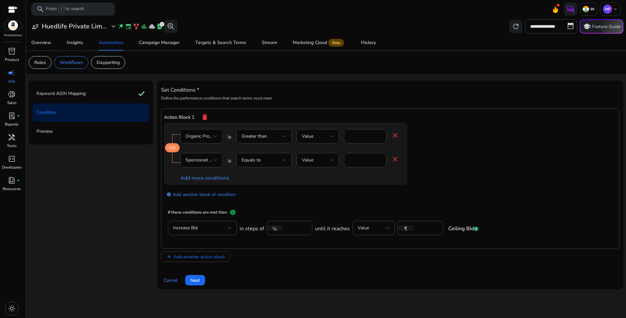
scroll to position [0, 0]
click at [211, 138] on span "Organic Product Rank" at bounding box center [207, 136] width 44 height 6
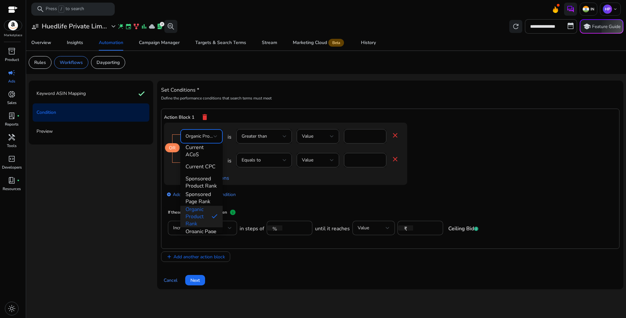
click at [245, 117] on div at bounding box center [313, 159] width 626 height 318
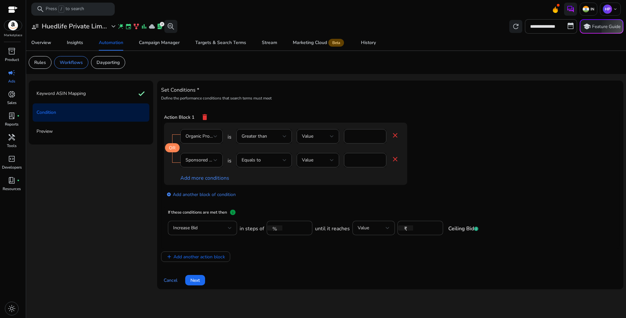
click at [468, 140] on app-ppc-editable-conditions "OR Organic Product Rank is Greater than Value * close Sponsored Product Rank is…" at bounding box center [390, 164] width 452 height 83
click at [210, 137] on span "Organic Product Rank" at bounding box center [207, 136] width 44 height 6
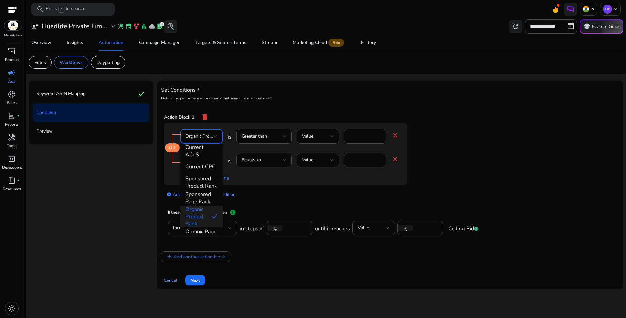
click at [210, 137] on div at bounding box center [313, 159] width 626 height 318
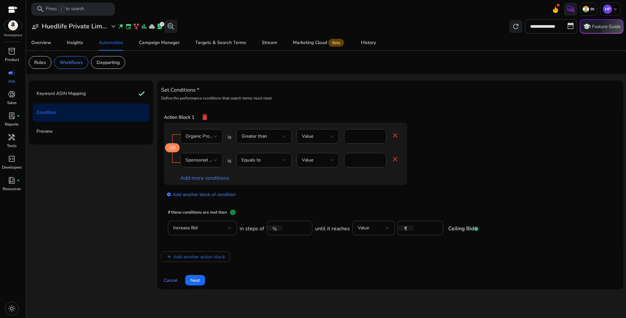
click at [471, 133] on app-ppc-editable-conditions "OR Organic Product Rank is Greater than Value * close Sponsored Product Rank is…" at bounding box center [390, 164] width 452 height 83
click at [315, 138] on div "Value" at bounding box center [316, 136] width 28 height 7
click at [365, 200] on div at bounding box center [313, 159] width 626 height 318
click at [467, 155] on app-ppc-editable-conditions "OR Organic Product Rank is Greater than Value * close Sponsored Product Rank is…" at bounding box center [390, 164] width 452 height 83
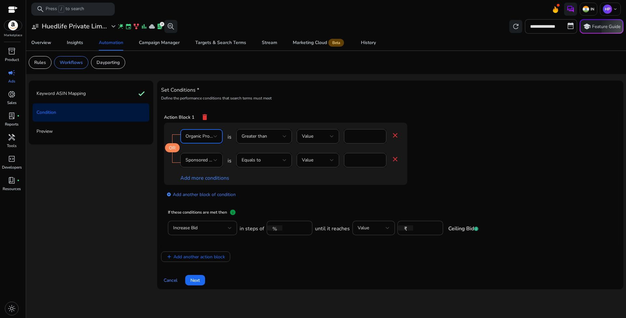
click at [213, 136] on div at bounding box center [215, 136] width 4 height 3
click at [210, 209] on span "Organic Page Rank" at bounding box center [201, 207] width 32 height 14
drag, startPoint x: 364, startPoint y: 137, endPoint x: 335, endPoint y: 133, distance: 29.6
click at [335, 133] on div "Organic Page Rank is Greater than Value * close" at bounding box center [289, 139] width 219 height 21
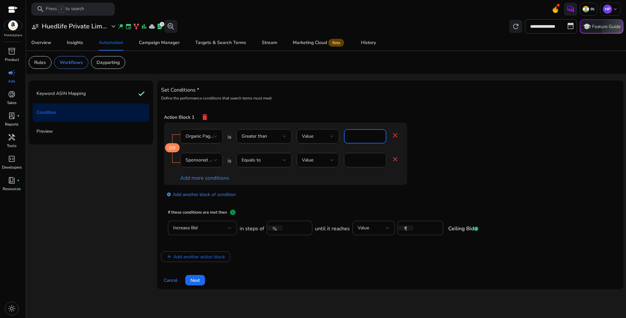
type input "*"
click at [444, 134] on app-ppc-editable-conditions "OR Organic Page Rank is Greater than Value * close Sponsored Product Rank is Eq…" at bounding box center [390, 164] width 452 height 83
click at [208, 157] on span "Sponsored Product Rank" at bounding box center [210, 160] width 51 height 6
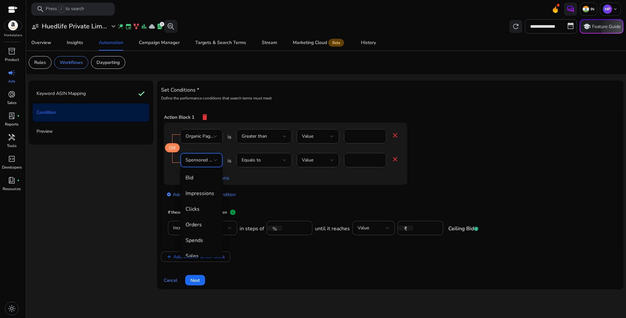
scroll to position [232, 0]
click at [270, 161] on div at bounding box center [313, 159] width 626 height 318
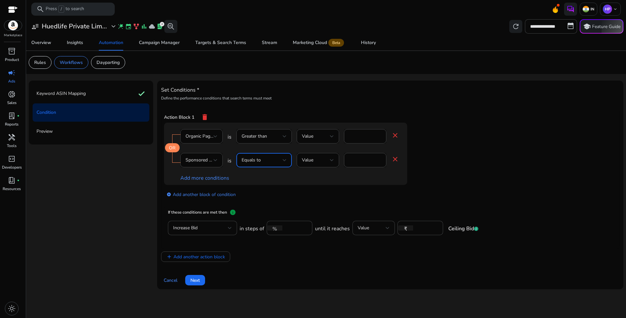
click at [265, 161] on div "Equals to" at bounding box center [261, 159] width 41 height 7
click at [210, 161] on div at bounding box center [313, 159] width 626 height 318
click at [213, 161] on div "Sponsored Product Rank" at bounding box center [199, 159] width 28 height 7
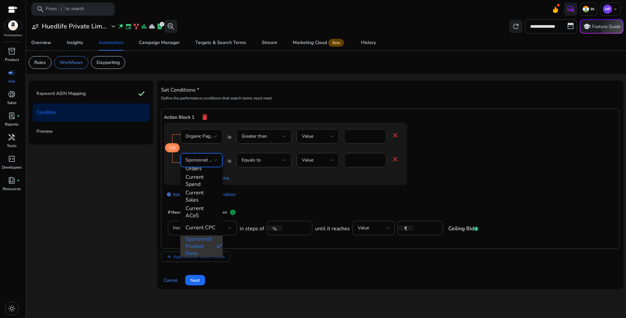
click at [202, 241] on span "Sponsored Product Rank" at bounding box center [197, 246] width 25 height 22
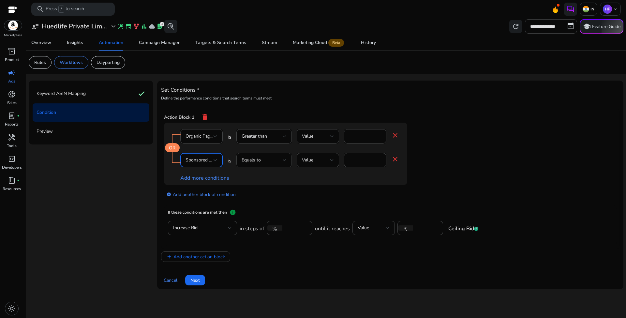
click at [265, 158] on div "Equals to" at bounding box center [261, 159] width 41 height 7
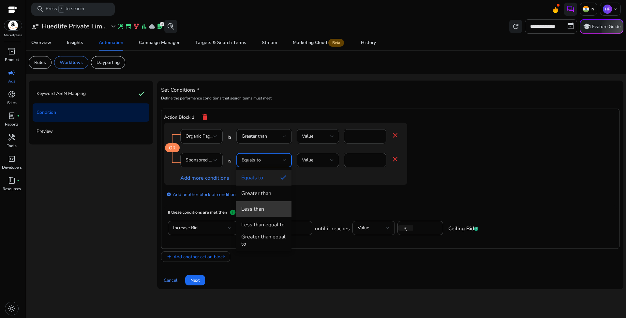
click at [263, 207] on div "Less than" at bounding box center [252, 208] width 23 height 7
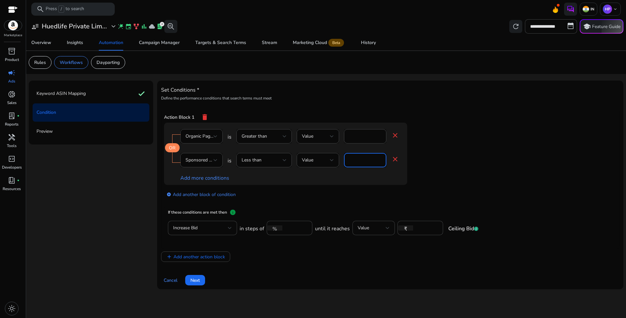
drag, startPoint x: 365, startPoint y: 162, endPoint x: 347, endPoint y: 160, distance: 18.4
click at [347, 160] on div "****" at bounding box center [365, 160] width 42 height 14
type input "**"
click at [436, 165] on app-ppc-editable-conditions "OR Organic Page Rank is Greater than Value * close Sponsored Product Rank is Le…" at bounding box center [390, 164] width 452 height 83
click at [274, 162] on div "Less than" at bounding box center [261, 159] width 41 height 7
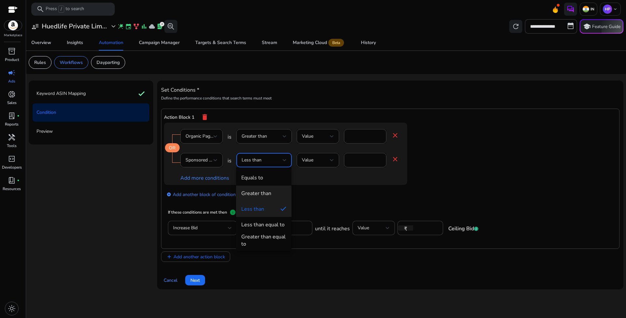
click at [270, 193] on div "Greater than" at bounding box center [256, 193] width 30 height 7
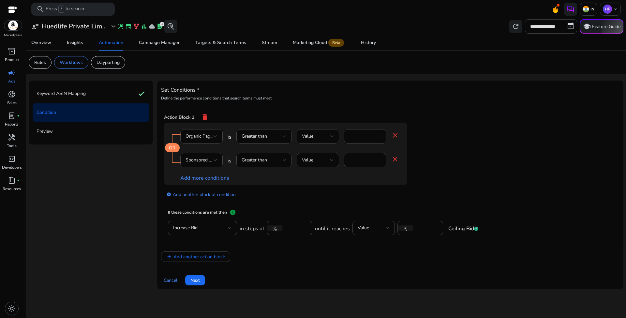
click at [481, 154] on app-ppc-editable-conditions "OR Organic Page Rank is Greater than Value * close Sponsored Product Rank is Gr…" at bounding box center [390, 164] width 452 height 83
click at [423, 159] on div "OR Organic Page Rank is Greater than Value * close Sponsored Product Rank is Gr…" at bounding box center [298, 154] width 269 height 62
click at [471, 153] on app-ppc-editable-conditions "OR Organic Page Rank is Greater than Value * close Sponsored Product Rank is Gr…" at bounding box center [390, 164] width 452 height 83
click at [498, 131] on app-ppc-editable-conditions "OR Organic Page Rank is Greater than Value * close Sponsored Product Rank is Gr…" at bounding box center [390, 164] width 452 height 83
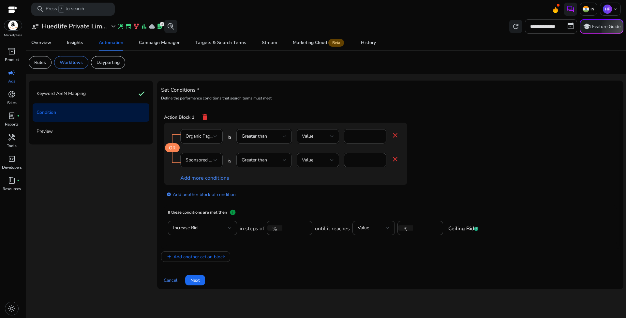
click at [324, 201] on div "add_circle Add another block of condition" at bounding box center [298, 194] width 269 height 18
click at [374, 193] on div "add_circle Add another block of condition" at bounding box center [298, 194] width 269 height 18
click at [375, 227] on div "Value" at bounding box center [371, 227] width 28 height 7
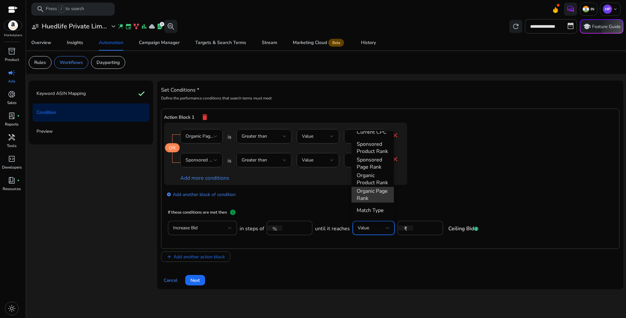
click at [377, 195] on span "Organic Page Rank" at bounding box center [372, 194] width 32 height 14
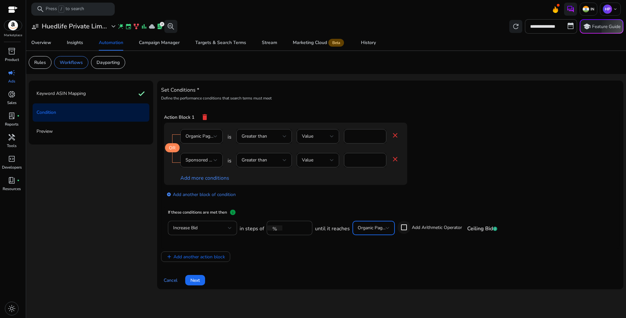
click at [410, 227] on div at bounding box center [404, 227] width 16 height 16
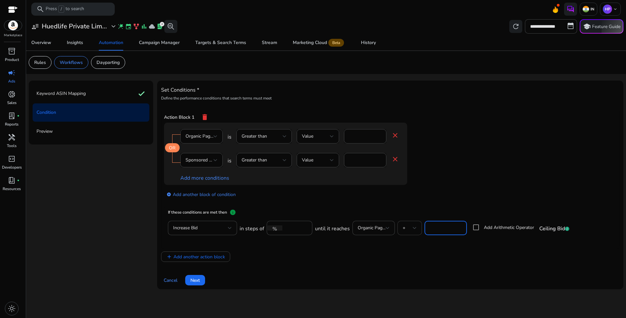
drag, startPoint x: 446, startPoint y: 227, endPoint x: 413, endPoint y: 224, distance: 33.0
click at [413, 224] on div "in steps of % **** until it reaches Organic Page Rank + * Add Arithmetic Operat…" at bounding box center [403, 231] width 329 height 21
type input "*"
click at [410, 229] on div "+" at bounding box center [407, 227] width 10 height 7
click at [407, 278] on span "*" at bounding box center [408, 276] width 14 height 7
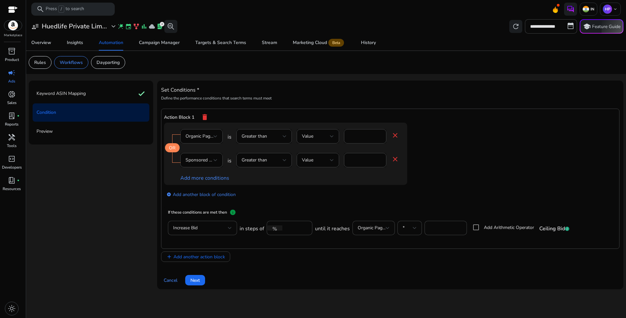
click at [453, 253] on div "add Add another action block" at bounding box center [390, 256] width 458 height 10
click at [447, 190] on app-ppc-editable-conditions "OR Organic Page Rank is Greater than Value * close Sponsored Product Rank is Gr…" at bounding box center [390, 164] width 452 height 83
click at [467, 185] on app-ppc-editable-conditions "OR Organic Page Rank is Greater than Value * close Sponsored Product Rank is Gr…" at bounding box center [390, 164] width 452 height 83
click at [368, 228] on span "Organic Page Rank" at bounding box center [376, 227] width 38 height 6
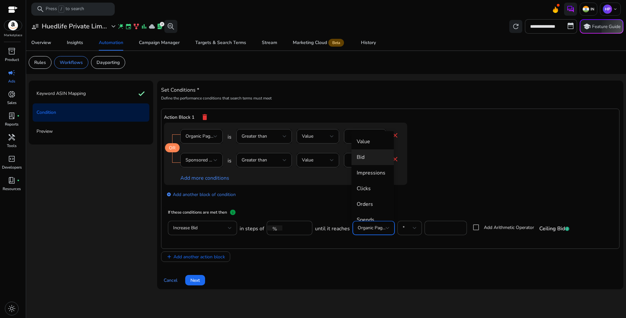
click at [371, 154] on span "Bid" at bounding box center [372, 156] width 32 height 7
click at [377, 225] on div "Bid" at bounding box center [371, 227] width 28 height 7
click at [368, 139] on span "Value" at bounding box center [372, 141] width 32 height 7
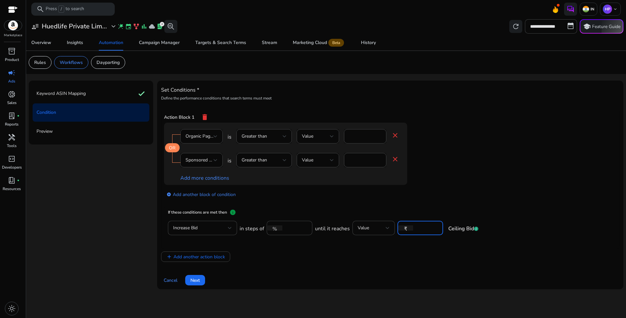
drag, startPoint x: 422, startPoint y: 229, endPoint x: 402, endPoint y: 225, distance: 20.2
click at [402, 225] on div "₹ *" at bounding box center [417, 228] width 40 height 14
type input "**"
click at [480, 195] on app-ppc-editable-conditions "OR Organic Page Rank is Greater than Value * close Sponsored Product Rank is Gr…" at bounding box center [390, 164] width 452 height 83
click at [485, 190] on app-ppc-editable-conditions "OR Organic Page Rank is Greater than Value * close Sponsored Product Rank is Gr…" at bounding box center [390, 164] width 452 height 83
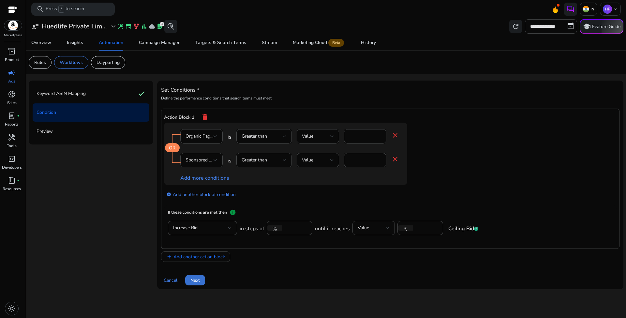
click at [197, 279] on span "Next" at bounding box center [194, 280] width 9 height 7
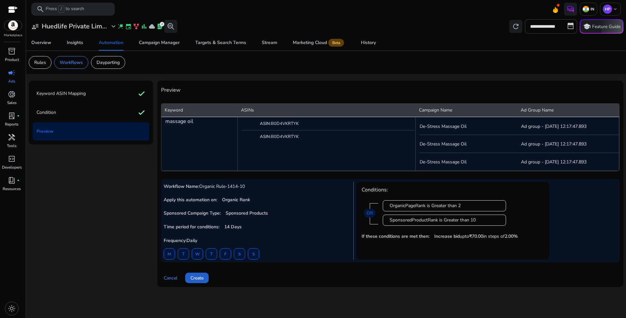
click at [203, 276] on span "Create" at bounding box center [196, 277] width 13 height 7
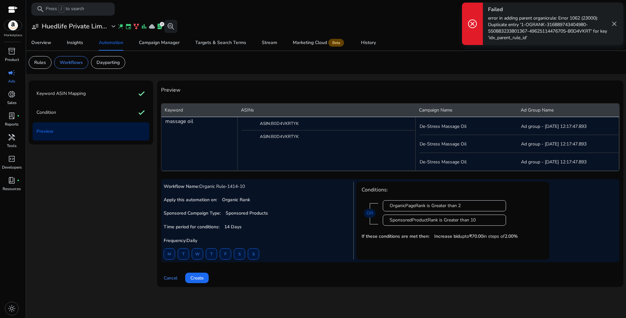
click at [614, 24] on span "close" at bounding box center [614, 24] width 8 height 8
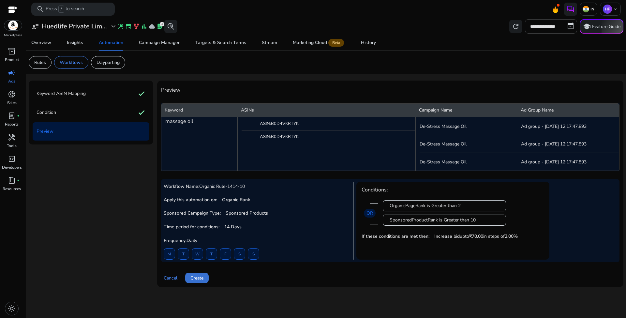
click at [203, 282] on span at bounding box center [196, 278] width 23 height 16
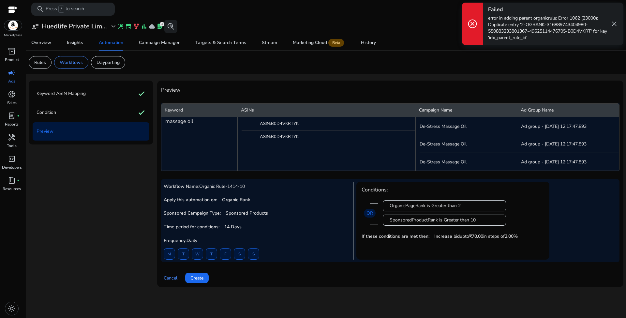
drag, startPoint x: 537, startPoint y: 31, endPoint x: 599, endPoint y: 37, distance: 62.9
click at [599, 37] on p "error in adding parent organicrule: Error 1062 (23000): Duplicate entry '2-OGRA…" at bounding box center [548, 28] width 121 height 26
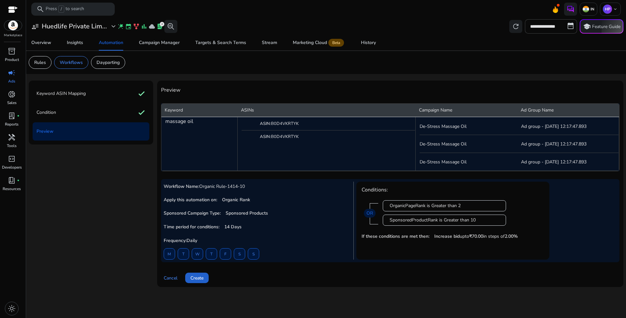
click at [196, 279] on span "Create" at bounding box center [196, 277] width 13 height 7
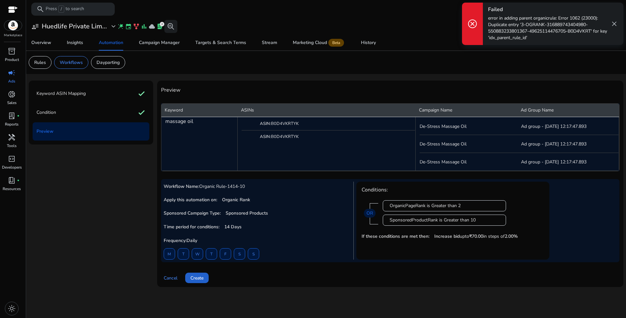
click at [197, 278] on span "Create" at bounding box center [196, 277] width 13 height 7
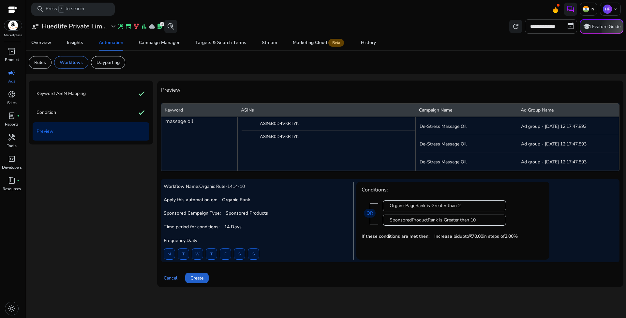
click at [201, 280] on span "Create" at bounding box center [196, 277] width 13 height 7
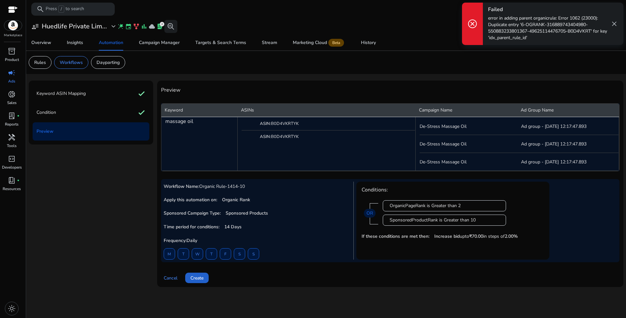
click at [201, 280] on span "Create" at bounding box center [196, 277] width 13 height 7
click at [201, 280] on div "Cancel Create" at bounding box center [390, 275] width 458 height 16
click at [527, 65] on app-sa-custom-tab "Rules Workflows Dayparting" at bounding box center [326, 62] width 594 height 13
click at [614, 23] on span "close" at bounding box center [614, 24] width 8 height 8
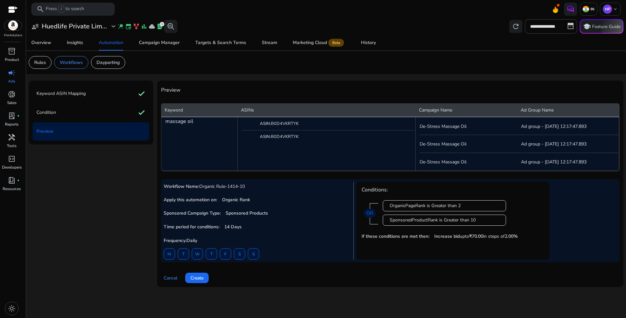
click at [428, 72] on mat-card "Rules Workflows Dayparting" at bounding box center [325, 62] width 605 height 23
click at [334, 70] on mat-card "Rules Workflows Dayparting" at bounding box center [325, 62] width 605 height 23
click at [345, 67] on app-sa-custom-tab "Rules Workflows Dayparting" at bounding box center [326, 62] width 594 height 13
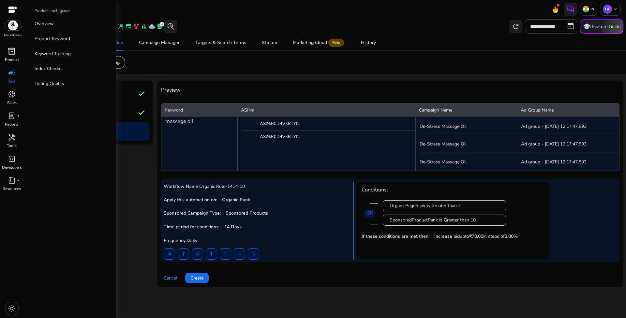
click at [12, 56] on div "inventory_2" at bounding box center [12, 51] width 18 height 10
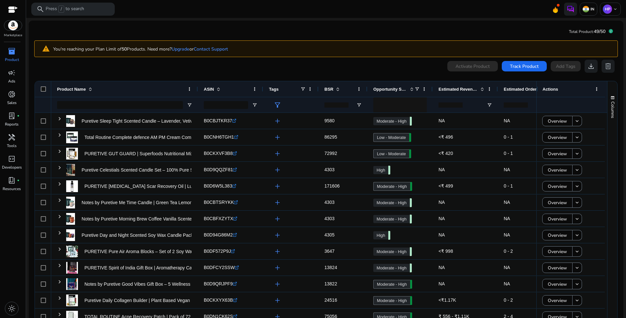
click at [148, 15] on mat-toolbar "search Press / to search IN HP keyboard_arrow_down" at bounding box center [326, 9] width 600 height 18
click at [133, 21] on mat-card "Total Product: 49/50 warning You're reaching your Plan Limit of 50 Products. Ne…" at bounding box center [326, 186] width 594 height 331
click at [11, 96] on span "donut_small" at bounding box center [12, 94] width 8 height 8
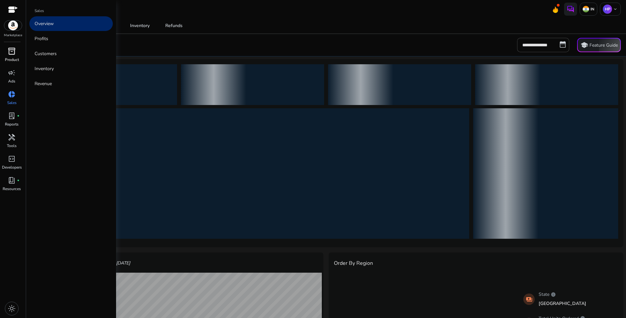
click at [14, 53] on span "inventory_2" at bounding box center [12, 51] width 8 height 8
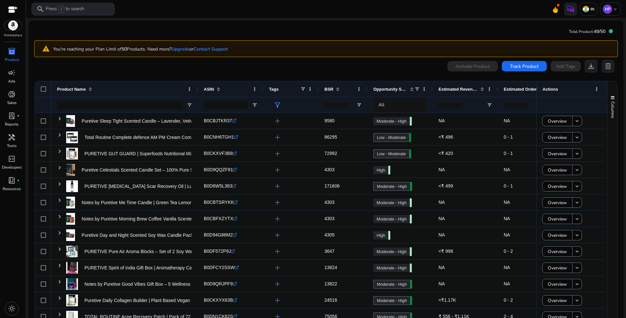
click at [14, 54] on span "inventory_2" at bounding box center [12, 51] width 8 height 8
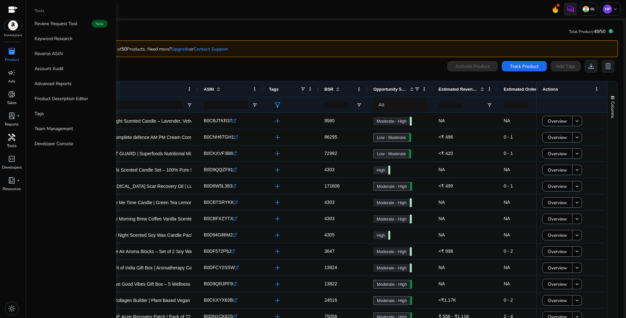
click at [12, 136] on span "handyman" at bounding box center [12, 137] width 8 height 8
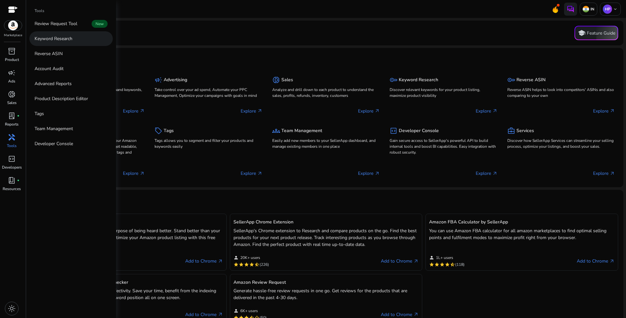
click at [64, 40] on p "Keyword Research" at bounding box center [54, 38] width 38 height 7
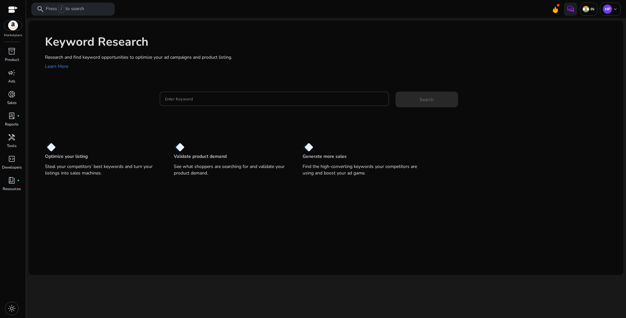
click at [251, 44] on h1 "Keyword Research" at bounding box center [330, 42] width 571 height 14
click at [185, 99] on input "Enter Keyword" at bounding box center [274, 98] width 219 height 7
click at [410, 102] on span at bounding box center [426, 100] width 63 height 16
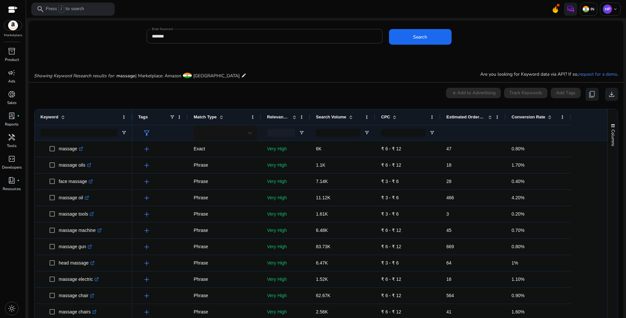
click at [283, 71] on div "Showing Keyword Research results for: massage | Marketplace: Amazon India edit …" at bounding box center [326, 68] width 594 height 27
click at [180, 34] on input "*******" at bounding box center [264, 36] width 225 height 7
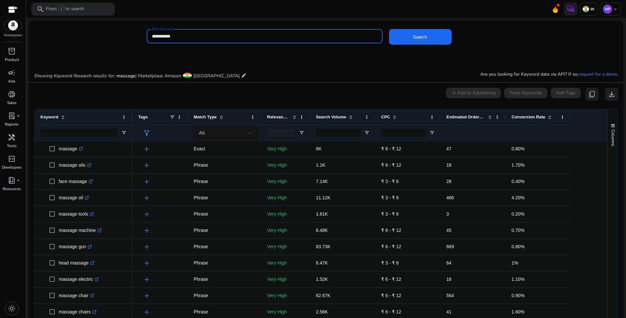
click at [418, 37] on button "Search" at bounding box center [420, 37] width 63 height 16
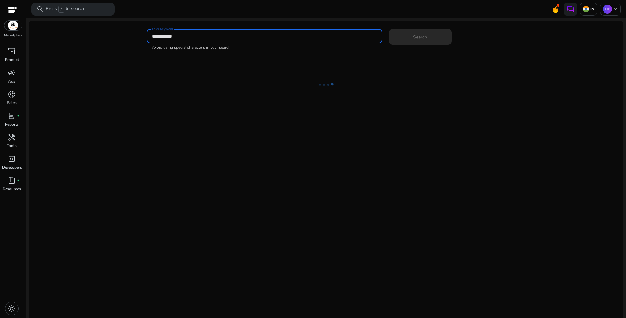
type input "**********"
click at [418, 37] on button "Search" at bounding box center [420, 37] width 63 height 16
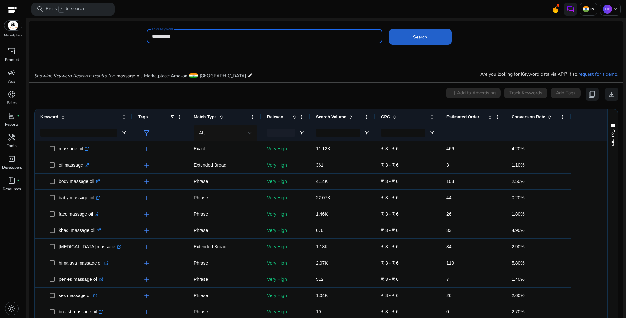
scroll to position [55, 0]
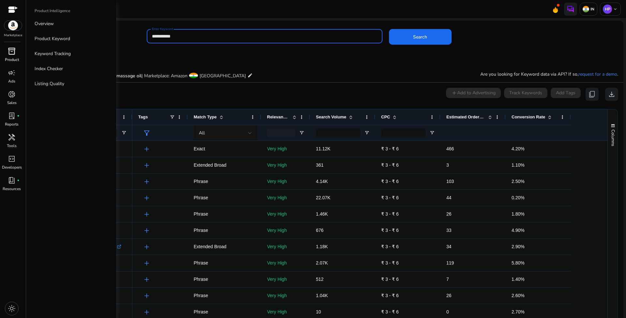
click at [8, 51] on span "inventory_2" at bounding box center [12, 51] width 8 height 8
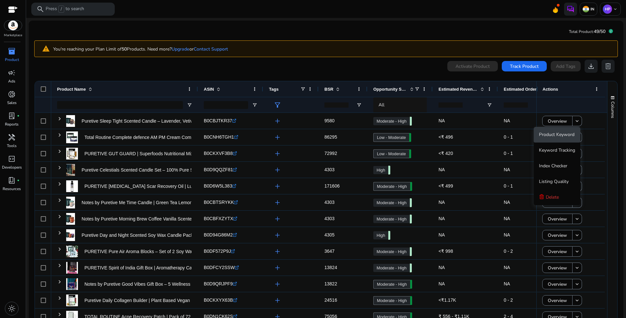
click at [563, 136] on span "Product Keyword" at bounding box center [557, 134] width 36 height 6
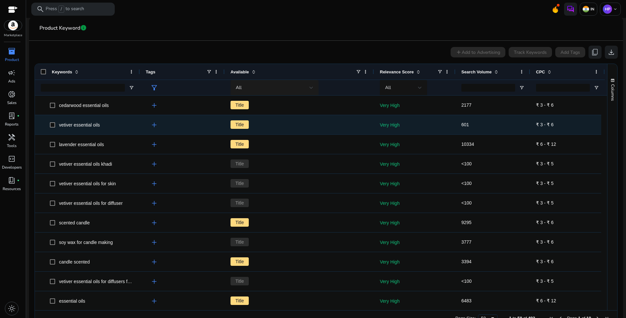
scroll to position [49, 0]
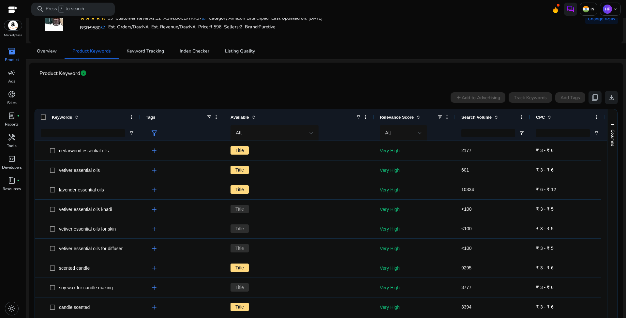
click at [493, 116] on span at bounding box center [494, 116] width 7 height 5
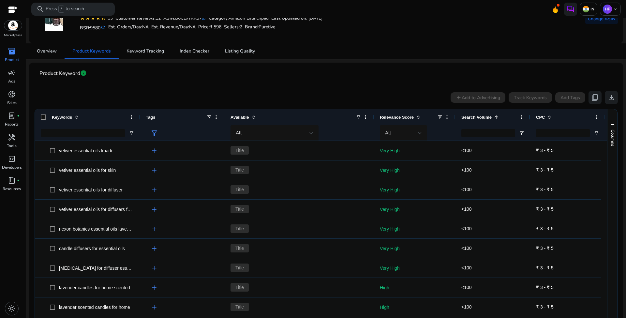
click at [493, 116] on span at bounding box center [494, 116] width 7 height 5
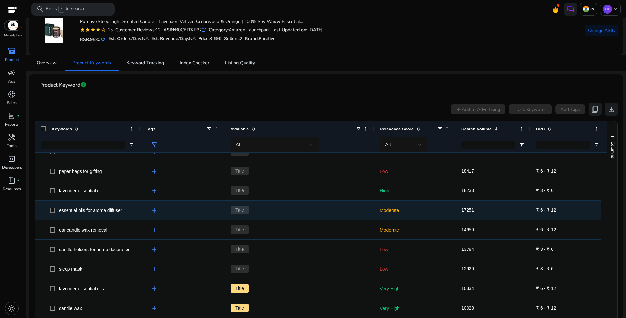
scroll to position [0, 0]
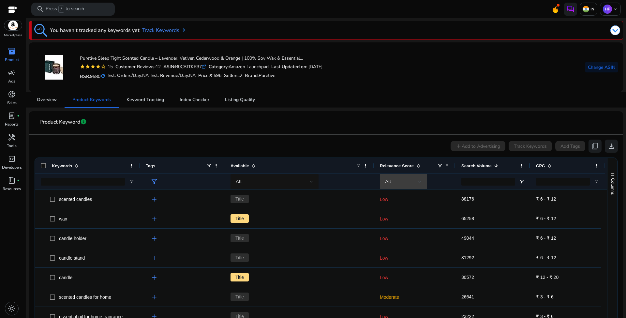
click at [411, 179] on div "All" at bounding box center [401, 181] width 33 height 7
click at [408, 215] on span "Very High" at bounding box center [398, 215] width 20 height 7
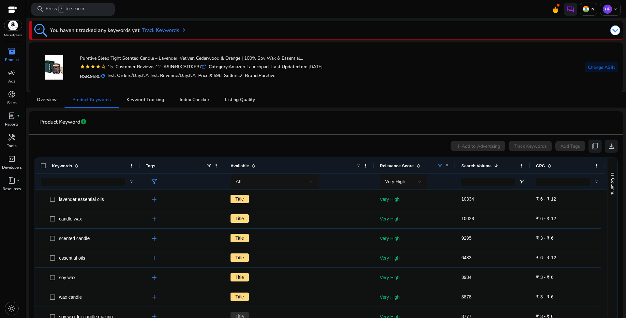
click at [177, 14] on mat-toolbar "search Press / to search IN HP keyboard_arrow_down" at bounding box center [326, 9] width 600 height 18
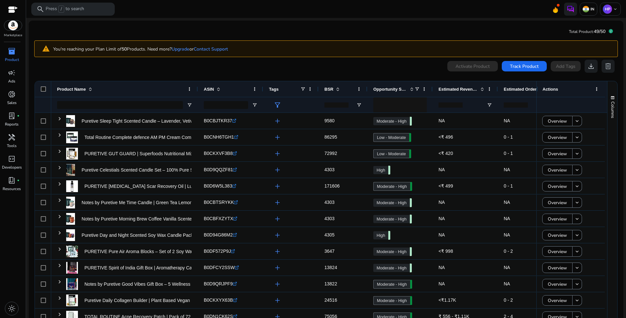
click at [217, 71] on div "0 products selected Activate Product Track Product Add Tags download delete" at bounding box center [325, 66] width 583 height 13
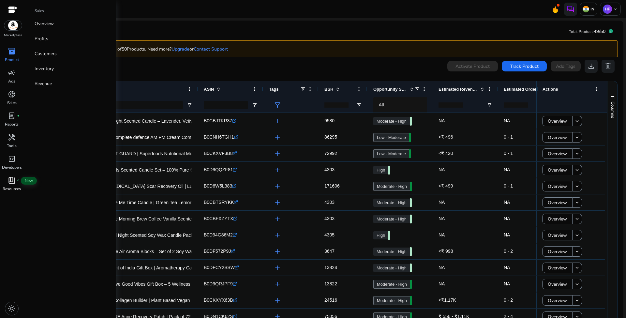
click at [14, 180] on div "book_4 fiber_manual_record" at bounding box center [12, 180] width 18 height 10
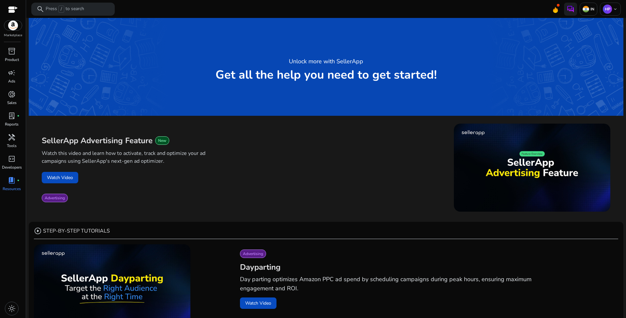
click at [277, 180] on div "Watch Video" at bounding box center [184, 177] width 284 height 11
click at [11, 51] on span "inventory_2" at bounding box center [12, 51] width 8 height 8
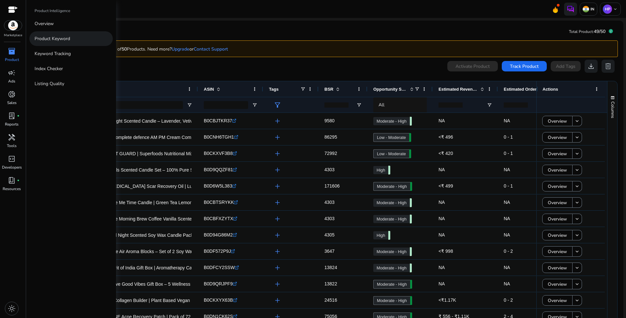
click at [64, 40] on p "Product Keyword" at bounding box center [53, 38] width 36 height 7
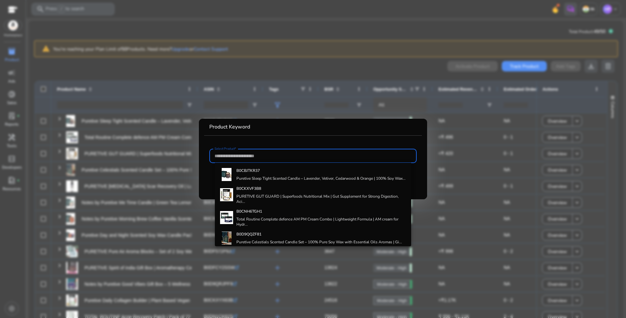
click at [415, 111] on div at bounding box center [313, 159] width 626 height 318
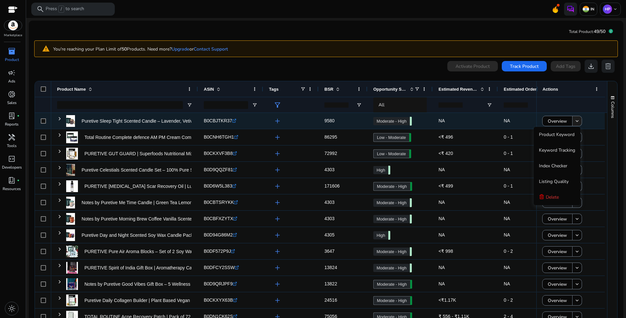
click at [577, 123] on mat-icon "keyboard_arrow_down" at bounding box center [577, 121] width 6 height 6
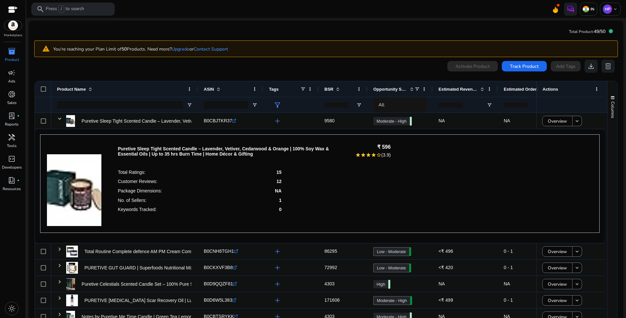
click at [614, 74] on div "0 products selected Activate Product Track Product Add Tags download delete Pre…" at bounding box center [325, 203] width 583 height 287
click at [78, 108] on input "Product Name Filter Input" at bounding box center [120, 105] width 126 height 8
type input "*******"
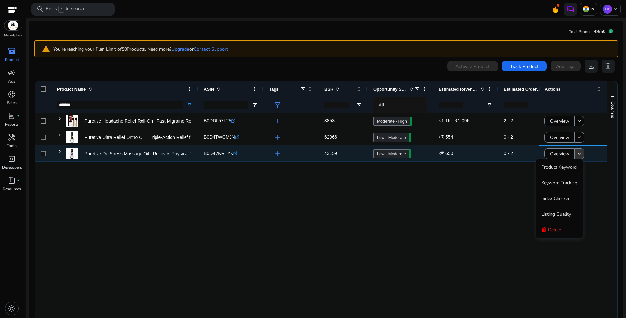
click at [578, 151] on span at bounding box center [578, 154] width 9 height 16
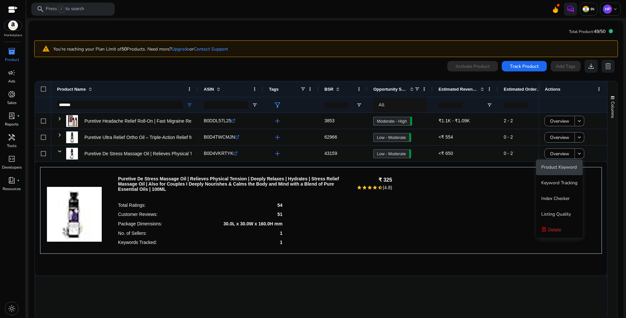
click at [568, 164] on span "Product Keyword" at bounding box center [559, 167] width 36 height 6
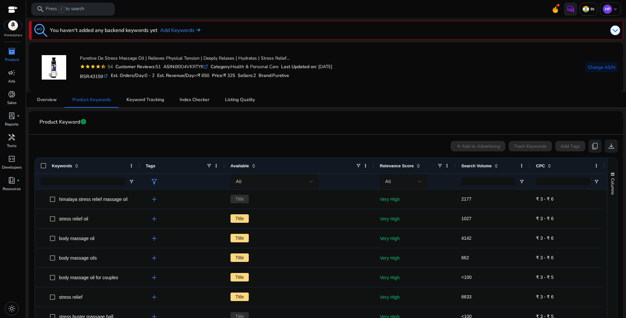
click at [489, 169] on div "Search Volume" at bounding box center [489, 165] width 56 height 12
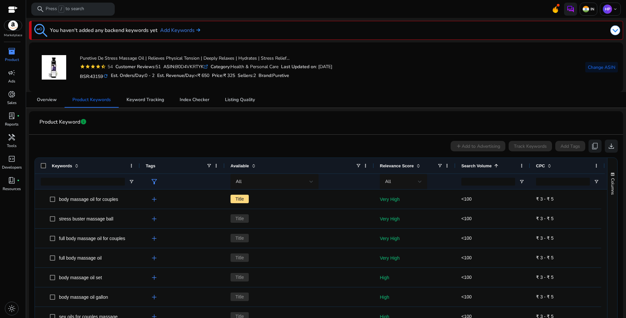
click at [486, 167] on span "Search Volume" at bounding box center [476, 165] width 30 height 5
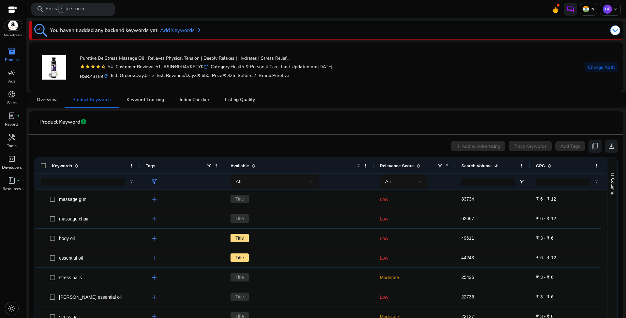
click at [411, 166] on span "Relevance Score" at bounding box center [397, 165] width 34 height 5
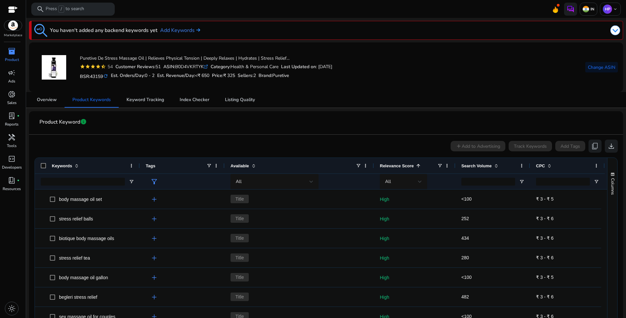
click at [411, 166] on span "Relevance Score" at bounding box center [397, 165] width 34 height 5
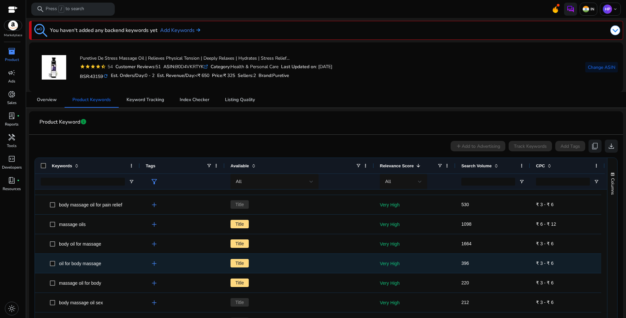
scroll to position [177, 0]
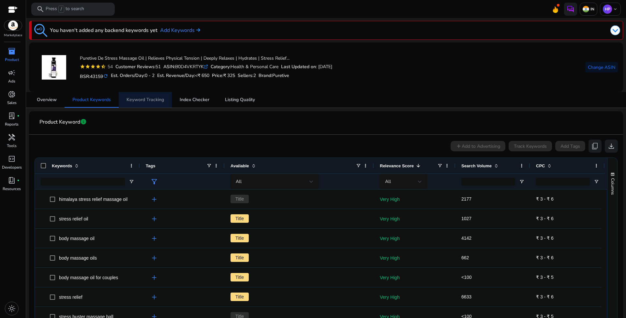
click at [156, 100] on span "Keyword Tracking" at bounding box center [144, 99] width 37 height 5
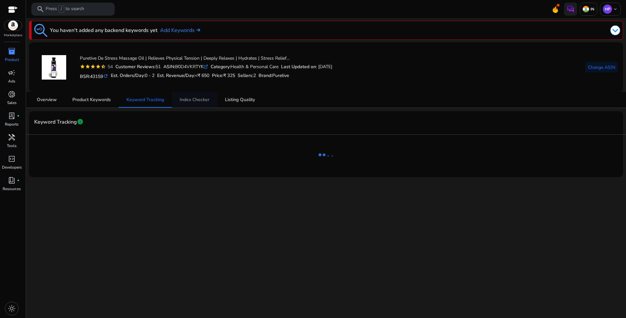
click at [194, 102] on span "Index Checker" at bounding box center [195, 99] width 30 height 5
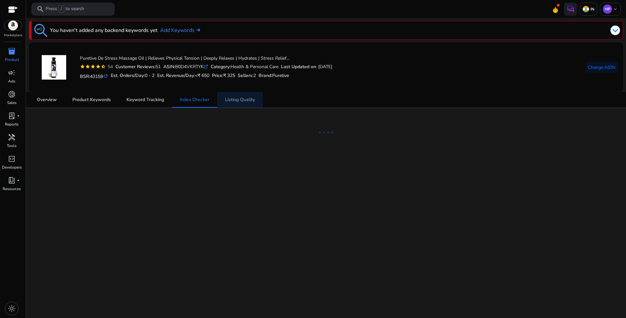
click at [243, 101] on span "Listing Quality" at bounding box center [240, 99] width 30 height 5
click at [308, 95] on div "Overview Product Keywords Keyword Tracking Index Checker Listing Quality" at bounding box center [326, 100] width 594 height 16
